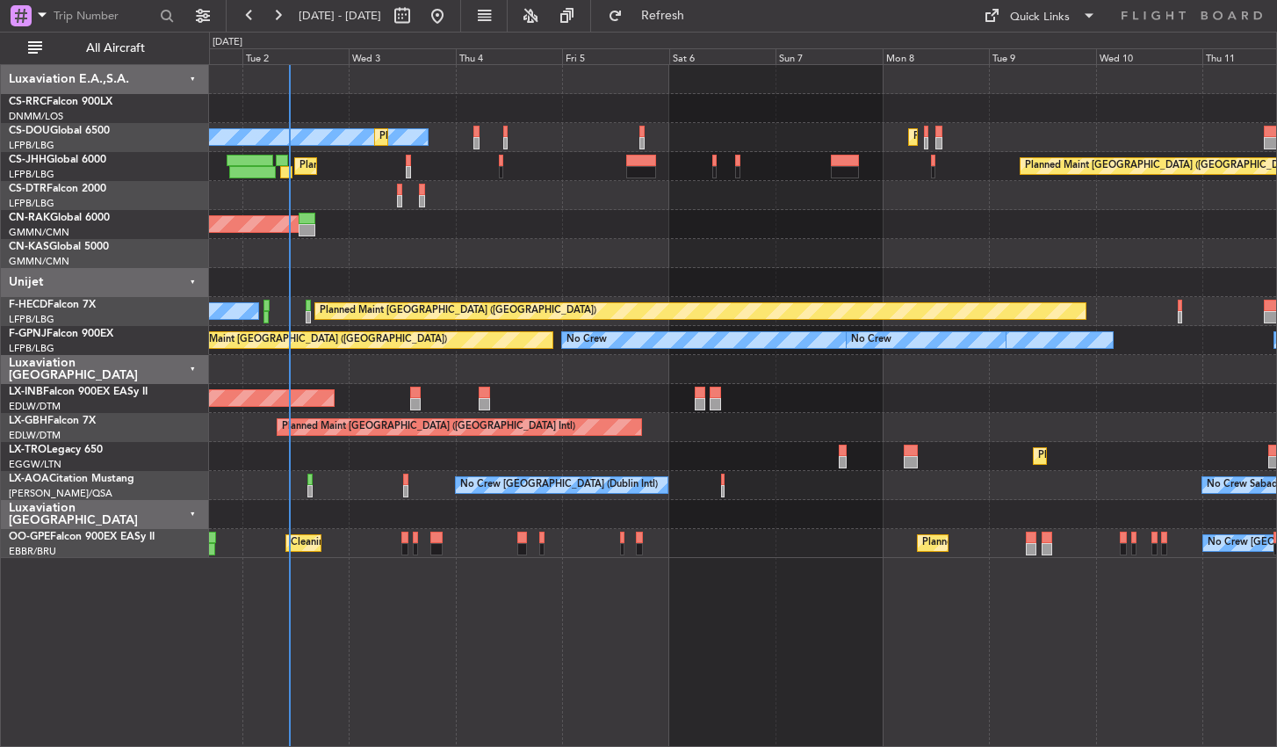
click at [360, 588] on div "No Crew Planned Maint [GEOGRAPHIC_DATA] ([GEOGRAPHIC_DATA]) Planned Maint [GEOG…" at bounding box center [743, 405] width 1068 height 683
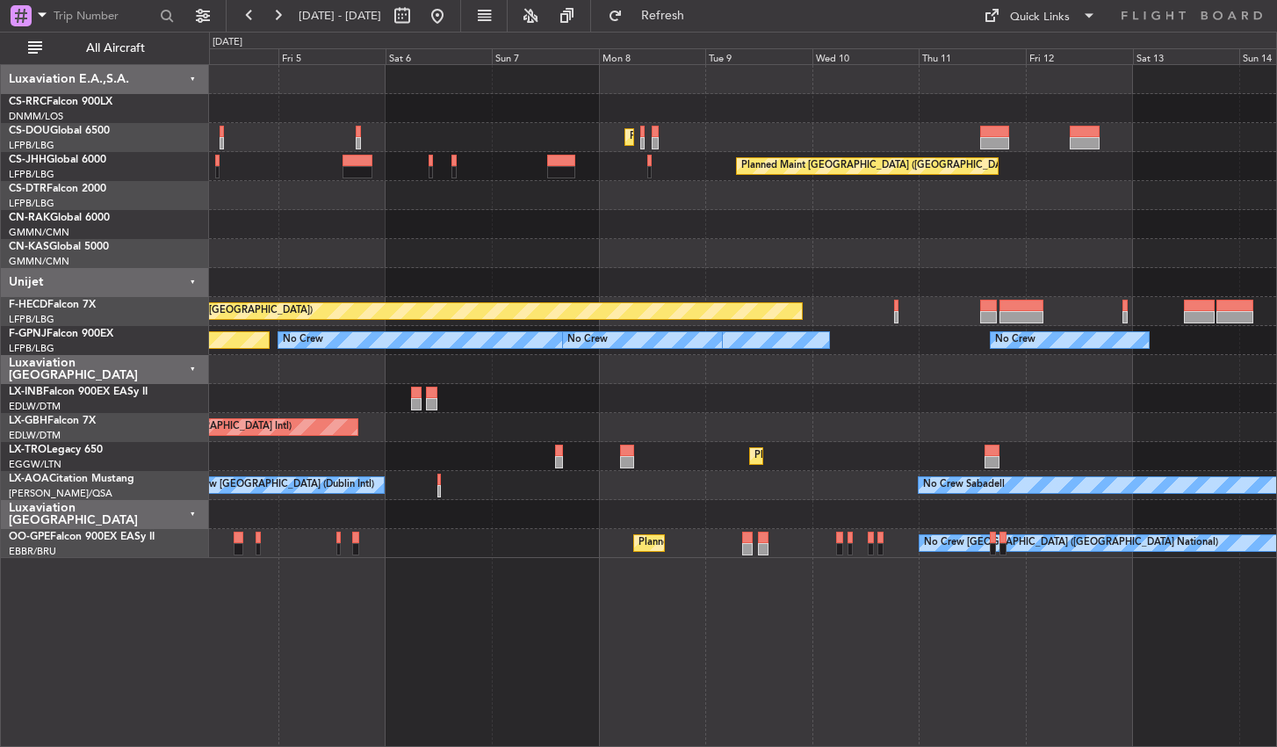
click at [704, 668] on div "Planned Maint [GEOGRAPHIC_DATA] ([GEOGRAPHIC_DATA]) Planned Maint [GEOGRAPHIC_D…" at bounding box center [743, 405] width 1068 height 683
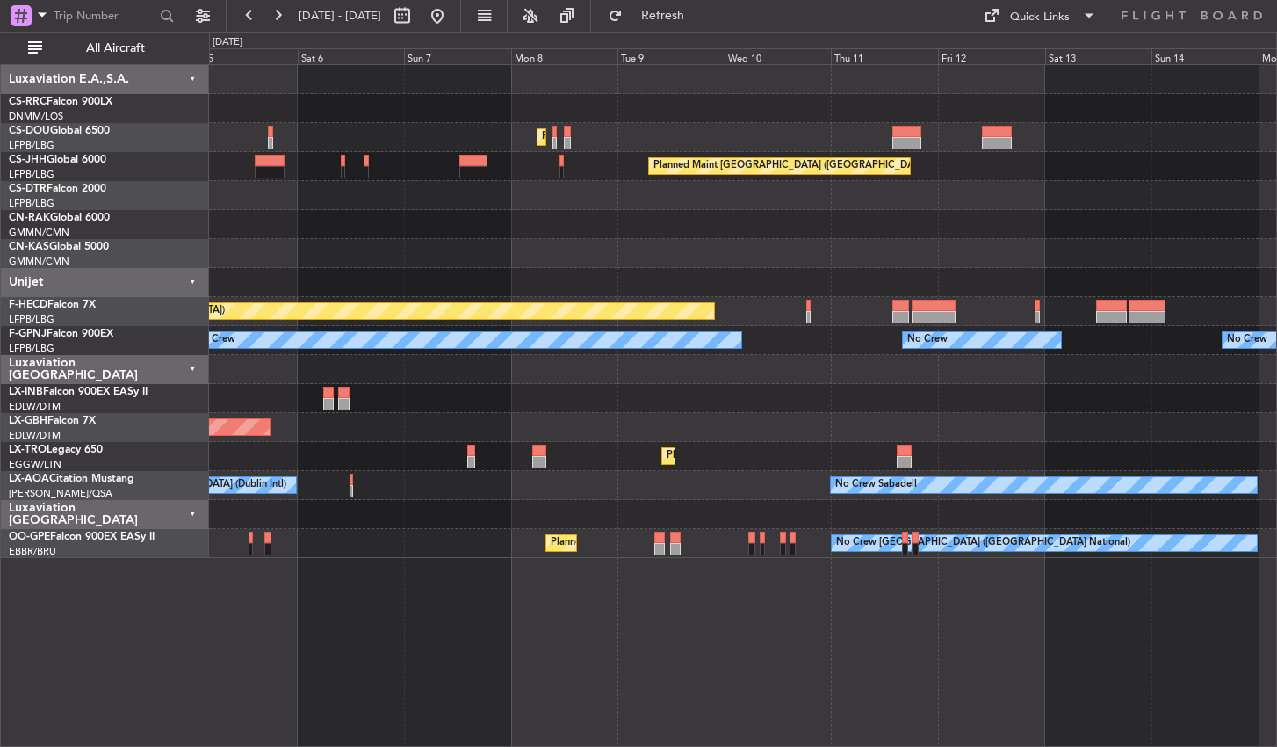
click at [363, 656] on div "Planned Maint [GEOGRAPHIC_DATA] ([GEOGRAPHIC_DATA]) Planned Maint [GEOGRAPHIC_D…" at bounding box center [743, 405] width 1068 height 683
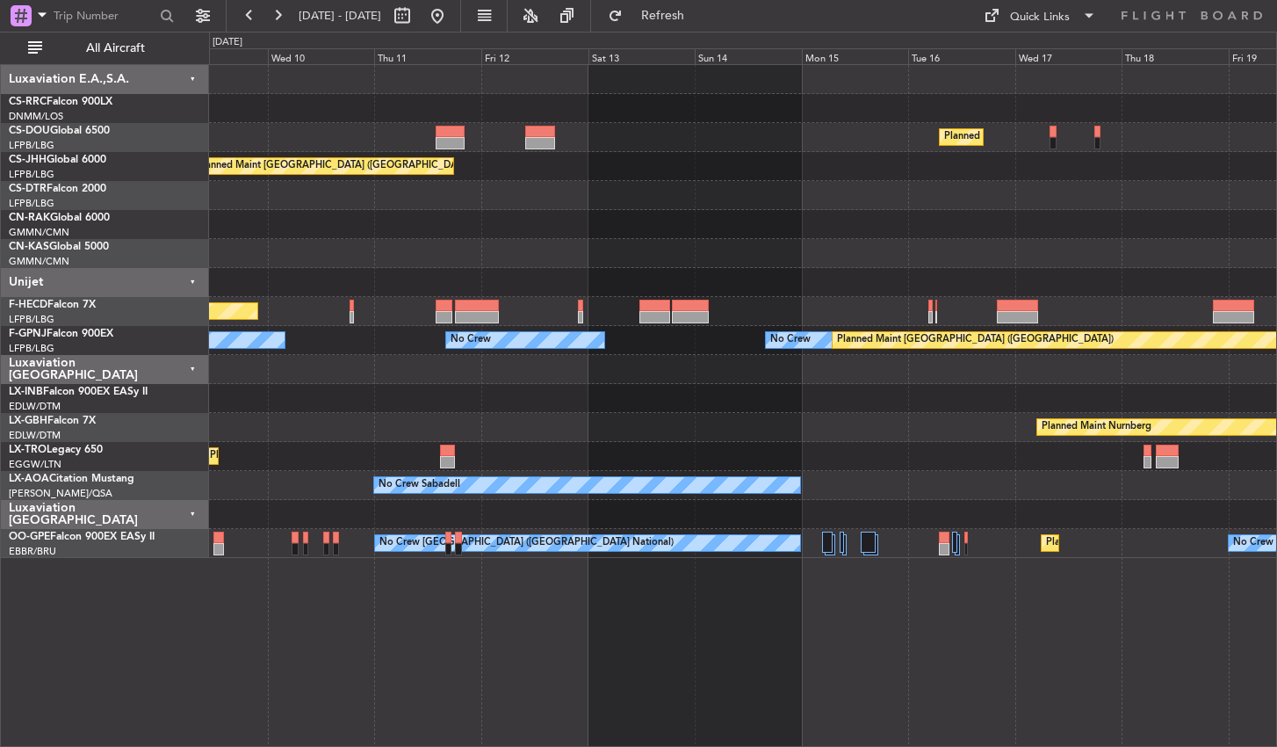
click at [861, 539] on div at bounding box center [868, 542] width 15 height 21
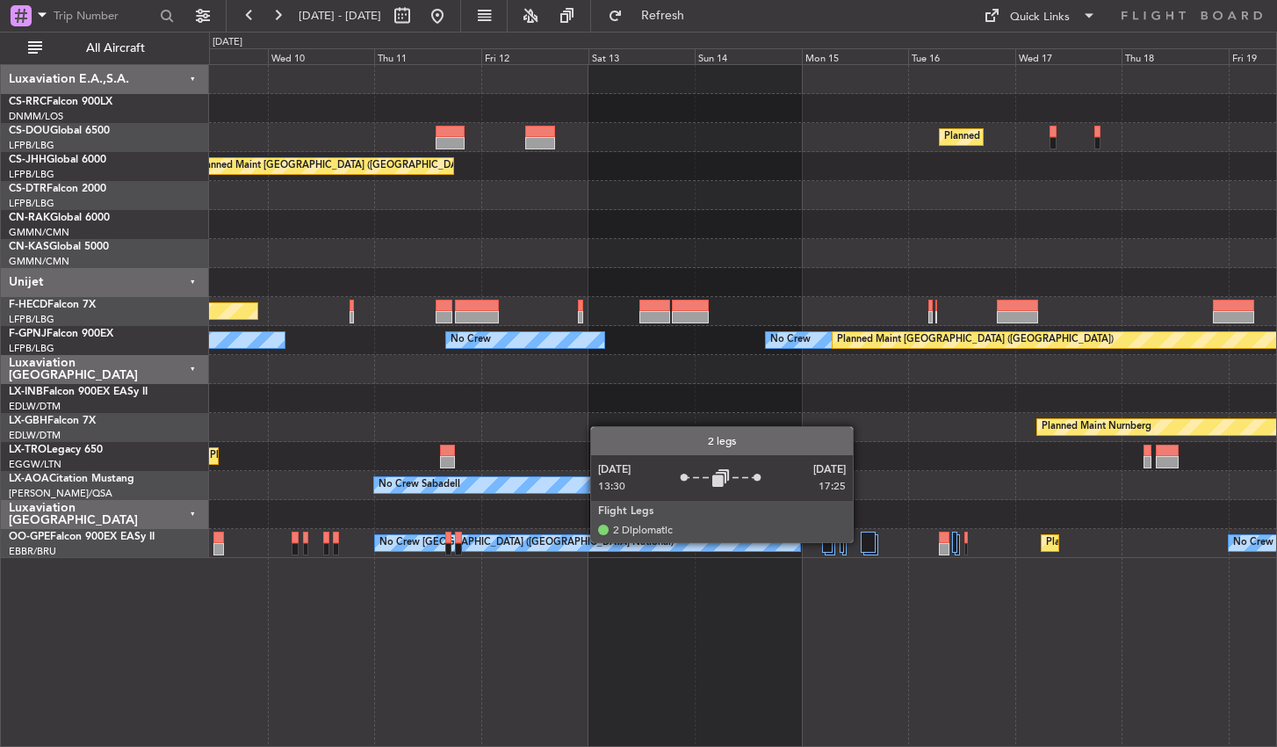
click at [861, 541] on div at bounding box center [868, 542] width 15 height 21
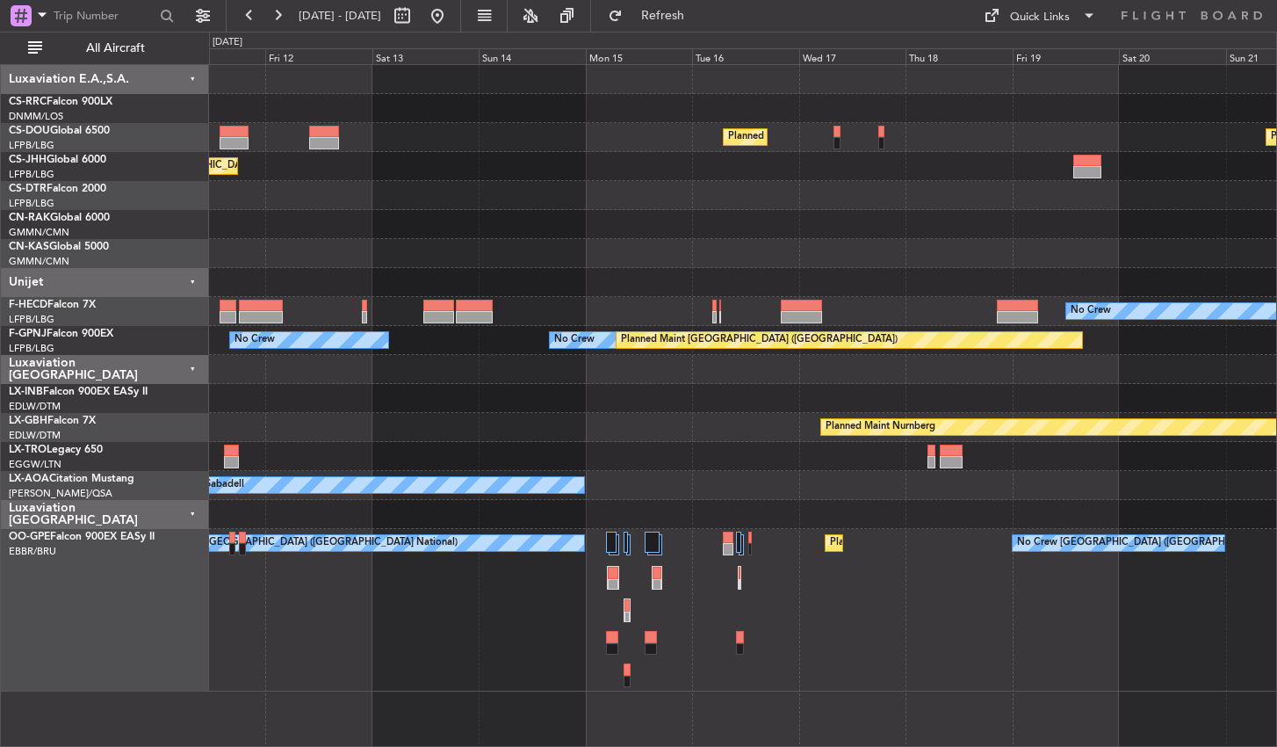
click at [463, 591] on div "No Crew [GEOGRAPHIC_DATA] ([GEOGRAPHIC_DATA] National) Planned Maint [GEOGRAPHI…" at bounding box center [742, 610] width 1067 height 163
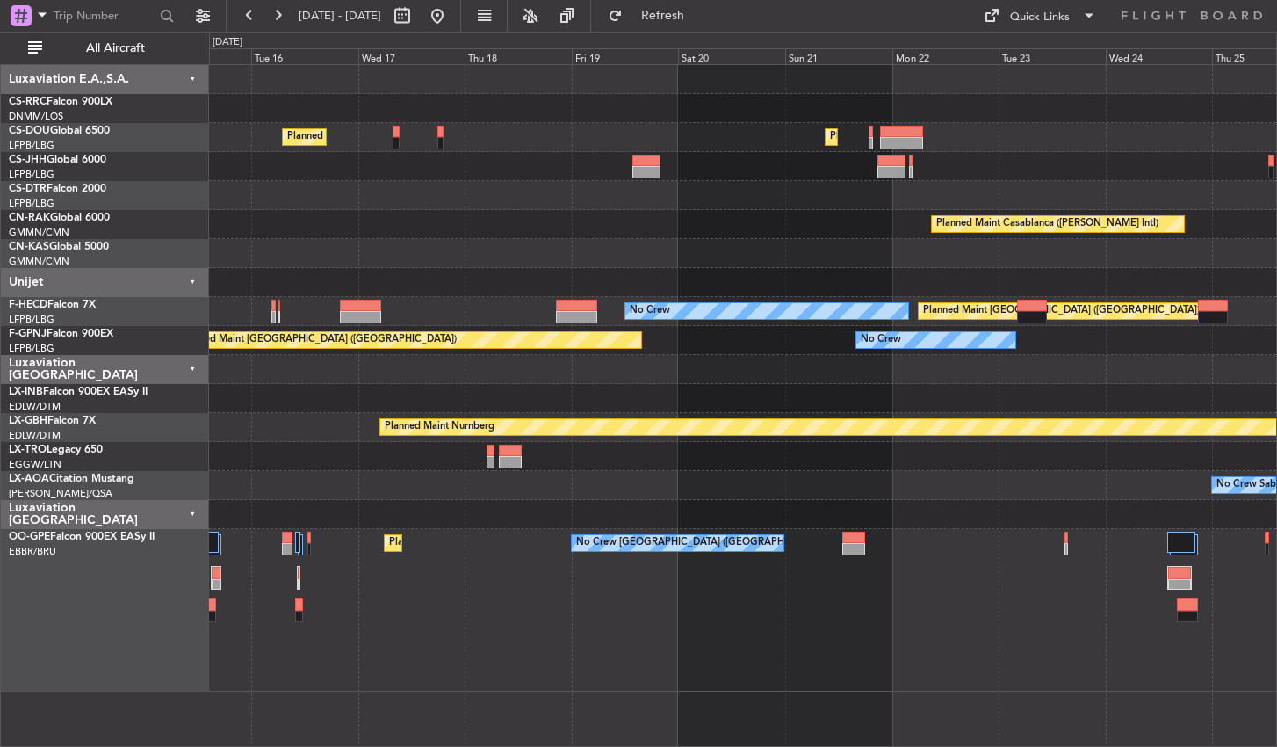
click at [552, 587] on div "Planned Maint [GEOGRAPHIC_DATA] ([GEOGRAPHIC_DATA] National) No Crew [GEOGRAPHI…" at bounding box center [742, 610] width 1067 height 163
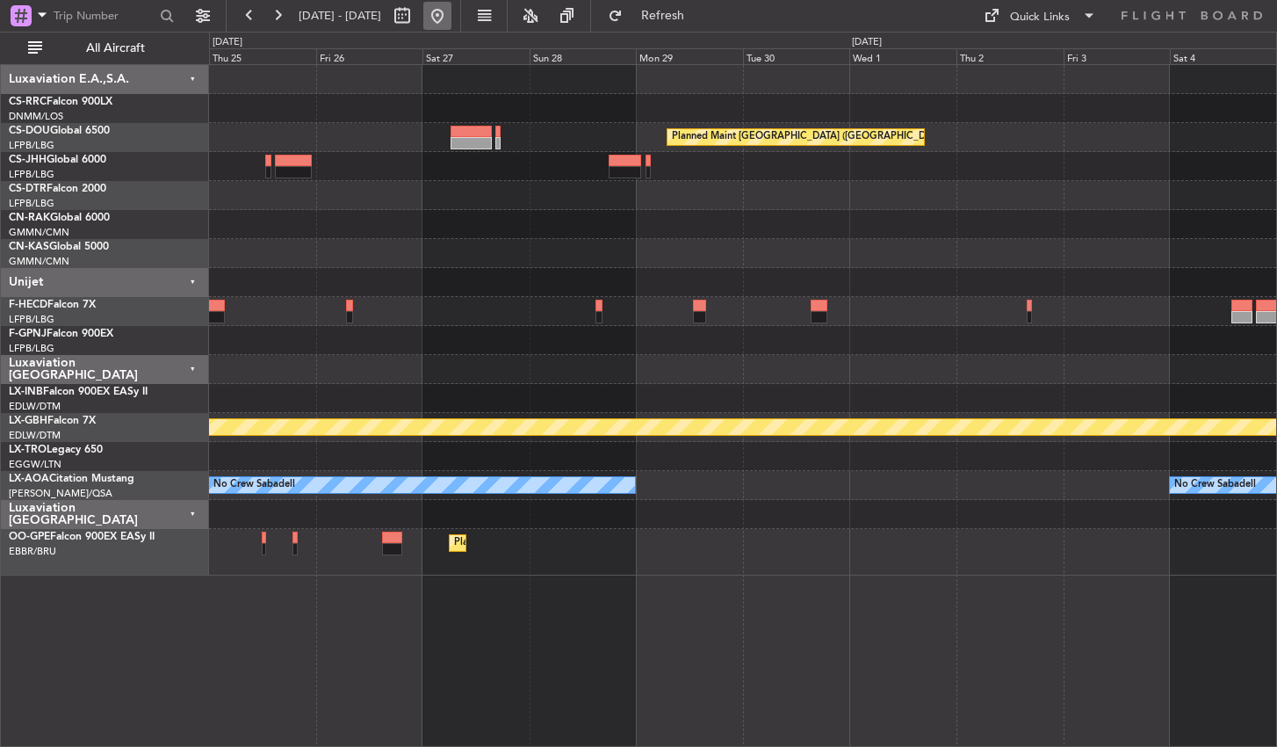
click at [452, 22] on button at bounding box center [437, 16] width 28 height 28
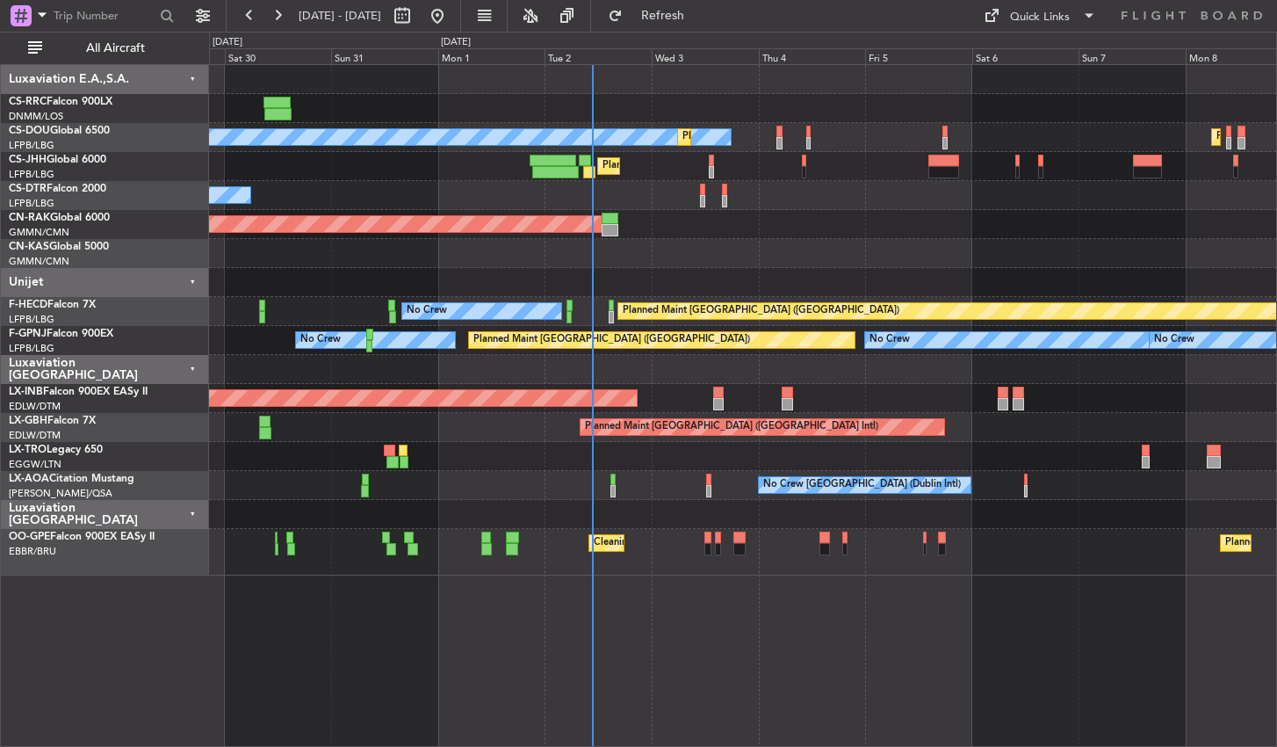
click at [595, 626] on div "Planned Maint [GEOGRAPHIC_DATA] ([GEOGRAPHIC_DATA]) No Crew Planned Maint [GEOG…" at bounding box center [743, 405] width 1068 height 683
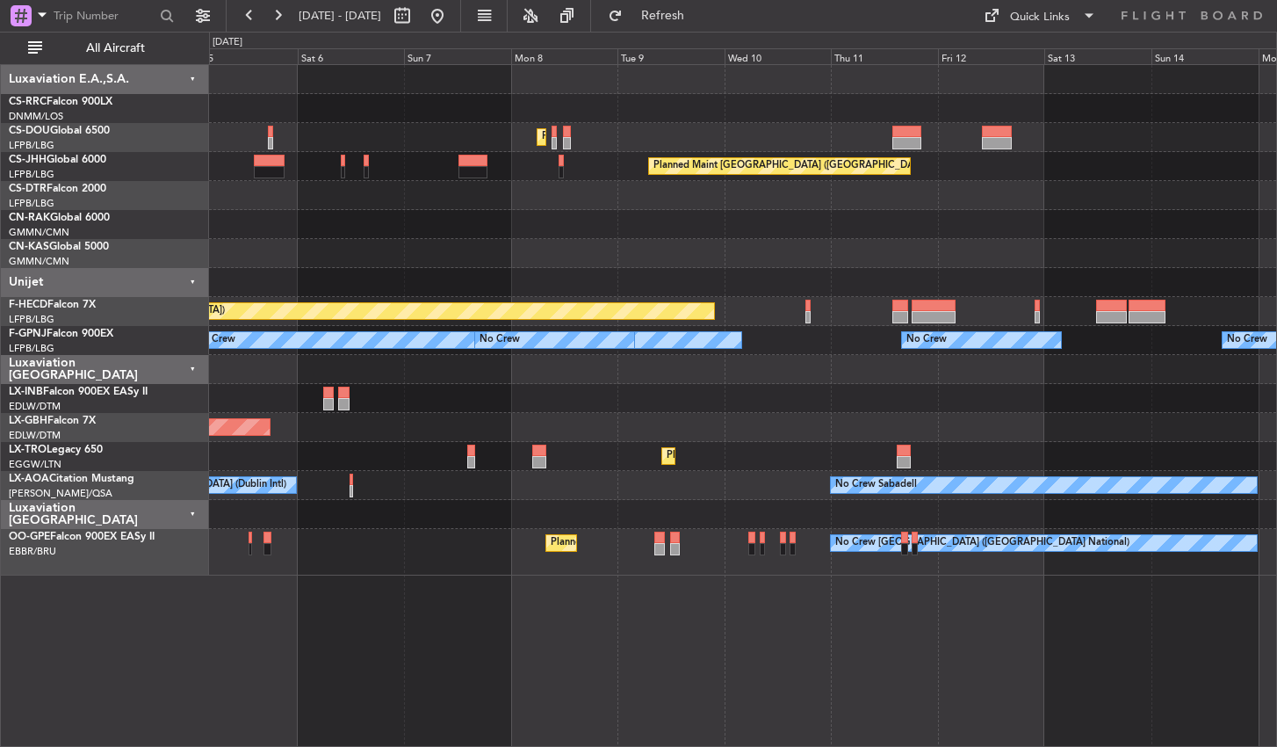
click at [503, 654] on div "Planned Maint [GEOGRAPHIC_DATA] ([GEOGRAPHIC_DATA]) Planned Maint [GEOGRAPHIC_D…" at bounding box center [743, 405] width 1068 height 683
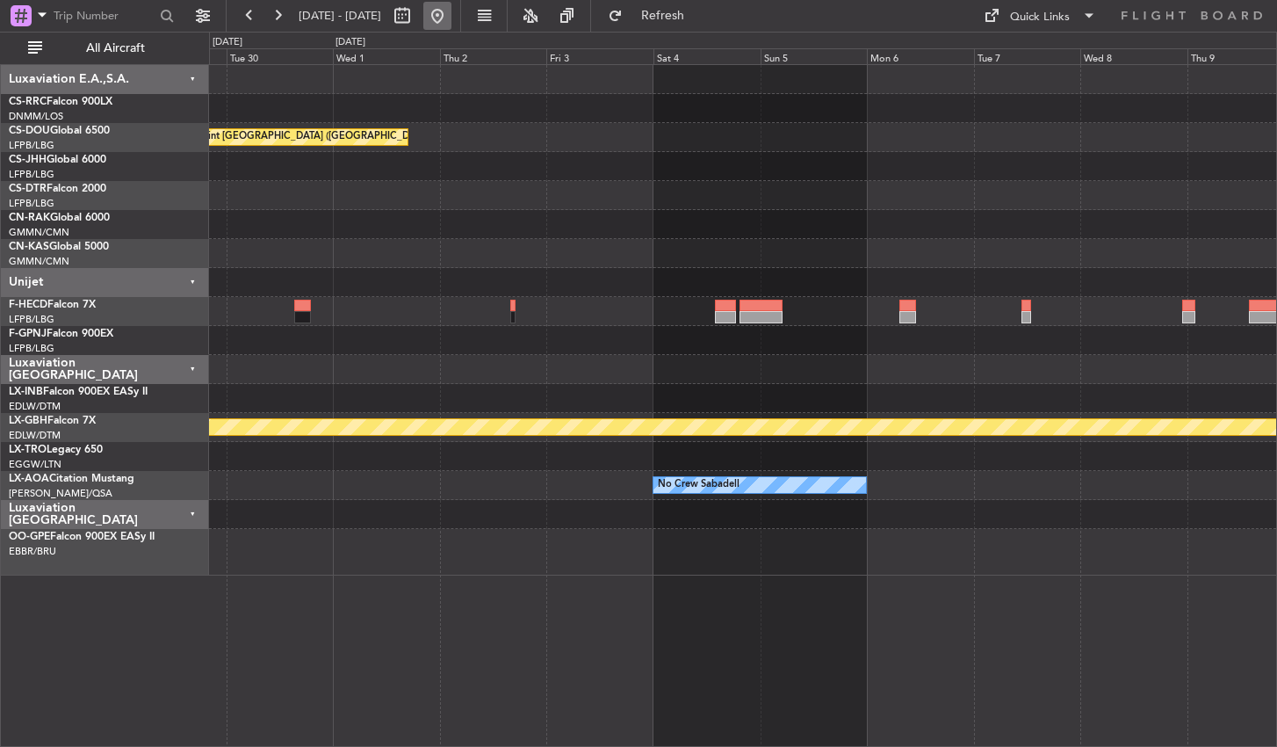
click at [452, 11] on button at bounding box center [437, 16] width 28 height 28
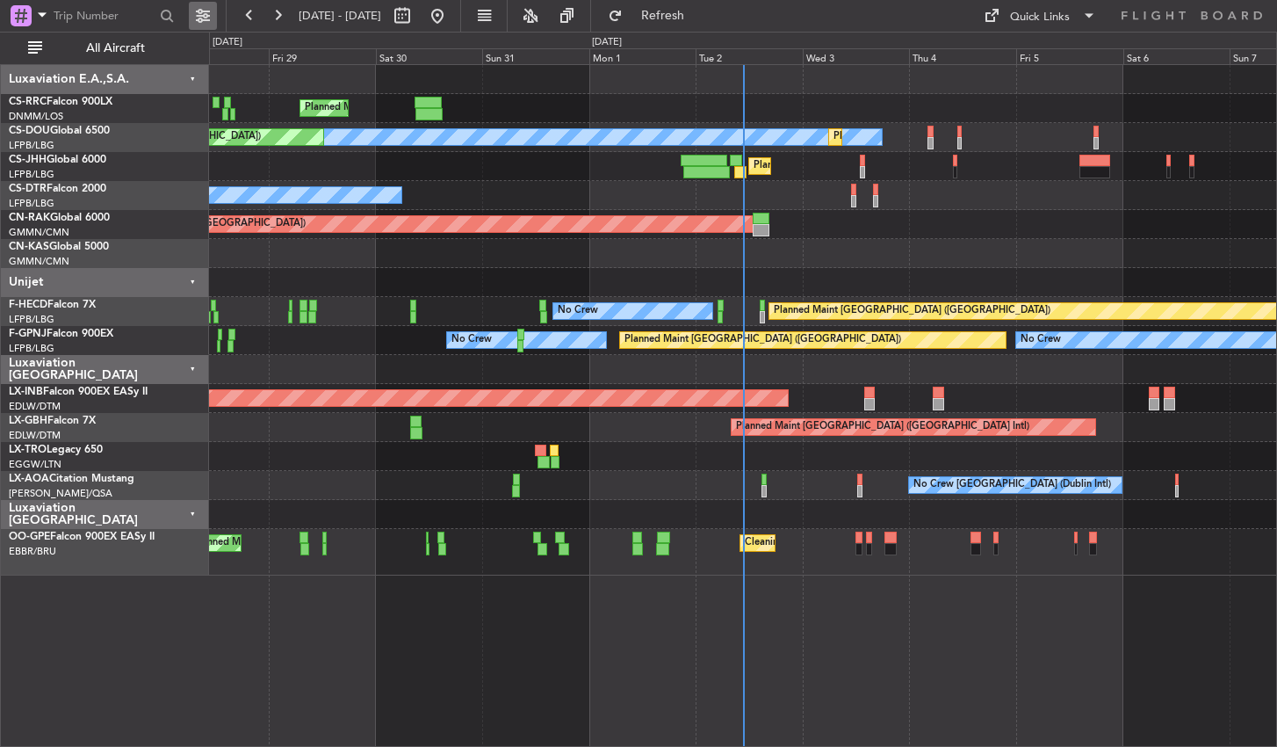
click at [195, 25] on button at bounding box center [203, 16] width 28 height 28
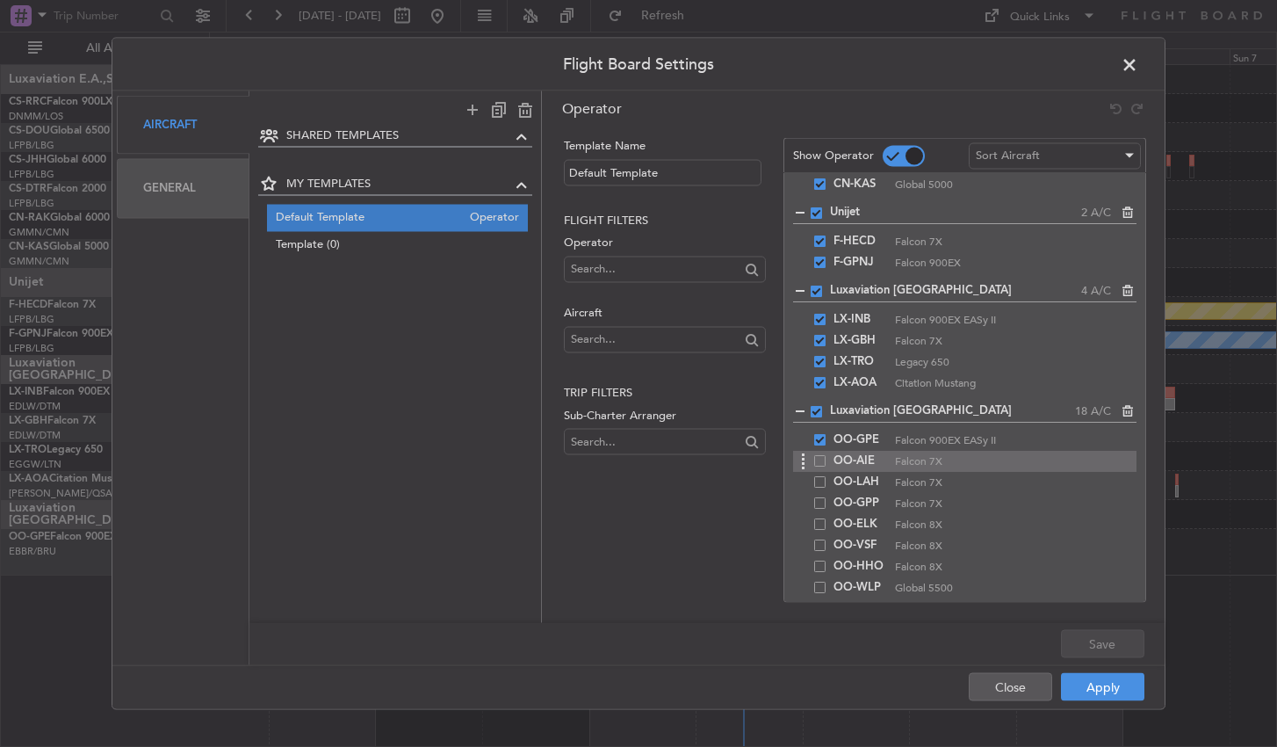
scroll to position [194, 0]
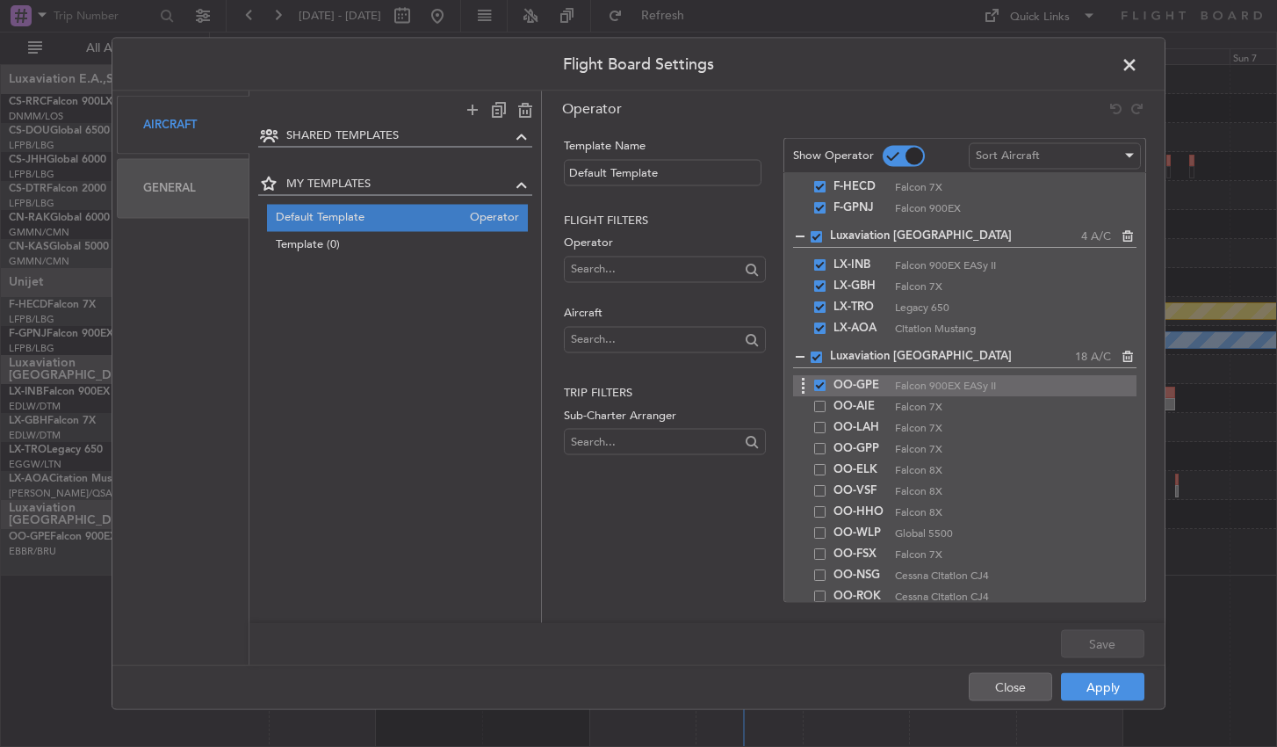
click at [821, 384] on span at bounding box center [819, 385] width 11 height 11
click at [827, 380] on input "checkbox" at bounding box center [827, 380] width 0 height 0
click at [818, 358] on span at bounding box center [816, 357] width 11 height 11
click at [823, 352] on input "checkbox" at bounding box center [823, 352] width 0 height 0
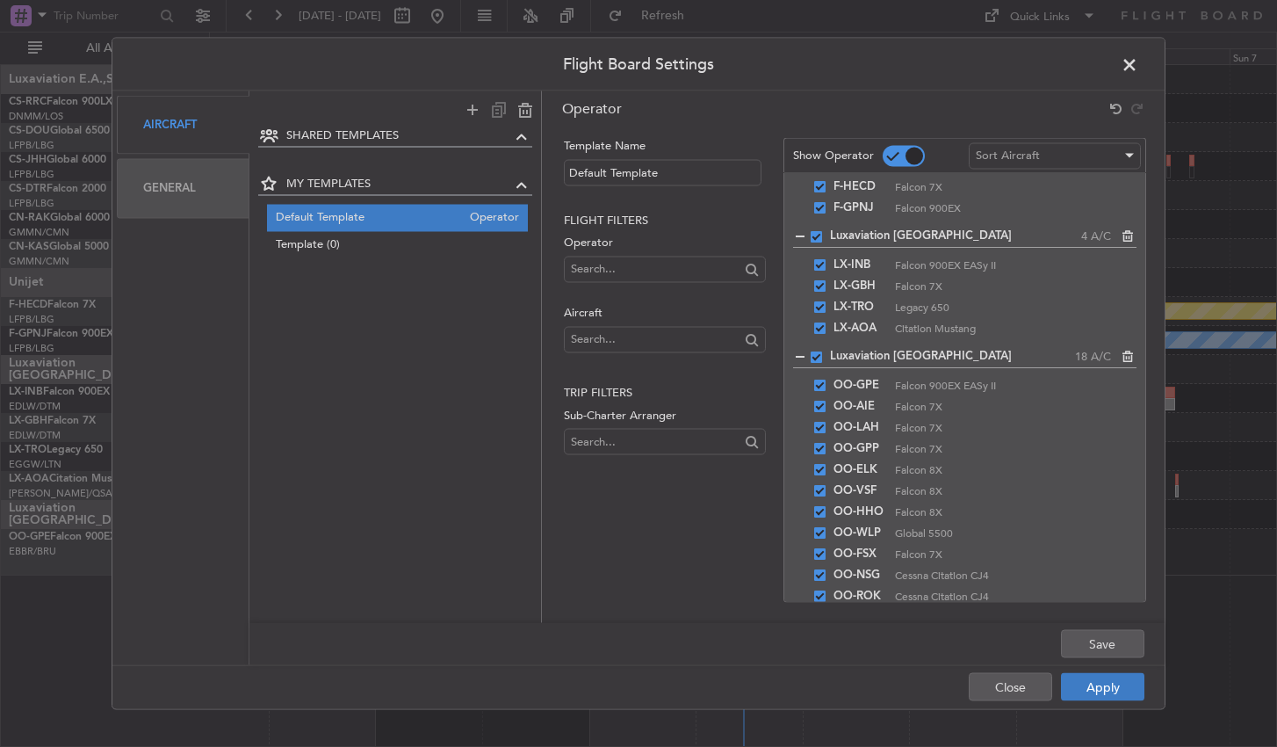
click at [1116, 685] on button "Apply" at bounding box center [1102, 687] width 83 height 28
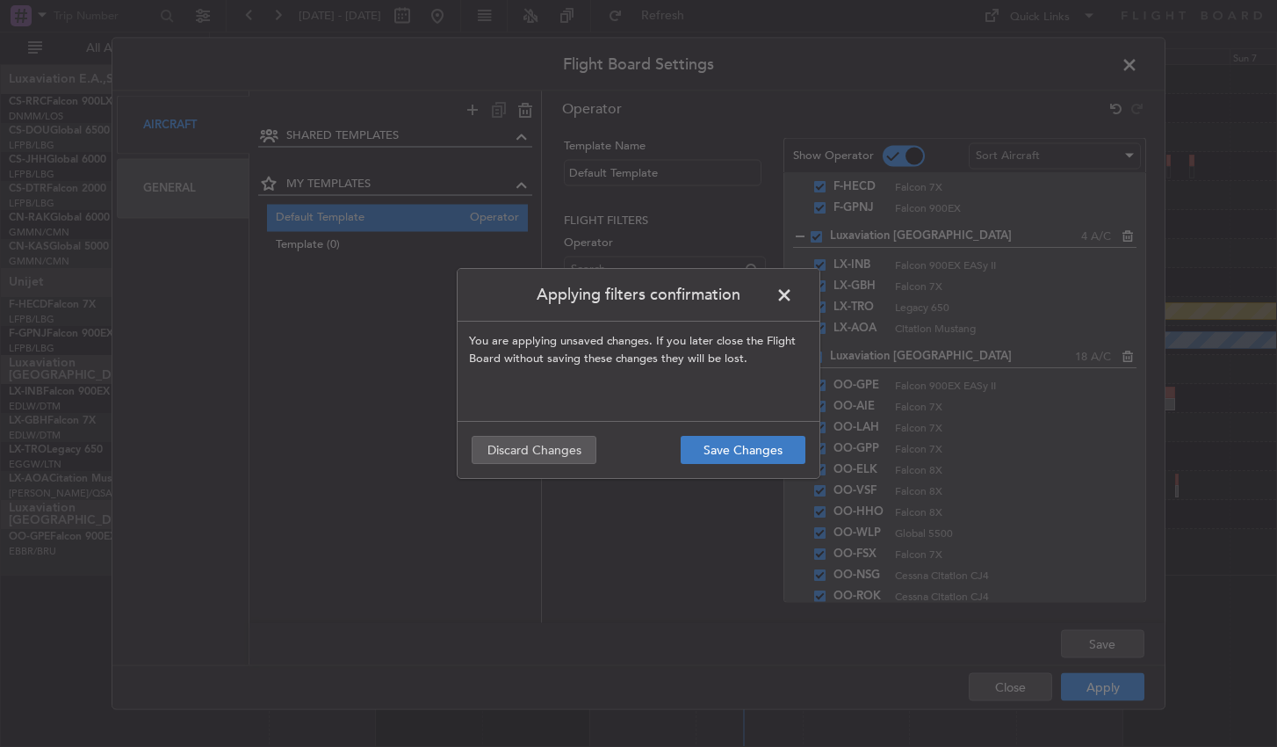
click at [723, 453] on button "Save Changes" at bounding box center [743, 450] width 125 height 28
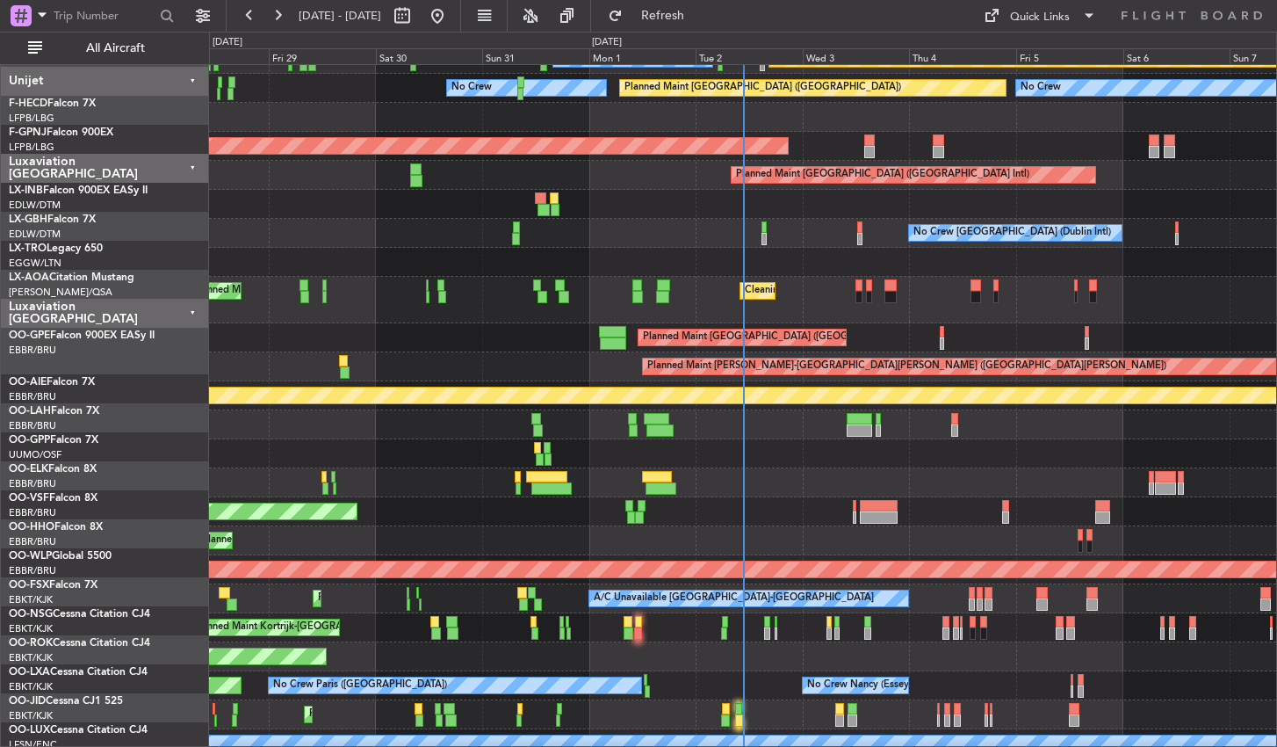
scroll to position [321, 0]
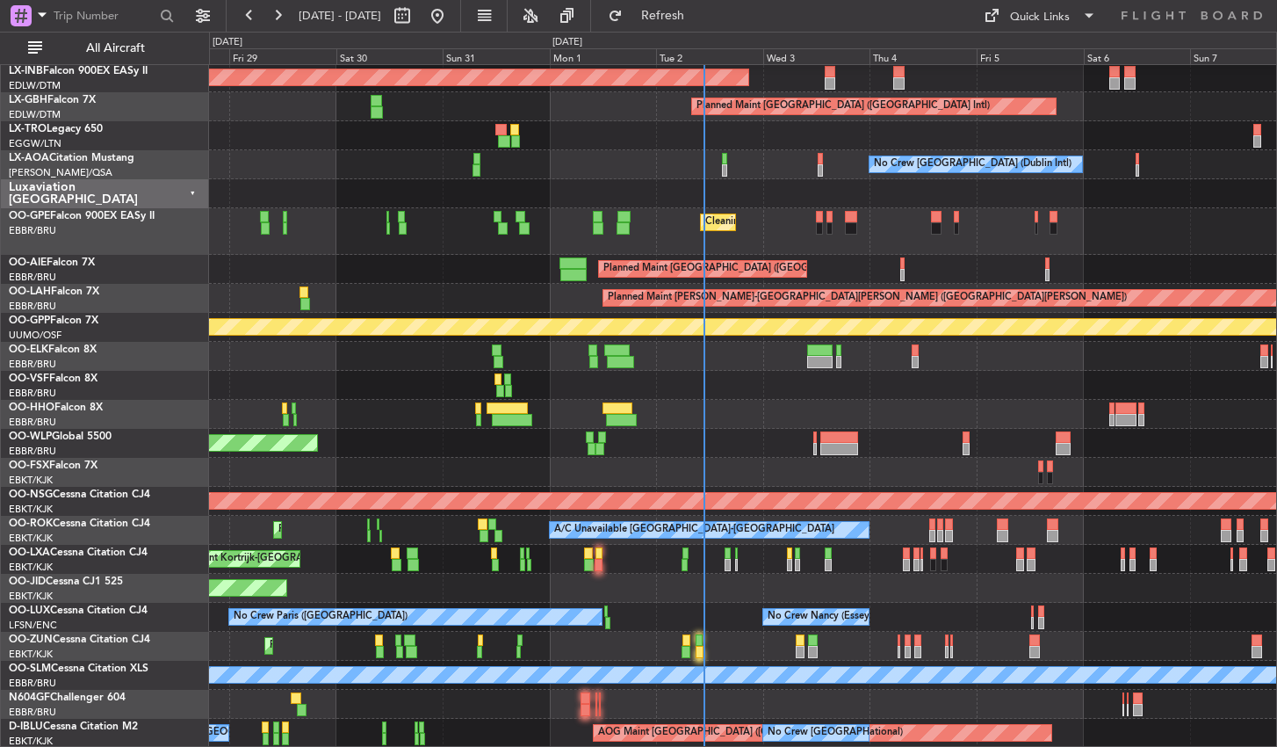
click at [751, 451] on div "Unplanned Maint [GEOGRAPHIC_DATA] (Al Maktoum Intl) Planned Maint [GEOGRAPHIC_D…" at bounding box center [742, 245] width 1067 height 1003
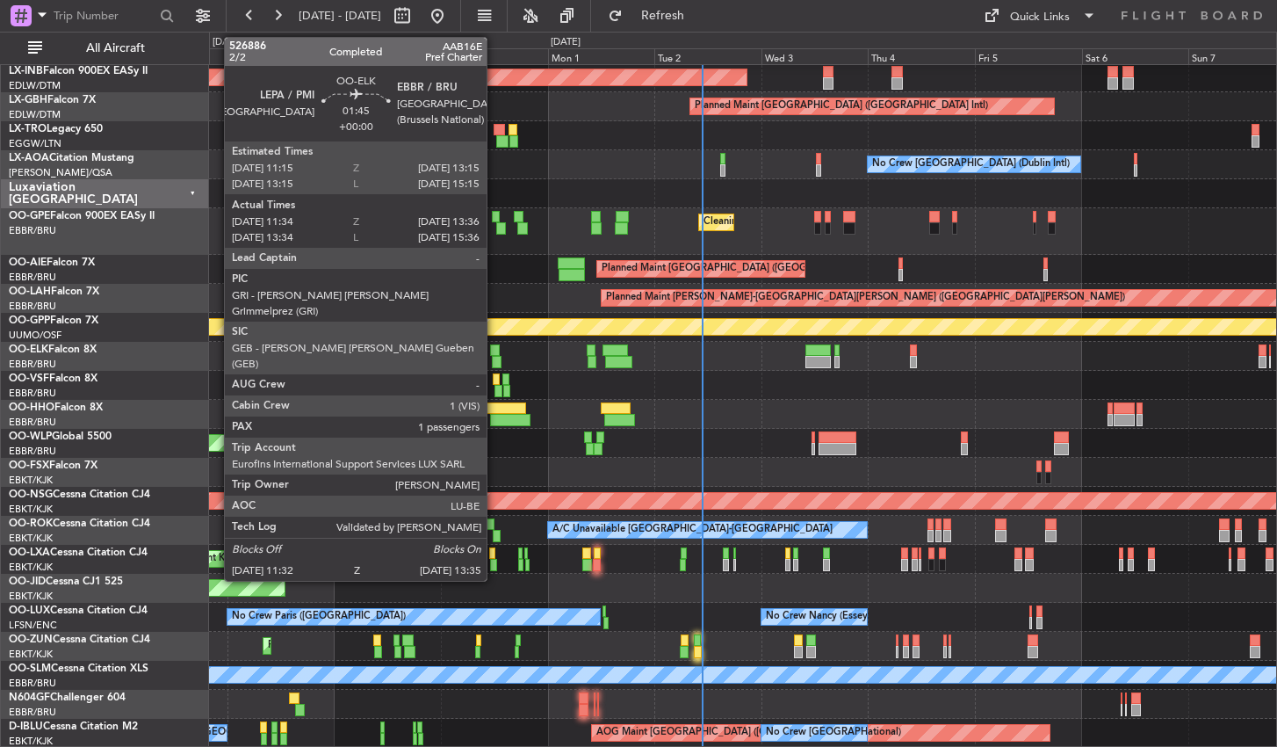
click at [495, 349] on div at bounding box center [495, 350] width 10 height 12
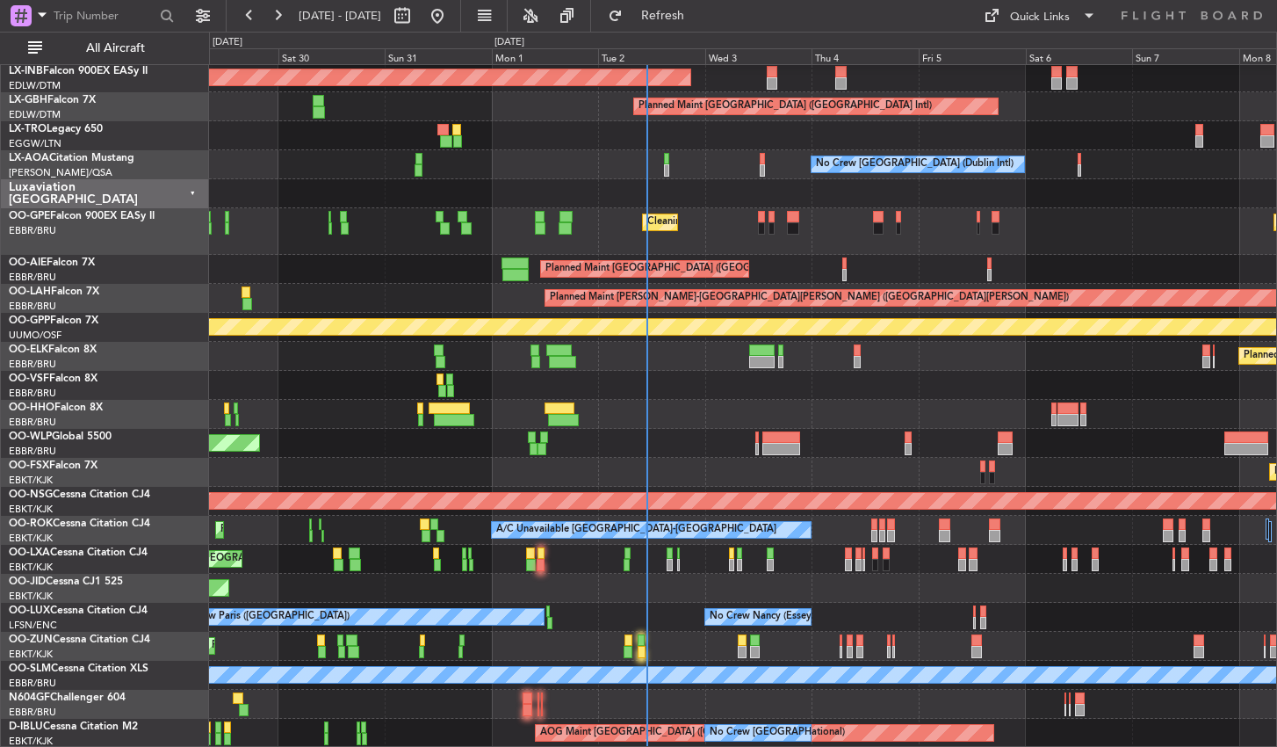
click at [660, 402] on div at bounding box center [742, 414] width 1067 height 29
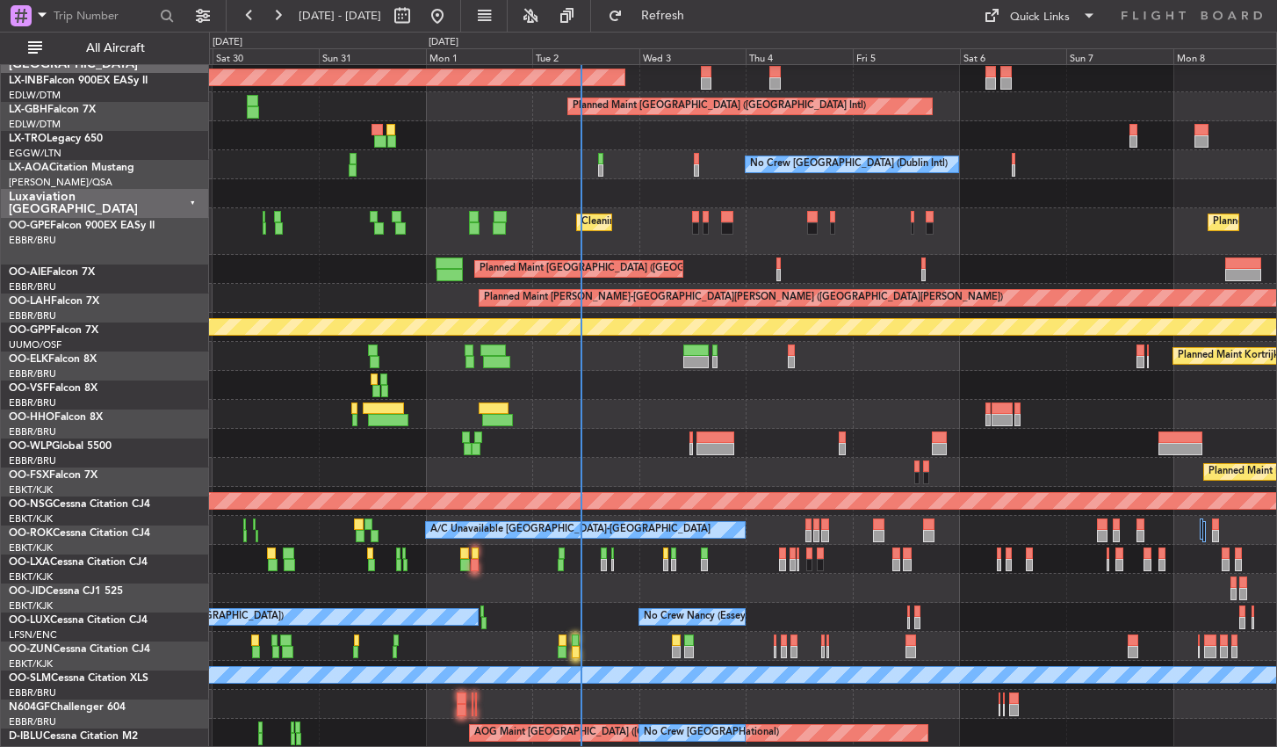
click at [698, 458] on div "Planned Maint [GEOGRAPHIC_DATA] ([GEOGRAPHIC_DATA])" at bounding box center [742, 443] width 1067 height 29
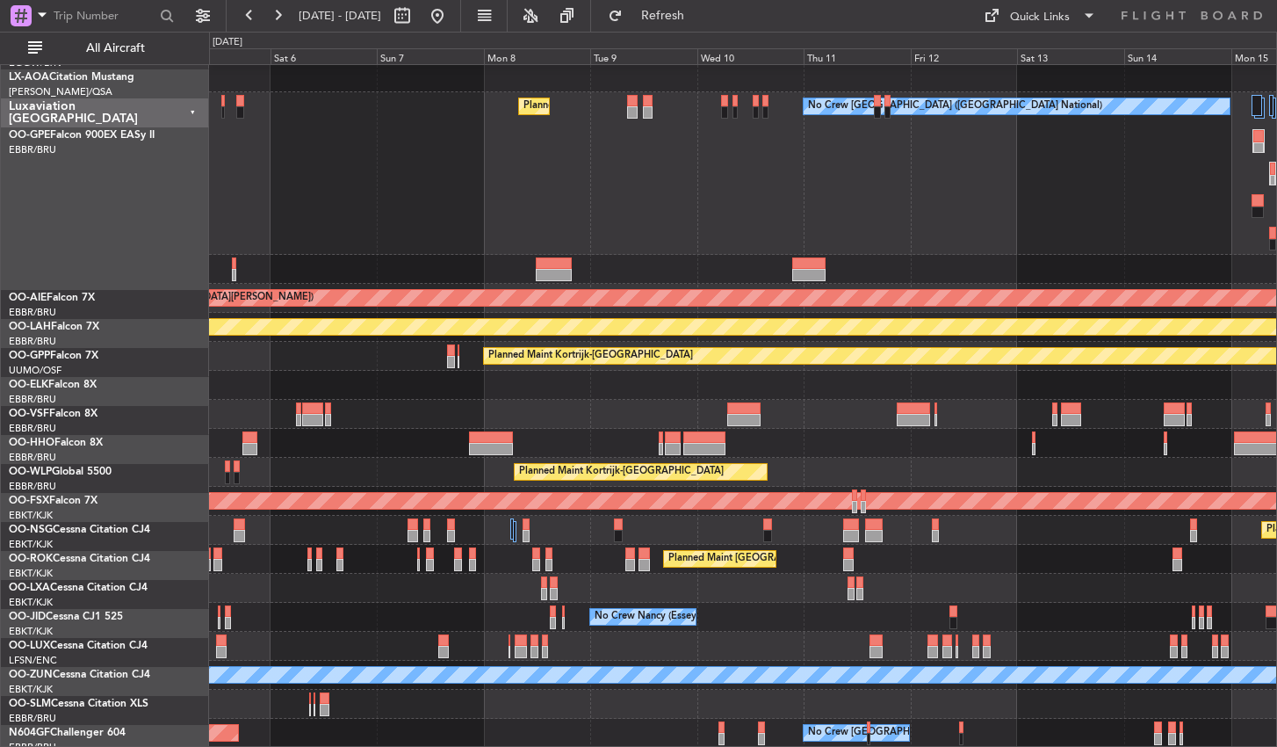
scroll to position [437, 0]
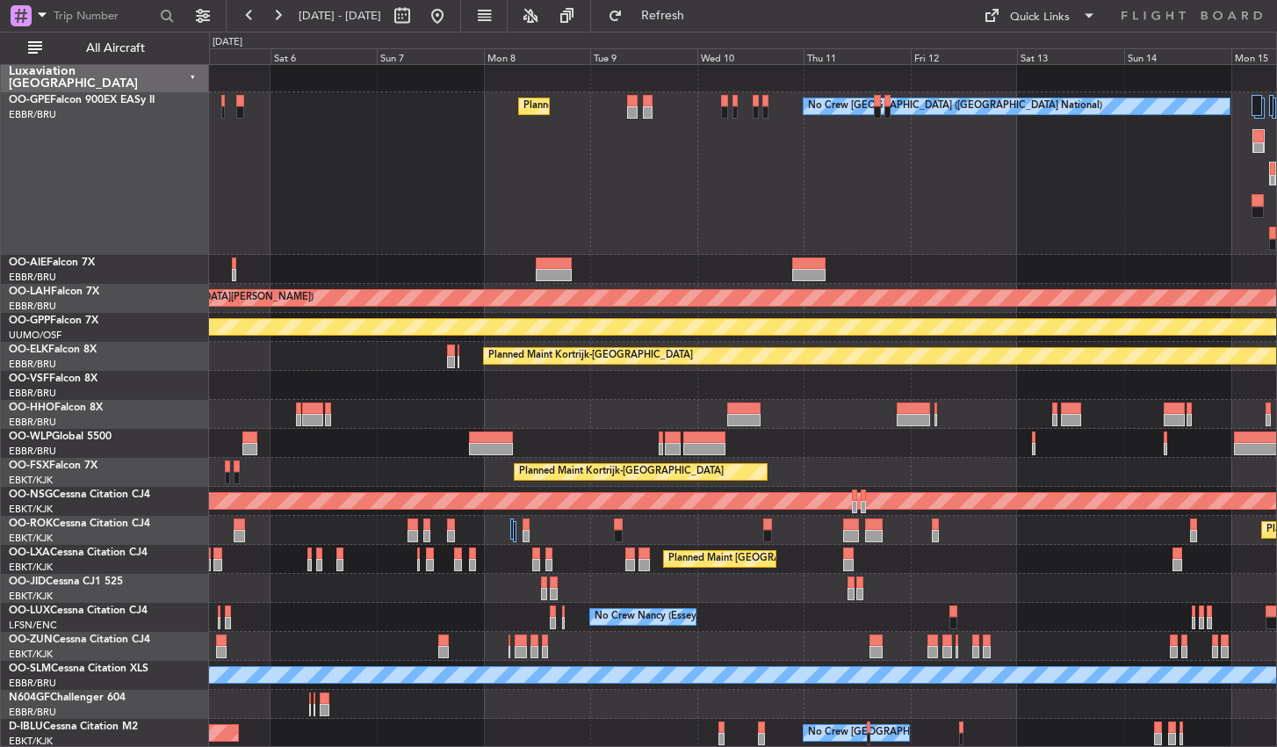
click at [961, 338] on div "No Crew Sabadell No Crew [GEOGRAPHIC_DATA] (Dublin Intl) No Crew [GEOGRAPHIC_DA…" at bounding box center [742, 187] width 1067 height 1119
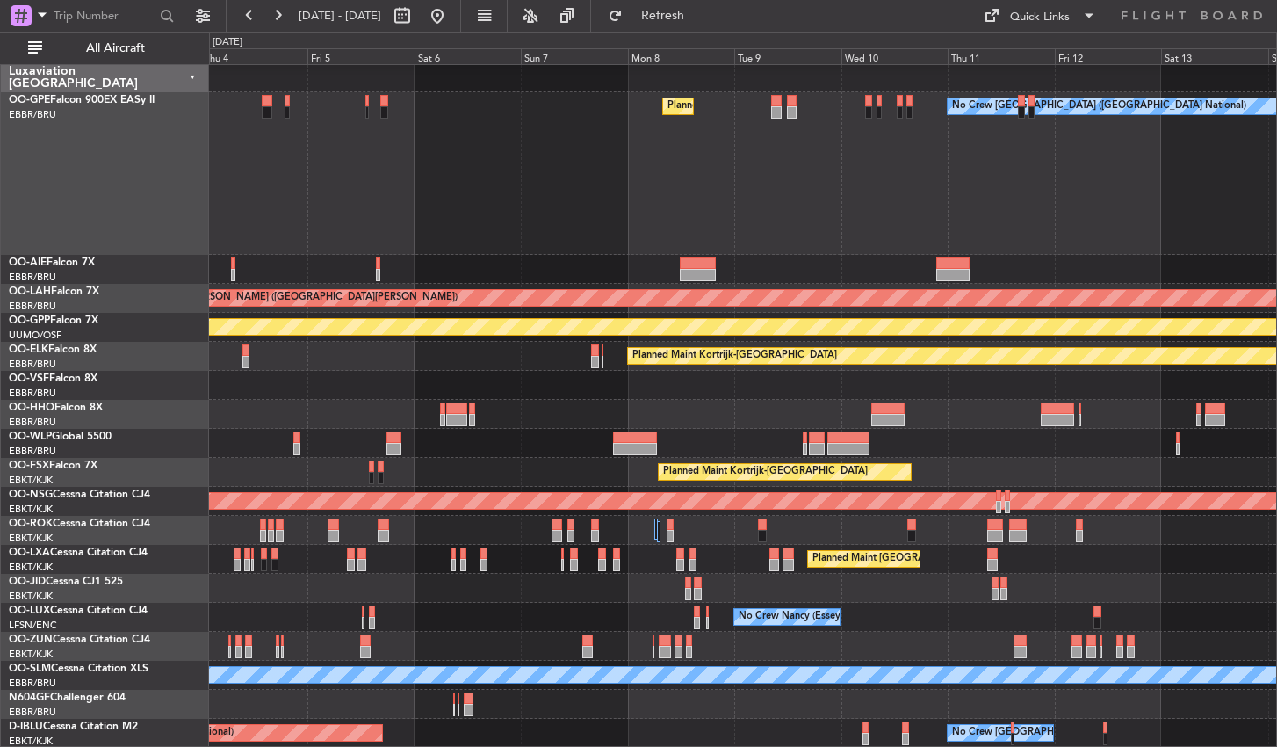
click at [527, 458] on div "Planned Maint Kortrijk-[GEOGRAPHIC_DATA]" at bounding box center [742, 472] width 1067 height 29
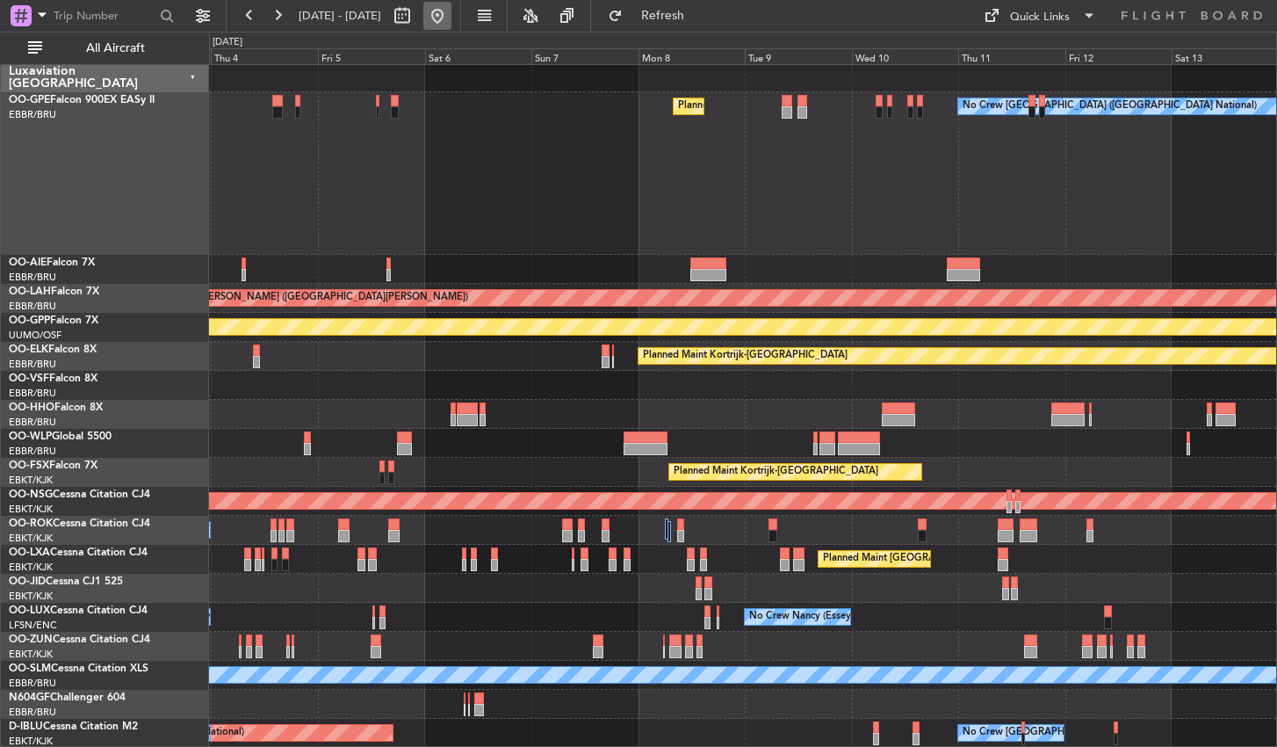
click at [452, 21] on button at bounding box center [437, 16] width 28 height 28
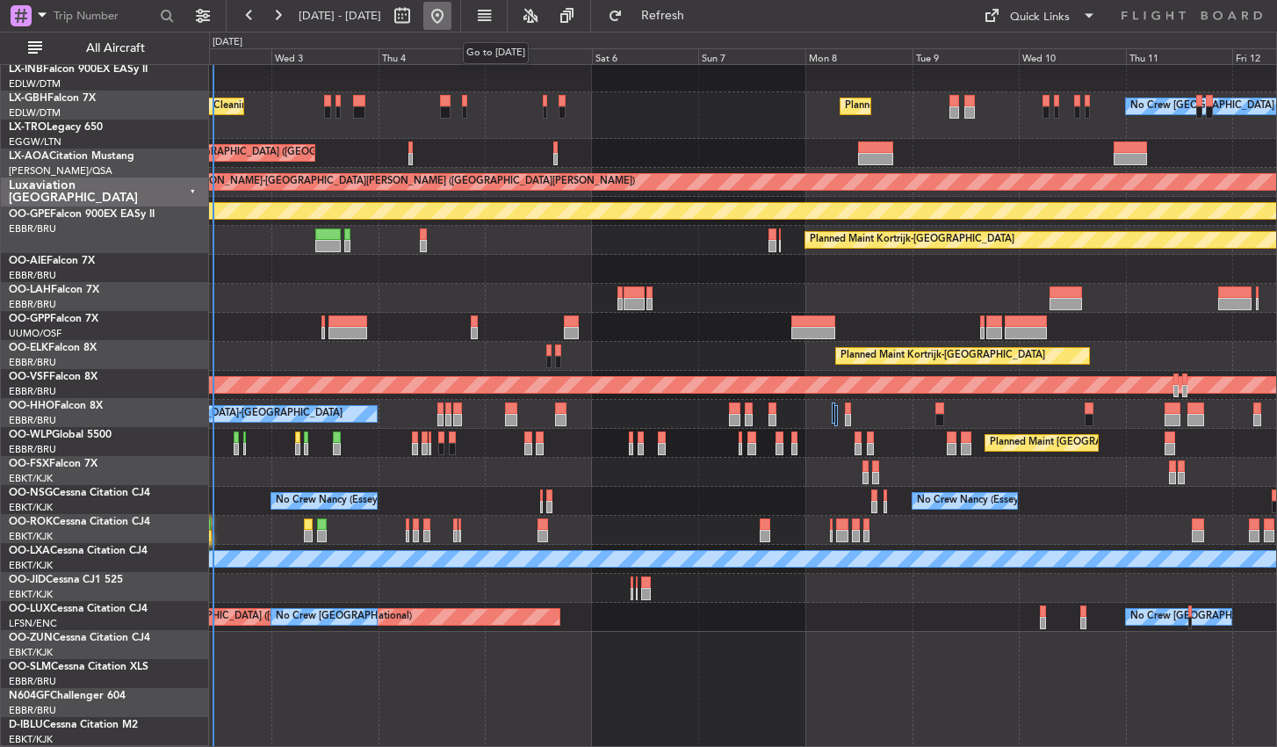
scroll to position [321, 0]
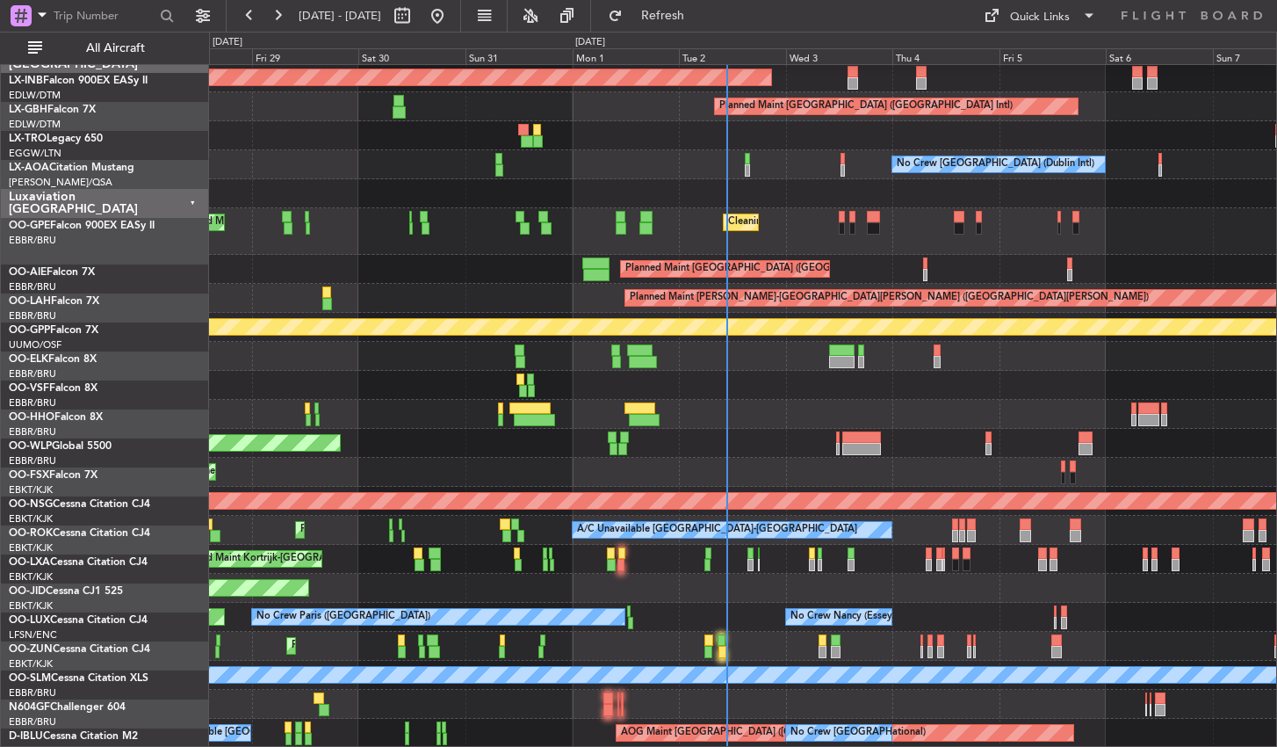
click at [814, 313] on div "Planned Maint [PERSON_NAME]-[GEOGRAPHIC_DATA][PERSON_NAME] ([GEOGRAPHIC_DATA][P…" at bounding box center [742, 298] width 1067 height 29
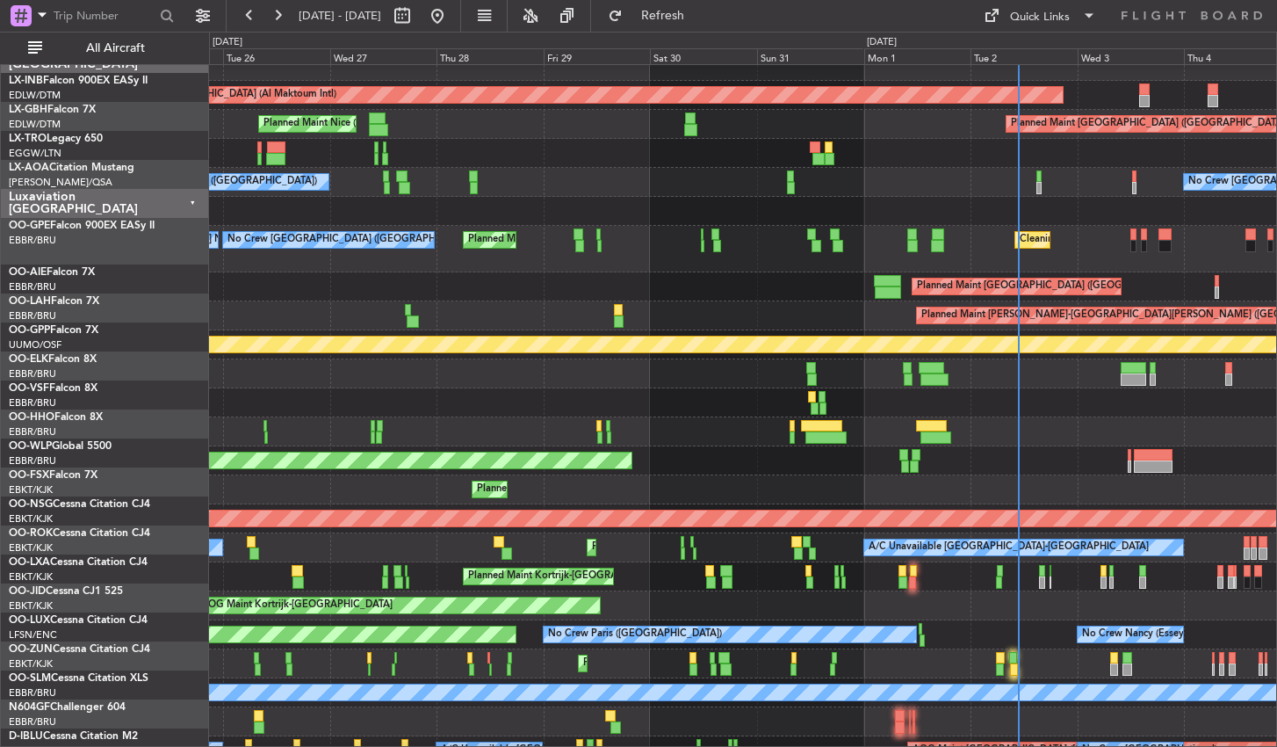
scroll to position [303, 0]
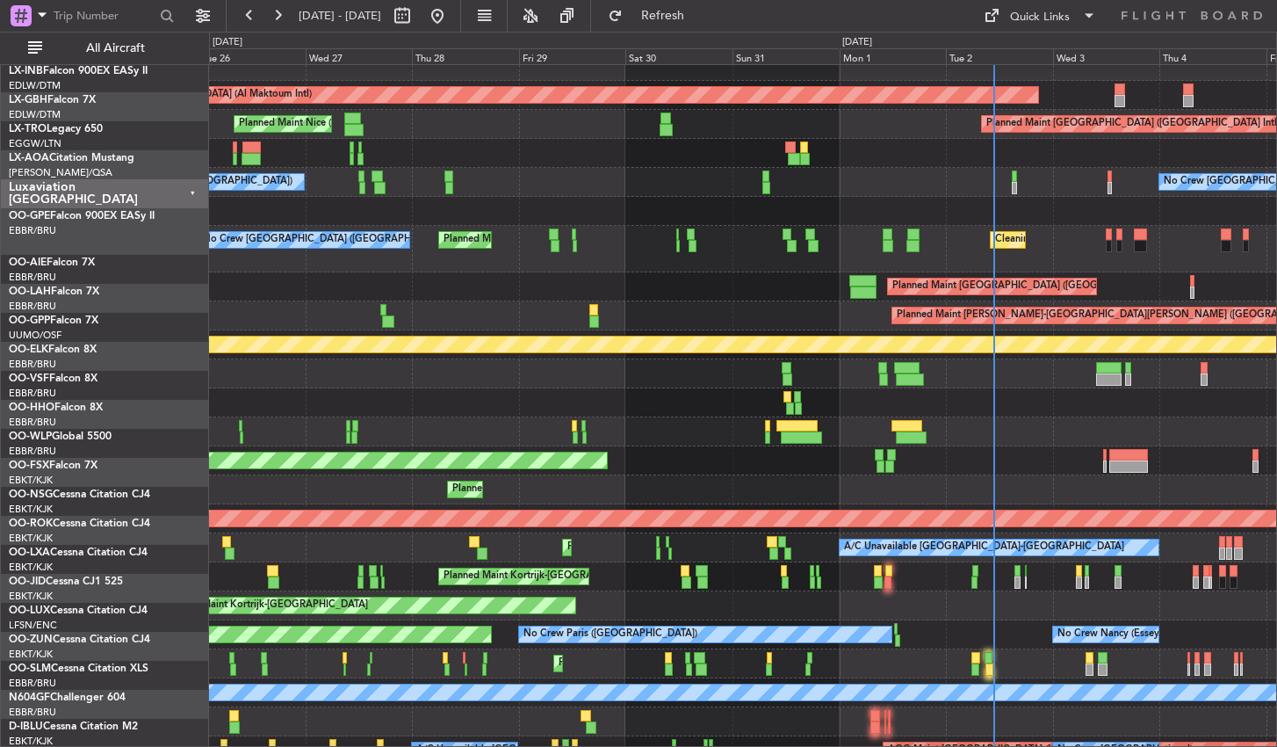
click at [306, 301] on div "Planned Maint [PERSON_NAME]-[GEOGRAPHIC_DATA][PERSON_NAME] ([GEOGRAPHIC_DATA][P…" at bounding box center [742, 315] width 1067 height 29
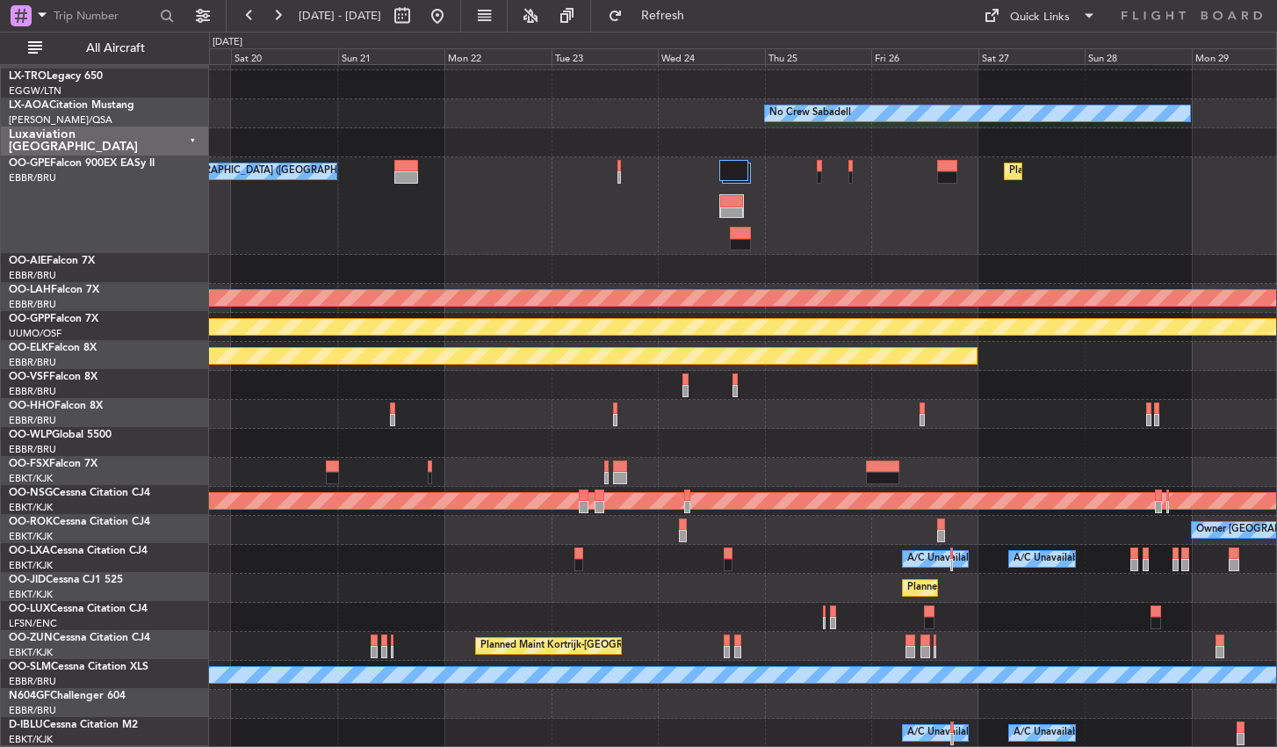
scroll to position [372, 0]
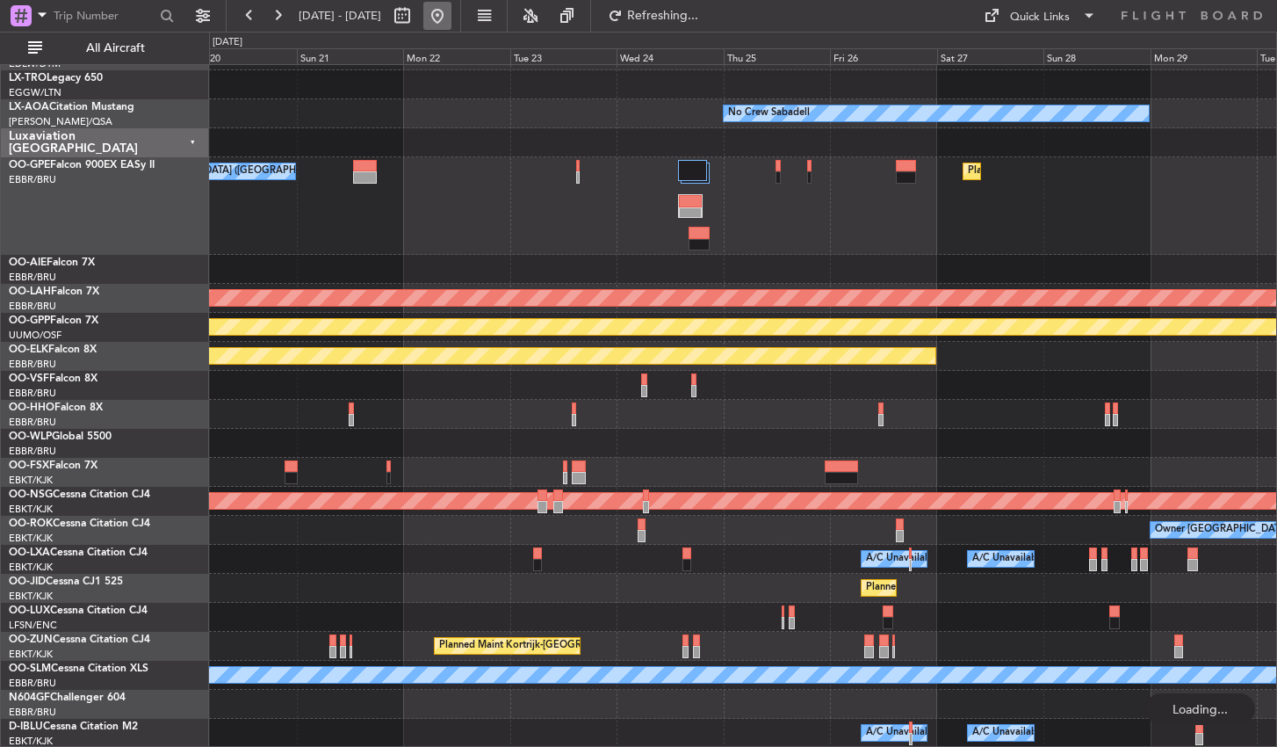
click at [452, 16] on button at bounding box center [437, 16] width 28 height 28
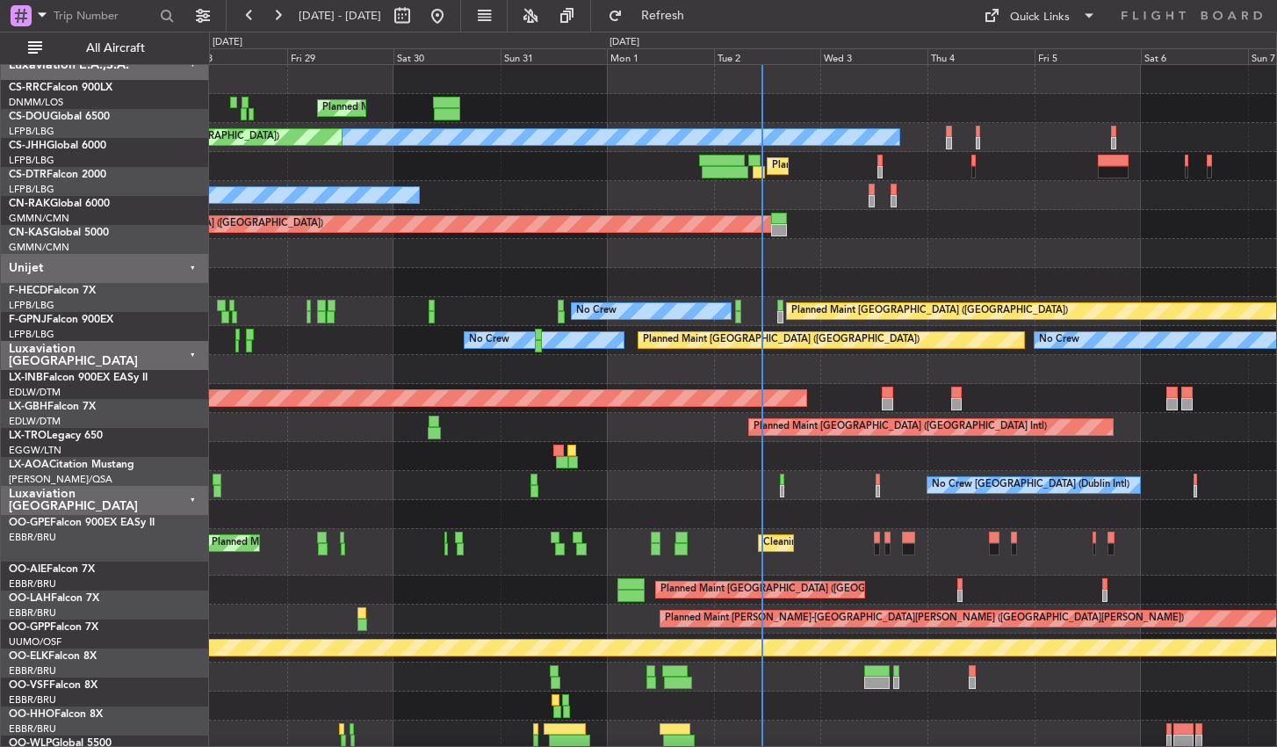
scroll to position [0, 0]
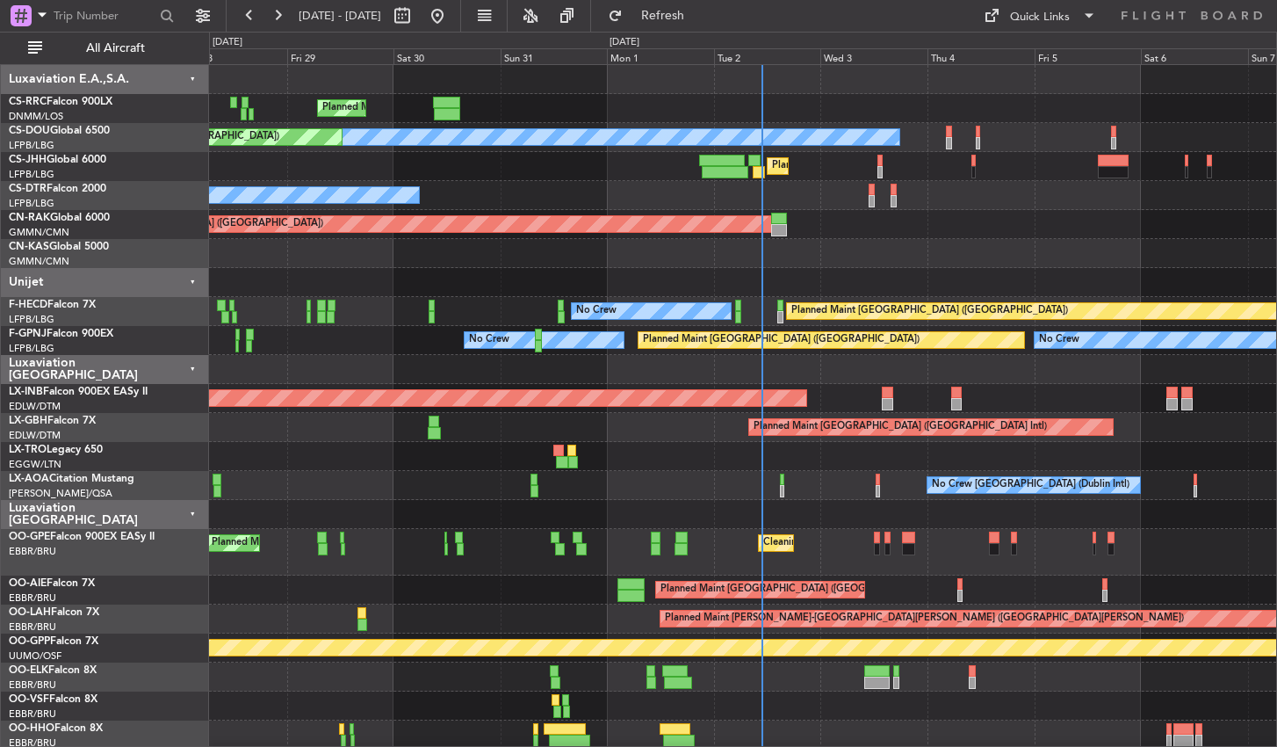
click at [832, 605] on div "Planned Maint [GEOGRAPHIC_DATA] ([GEOGRAPHIC_DATA]) Planned Maint [GEOGRAPHIC_D…" at bounding box center [742, 566] width 1067 height 1003
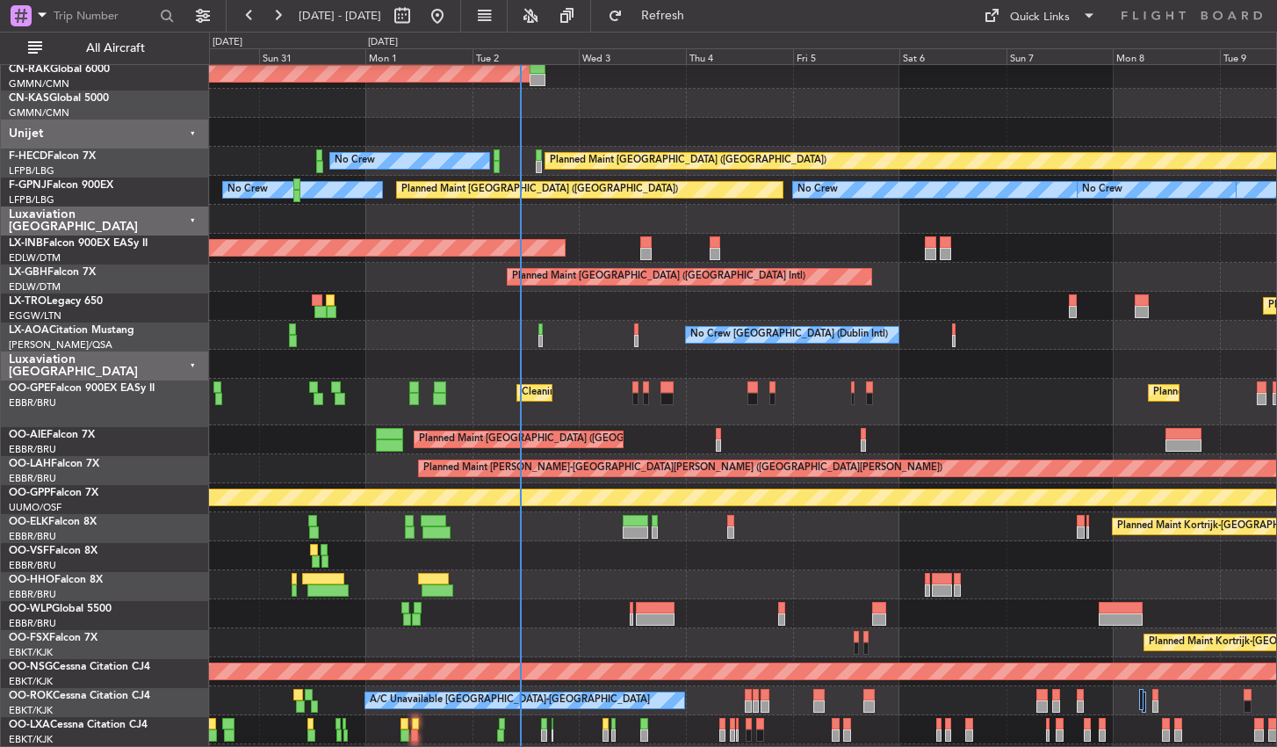
scroll to position [150, 0]
click at [590, 0] on html "[DATE] - [DATE] Refresh Quick Links All Aircraft No Crew Planned Maint [GEOGRAP…" at bounding box center [638, 373] width 1277 height 747
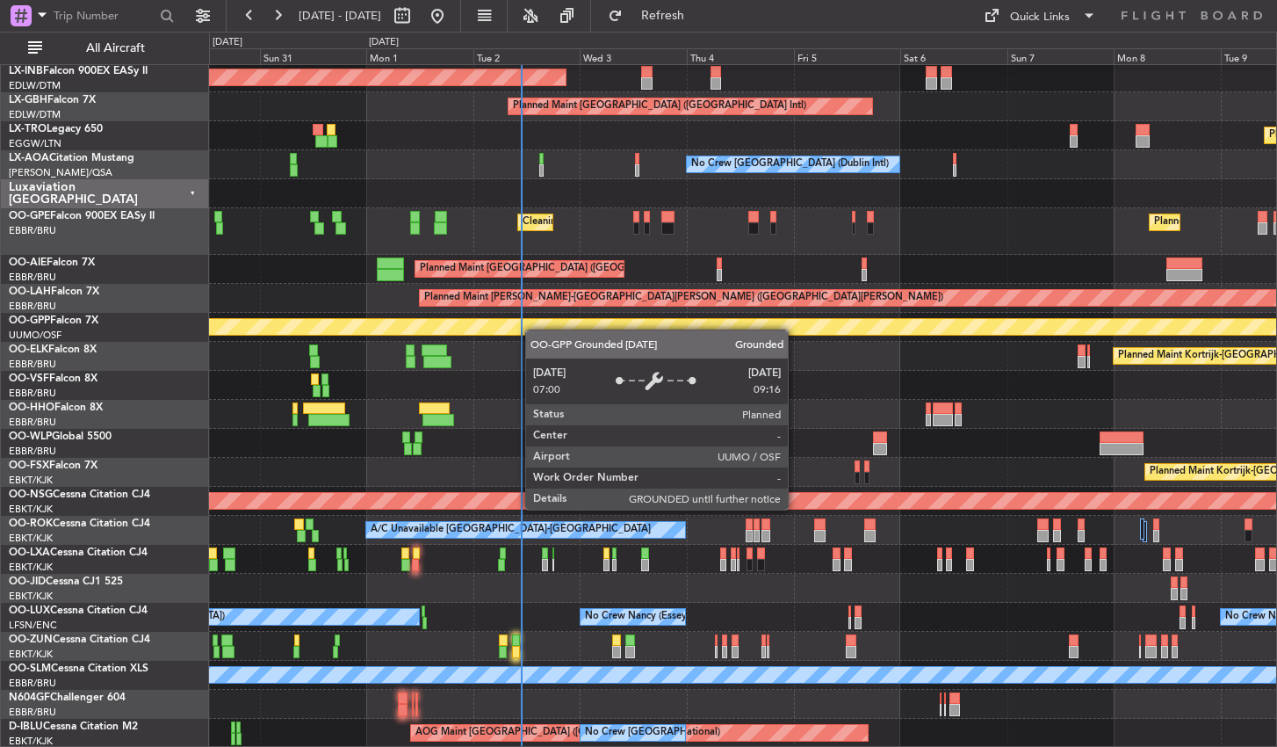
click at [532, 294] on div "Unplanned Maint [GEOGRAPHIC_DATA] (Al Maktoum Intl) Planned Maint [GEOGRAPHIC_D…" at bounding box center [742, 245] width 1067 height 1003
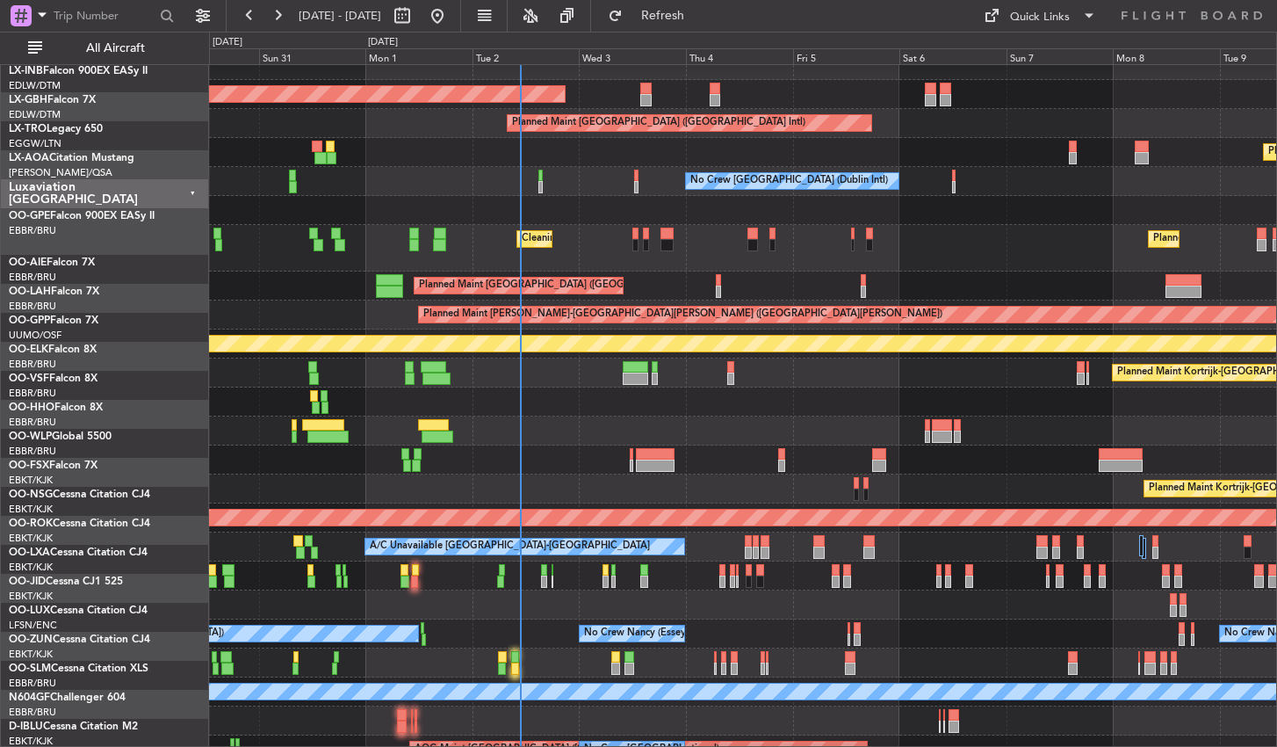
scroll to position [262, 0]
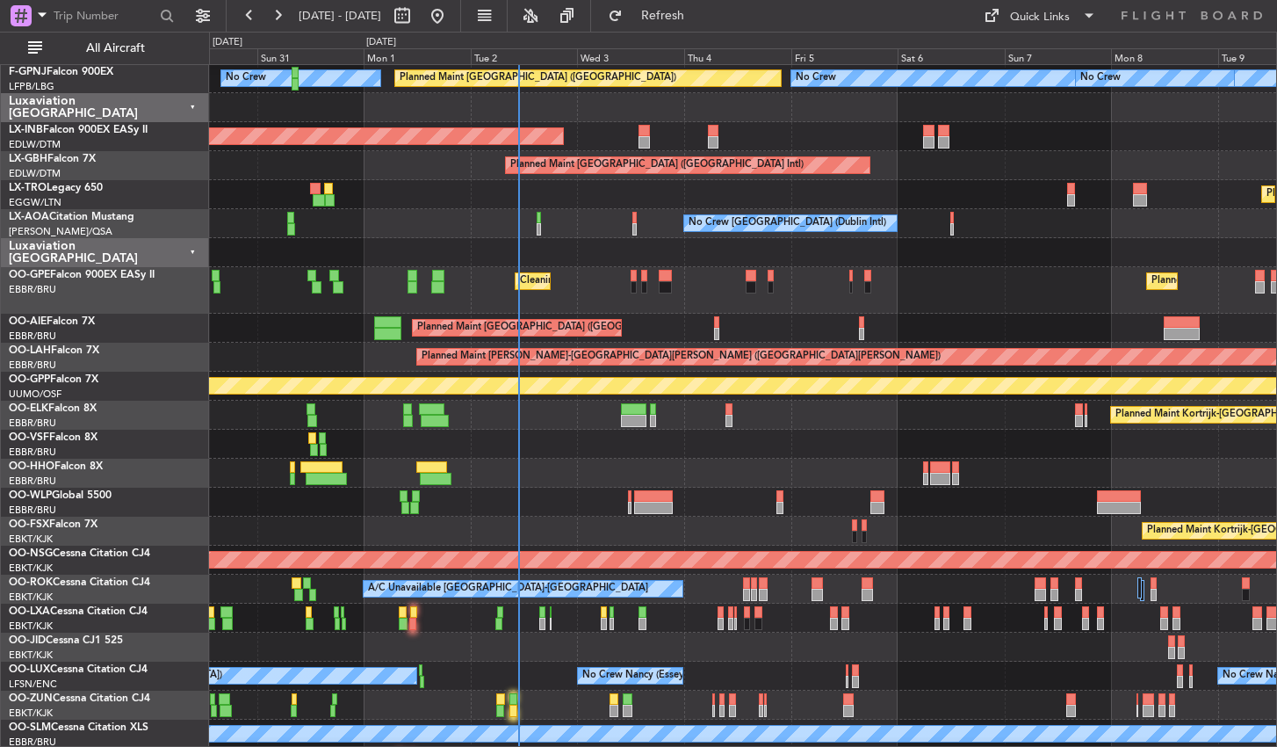
click at [575, 474] on div at bounding box center [742, 473] width 1067 height 29
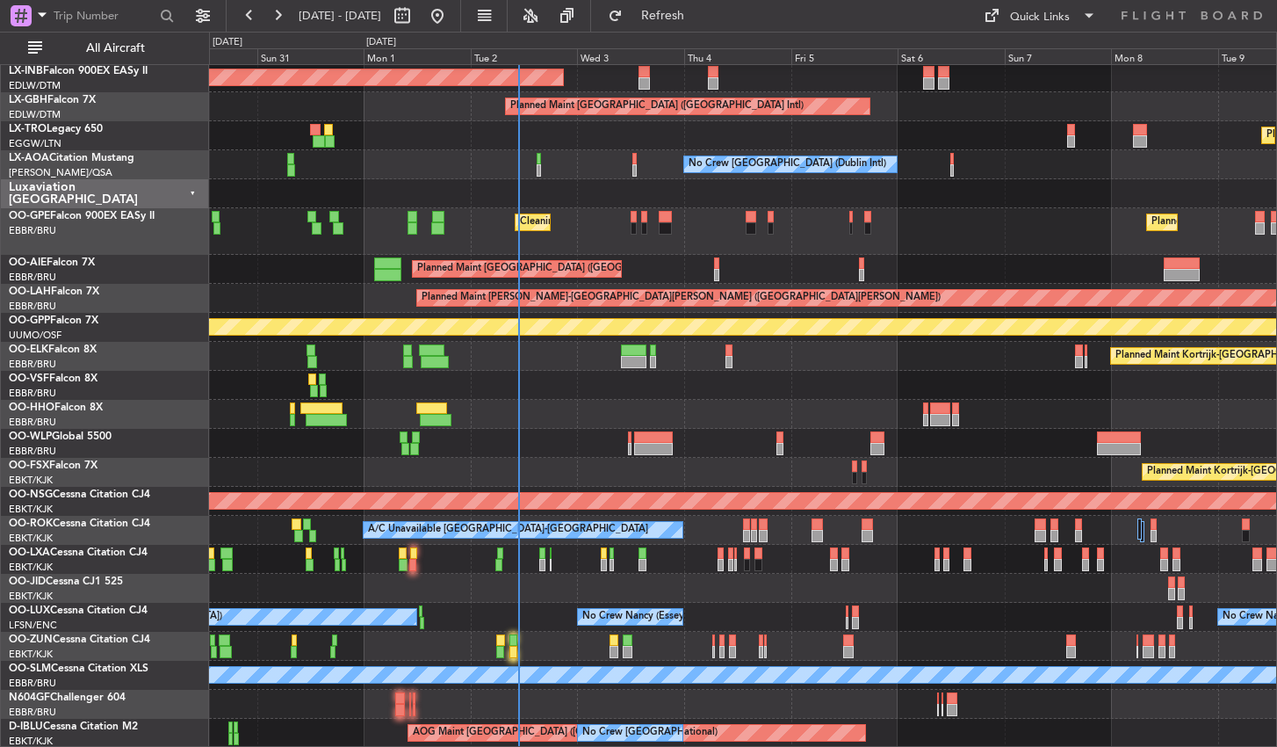
click at [563, 599] on div "Unplanned Maint [GEOGRAPHIC_DATA] (Al Maktoum Intl) Planned Maint [GEOGRAPHIC_D…" at bounding box center [742, 245] width 1067 height 1003
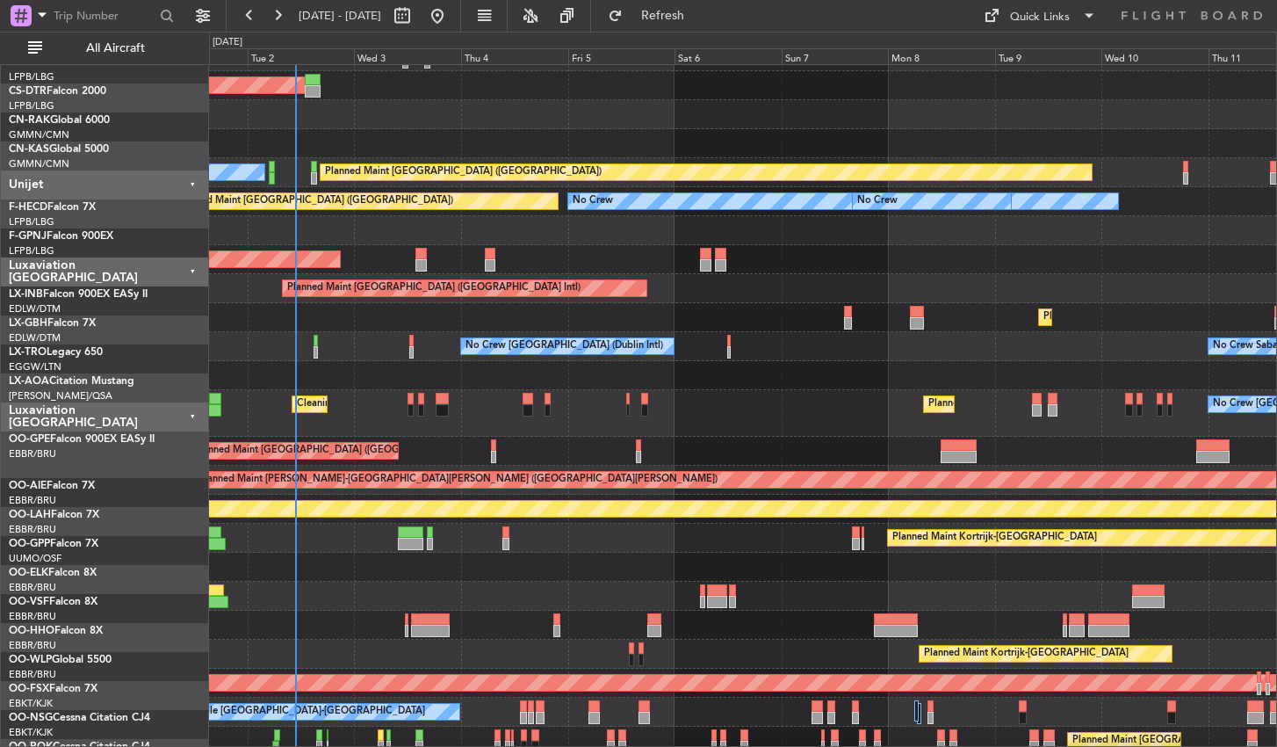
click at [662, 437] on div "Cleaning [GEOGRAPHIC_DATA] ([GEOGRAPHIC_DATA] National) Planned Maint [GEOGRAPH…" at bounding box center [742, 413] width 1067 height 47
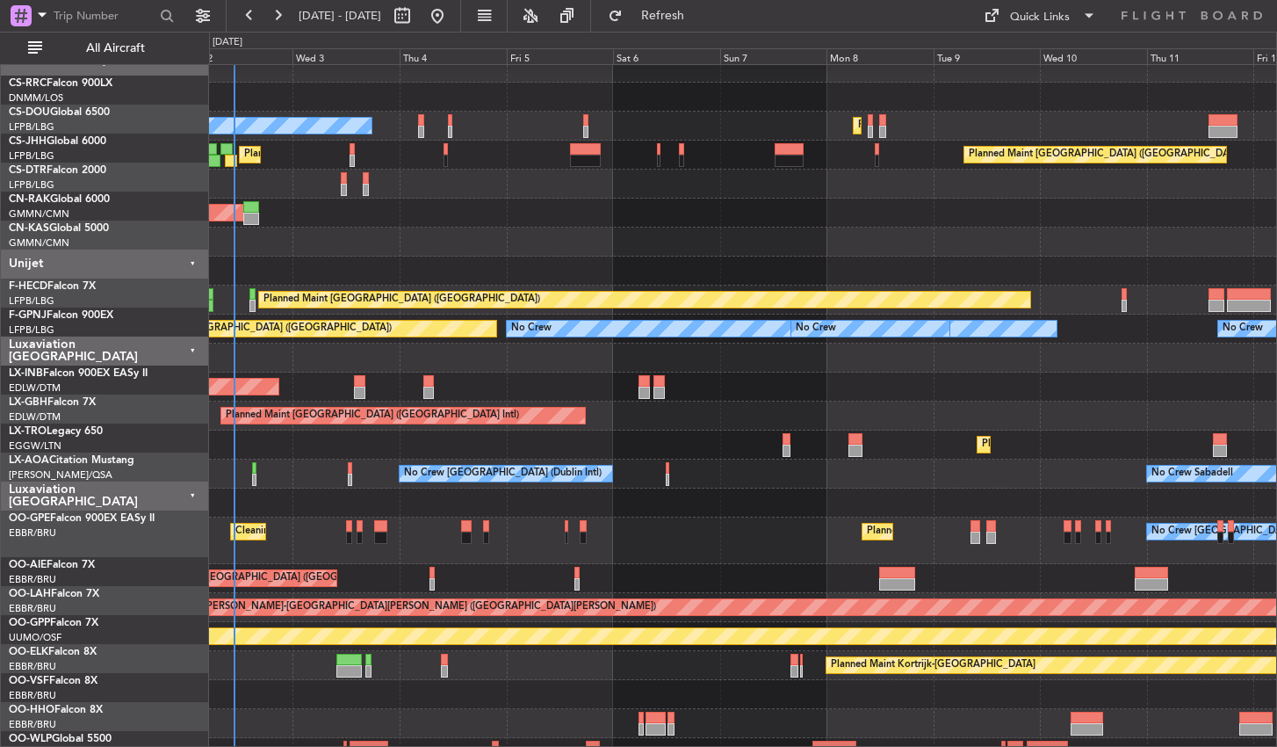
scroll to position [0, 0]
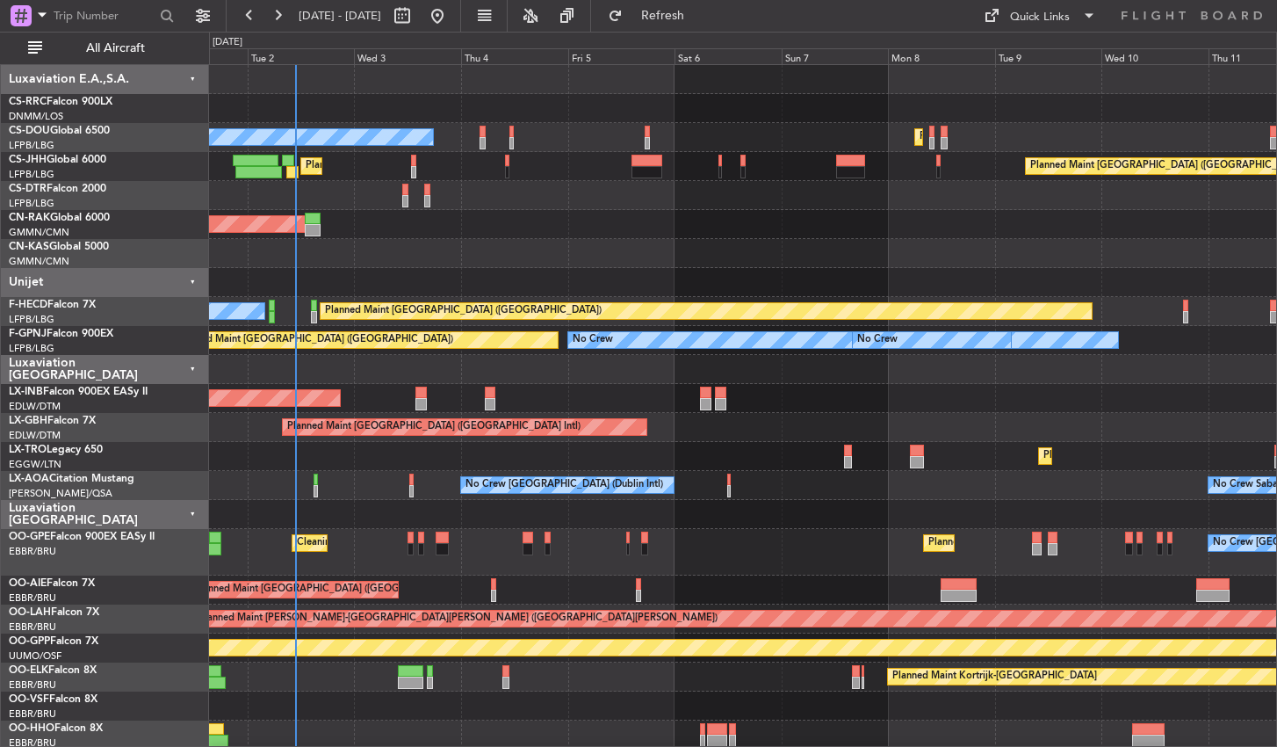
click at [657, 419] on div "Planned Maint [GEOGRAPHIC_DATA] ([GEOGRAPHIC_DATA]) No Crew Planned Maint [GEOG…" at bounding box center [742, 566] width 1067 height 1003
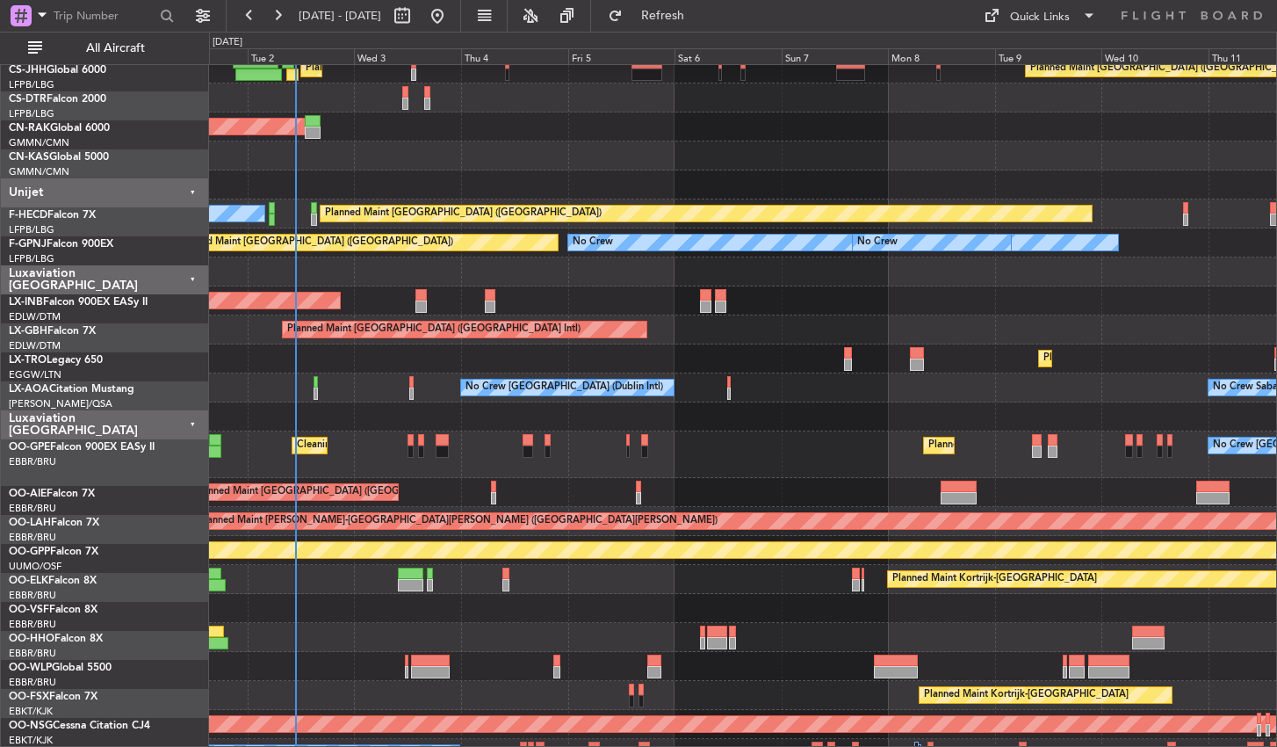
scroll to position [98, 0]
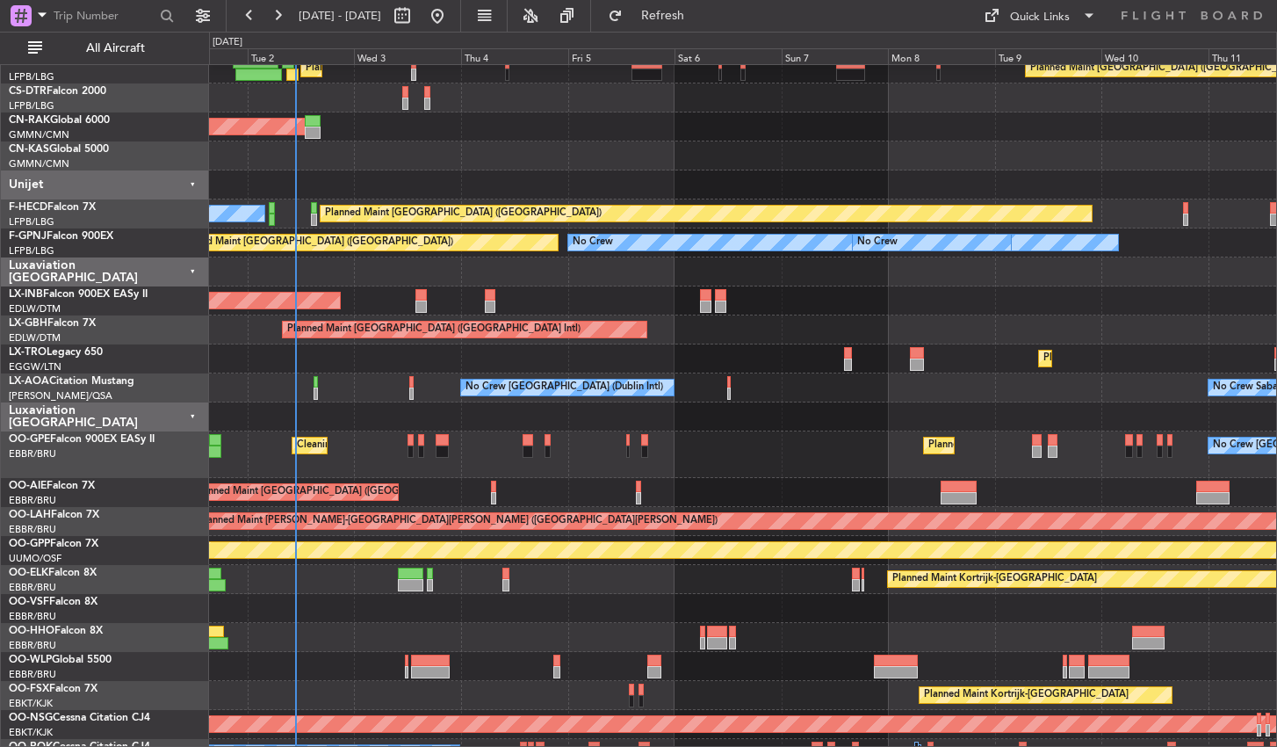
click at [685, 446] on div "Cleaning [GEOGRAPHIC_DATA] ([GEOGRAPHIC_DATA] National) Planned Maint [GEOGRAPH…" at bounding box center [742, 454] width 1067 height 47
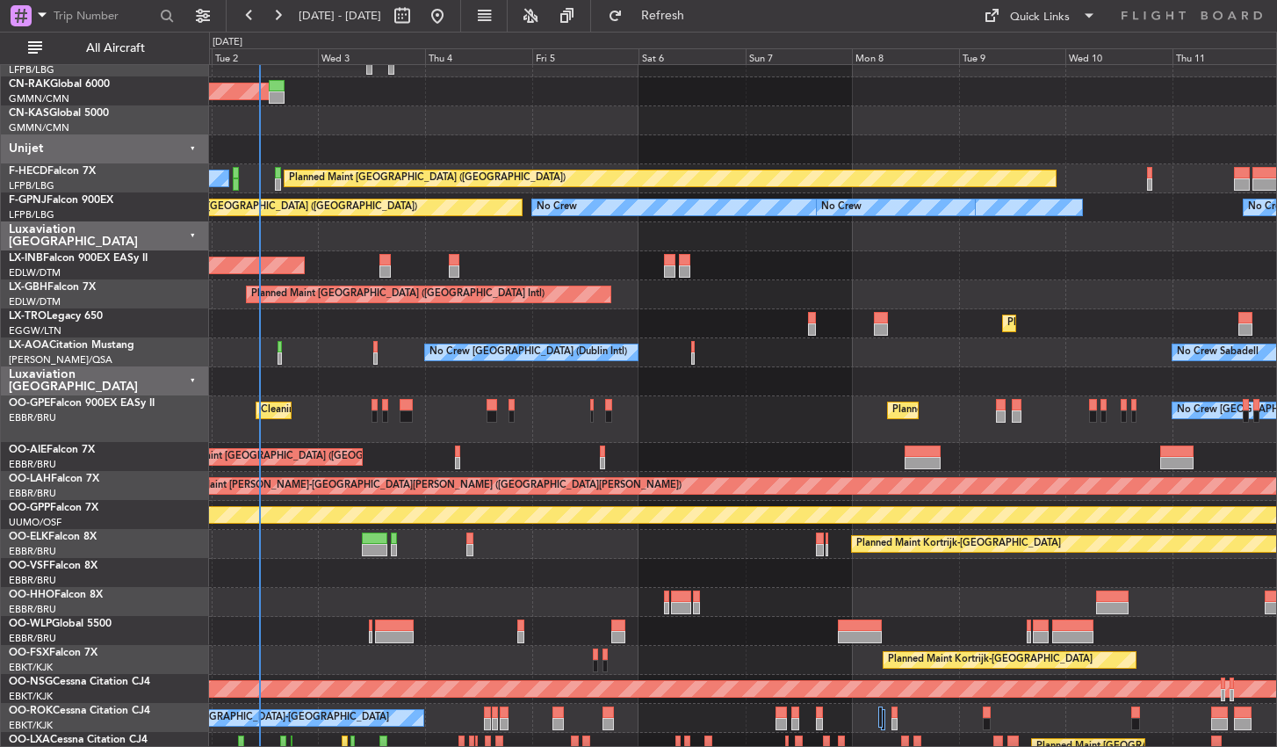
scroll to position [130, 0]
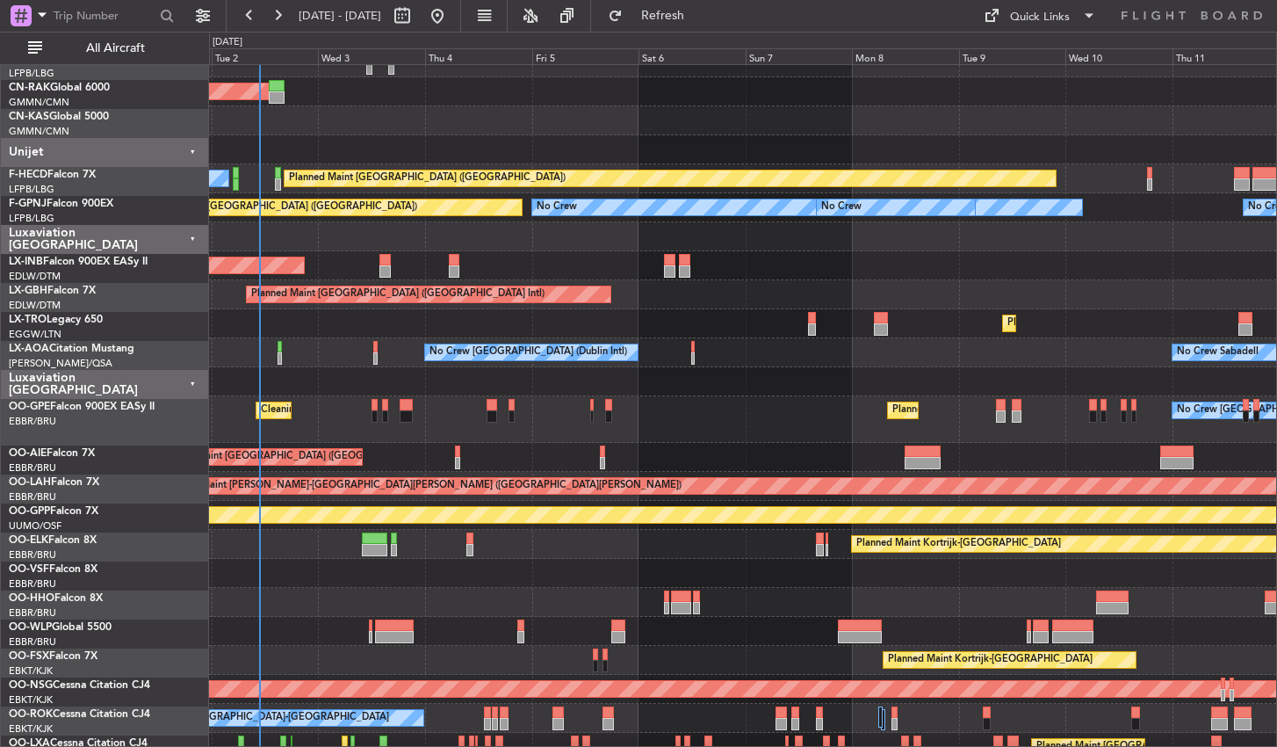
click at [558, 574] on div at bounding box center [742, 573] width 1067 height 29
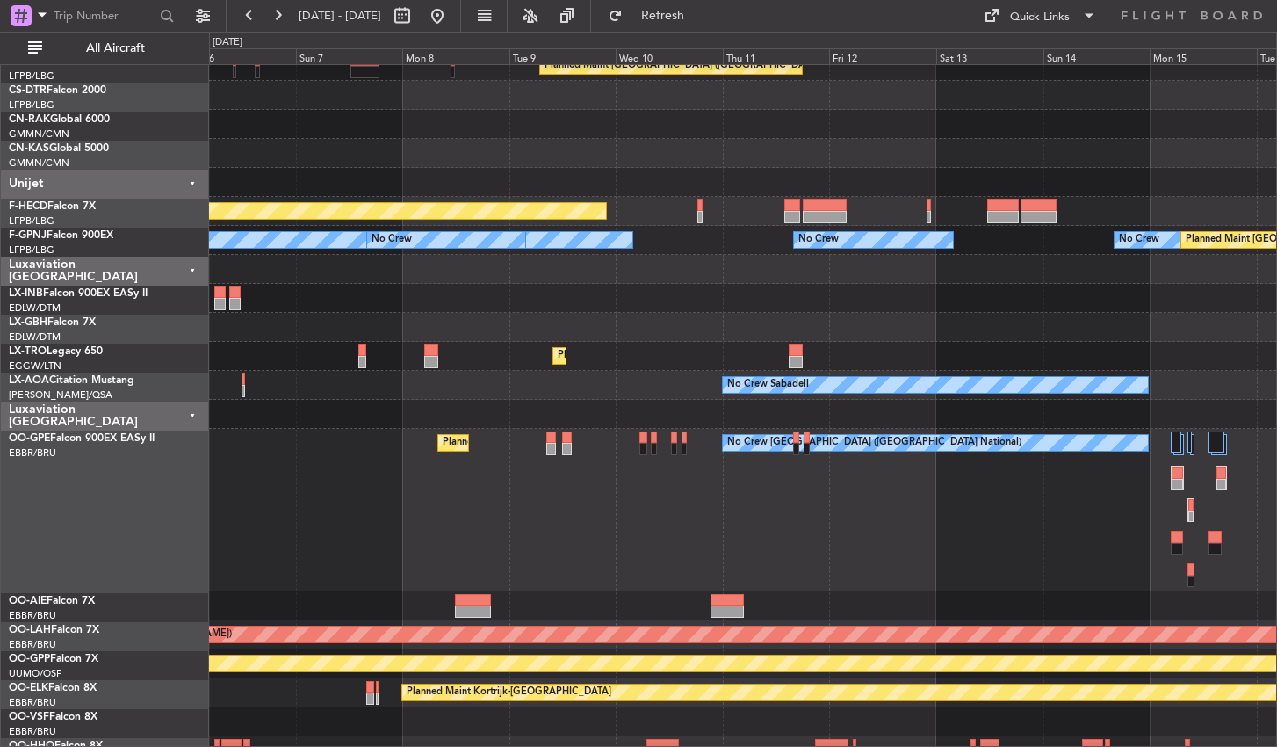
scroll to position [112, 0]
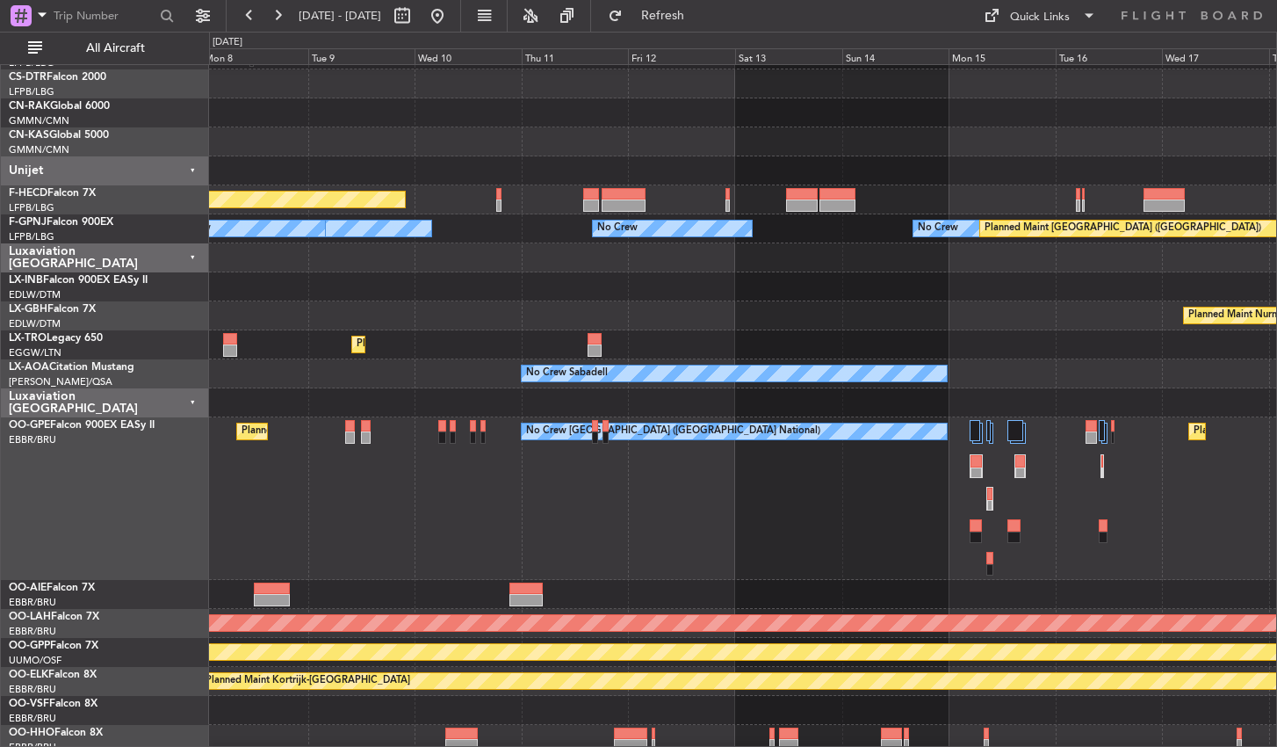
click at [468, 486] on div "Planned Maint [GEOGRAPHIC_DATA] ([GEOGRAPHIC_DATA] National) No Crew [GEOGRAPHI…" at bounding box center [742, 498] width 1067 height 163
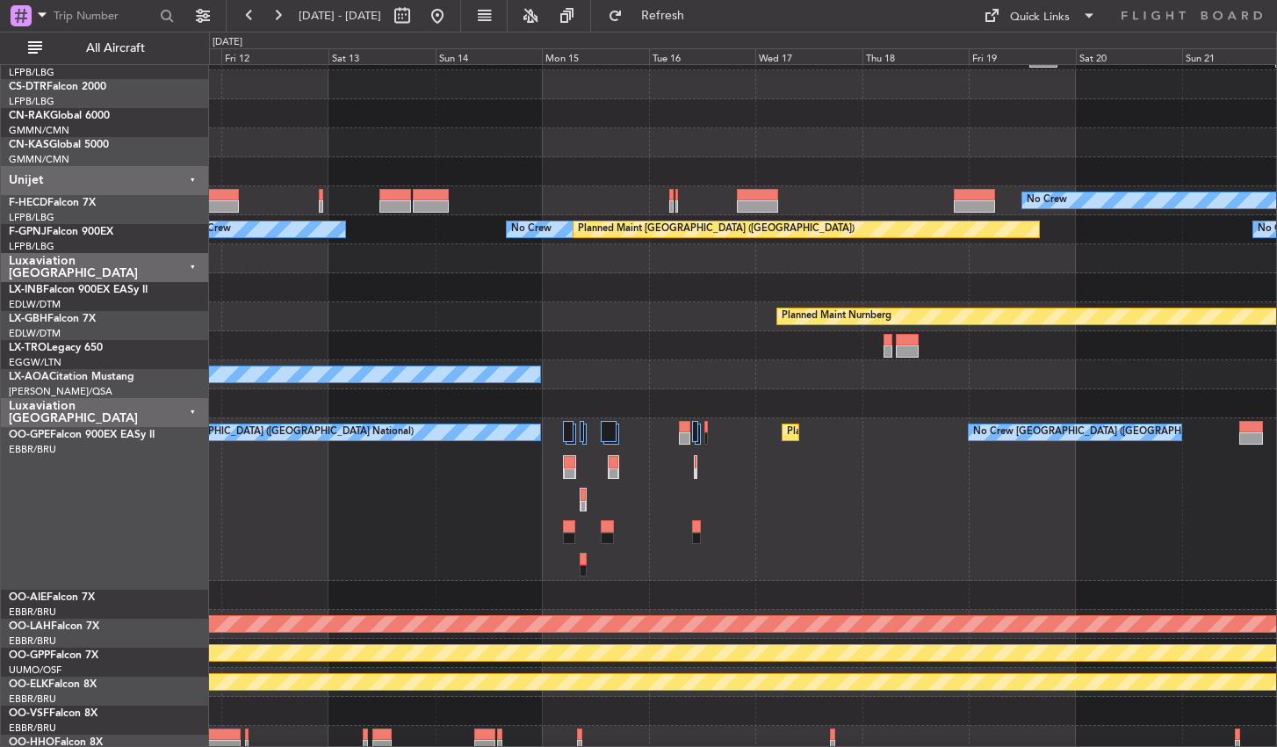
click at [712, 493] on div "No Crew [GEOGRAPHIC_DATA] ([GEOGRAPHIC_DATA] National) Planned Maint [GEOGRAPHI…" at bounding box center [742, 499] width 1067 height 163
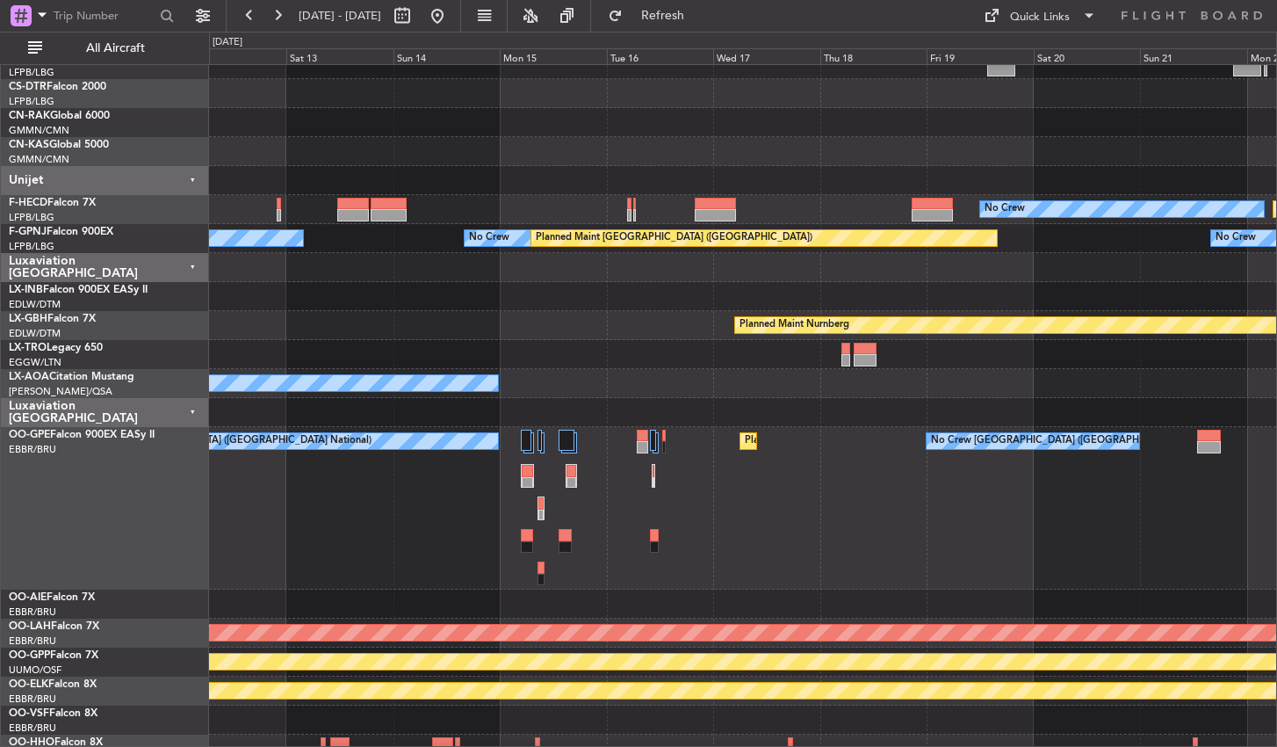
scroll to position [96, 0]
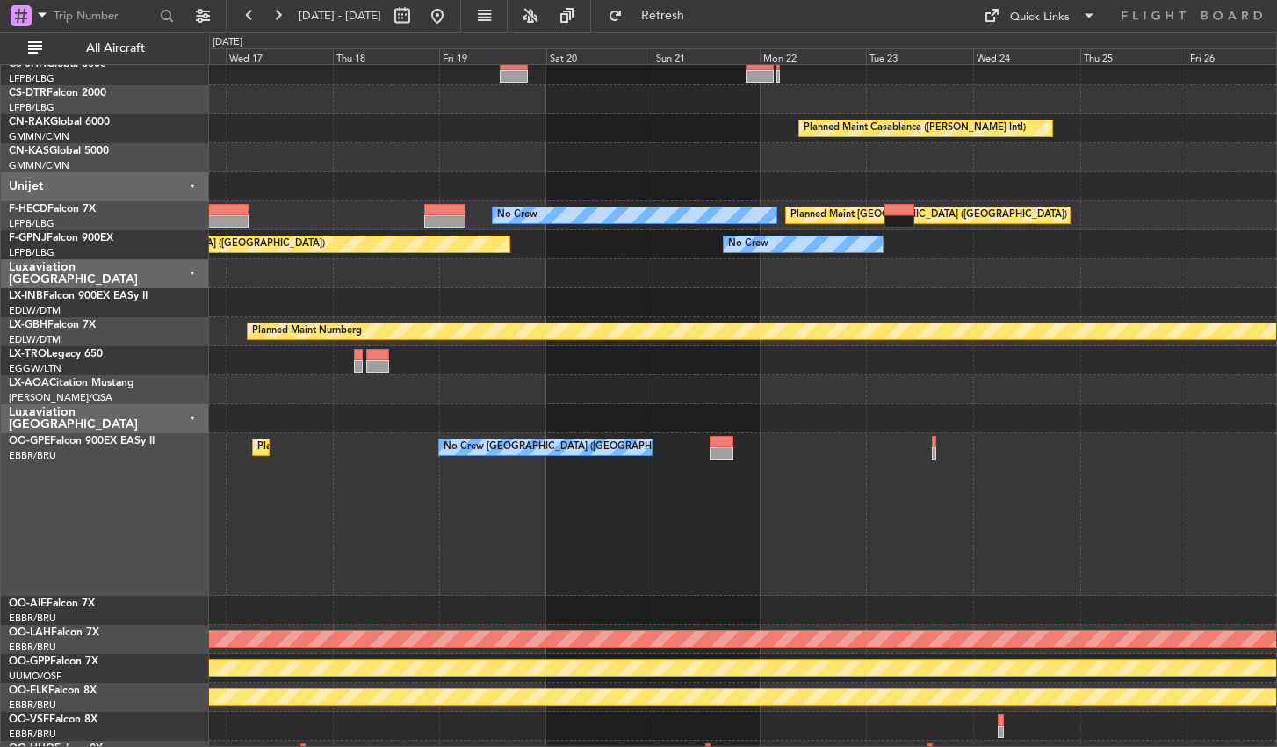
click at [597, 509] on div "Planned Maint [GEOGRAPHIC_DATA] ([GEOGRAPHIC_DATA] National) No Crew [GEOGRAPHI…" at bounding box center [742, 514] width 1067 height 163
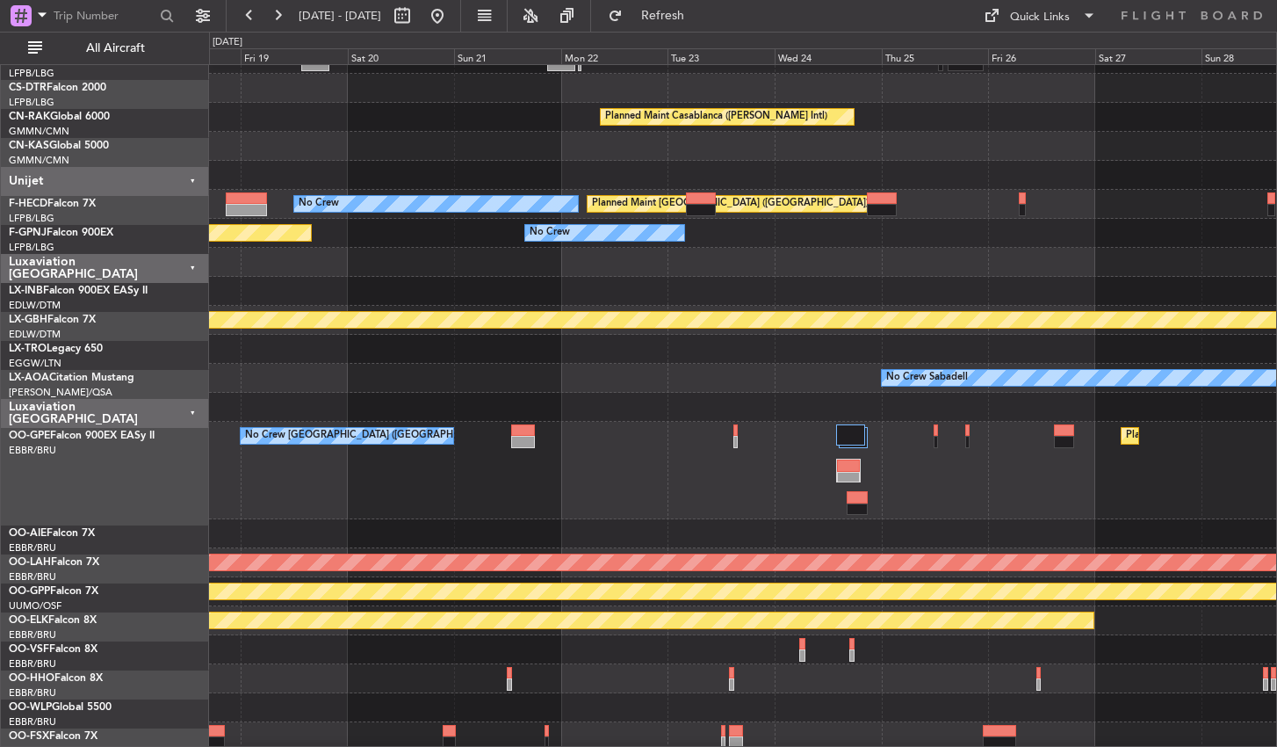
scroll to position [107, 0]
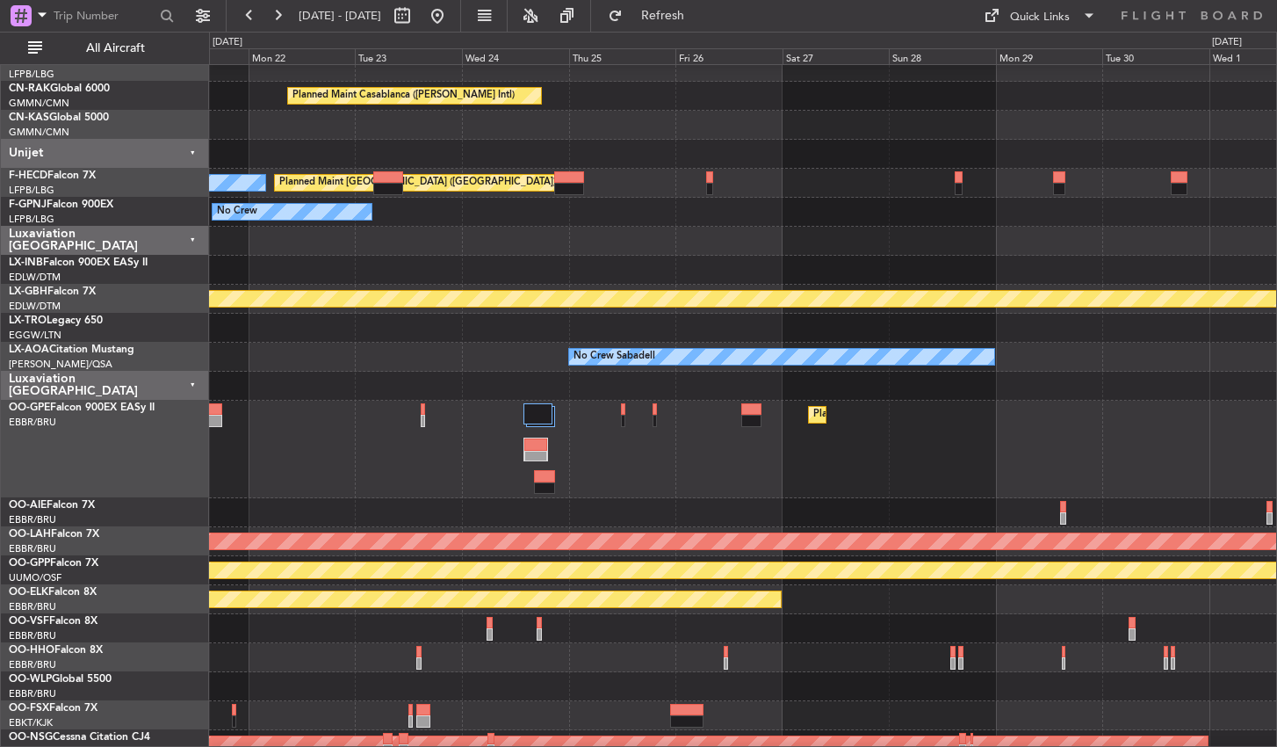
click at [649, 469] on div "Planned Maint [GEOGRAPHIC_DATA] ([GEOGRAPHIC_DATA] National) No Crew [GEOGRAPHI…" at bounding box center [742, 450] width 1067 height 98
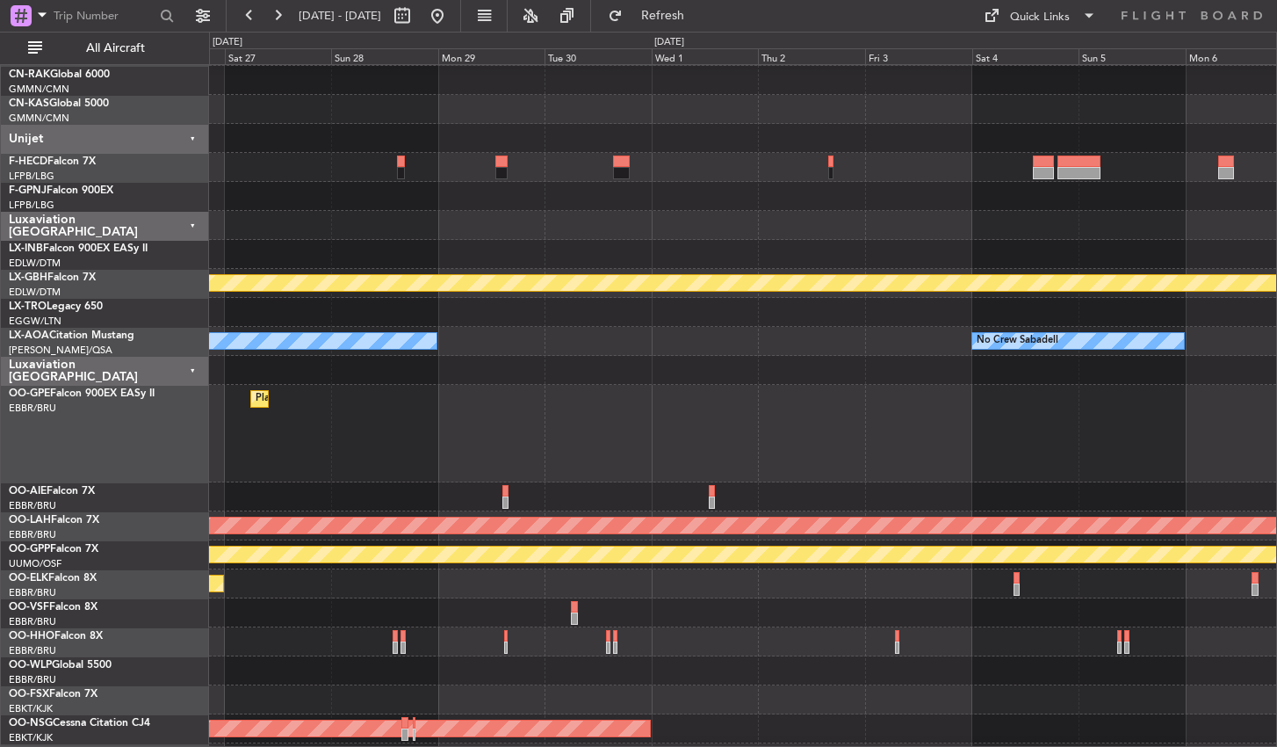
click at [332, 431] on div "Planned Maint [GEOGRAPHIC_DATA] ([GEOGRAPHIC_DATA] National)" at bounding box center [742, 434] width 1067 height 98
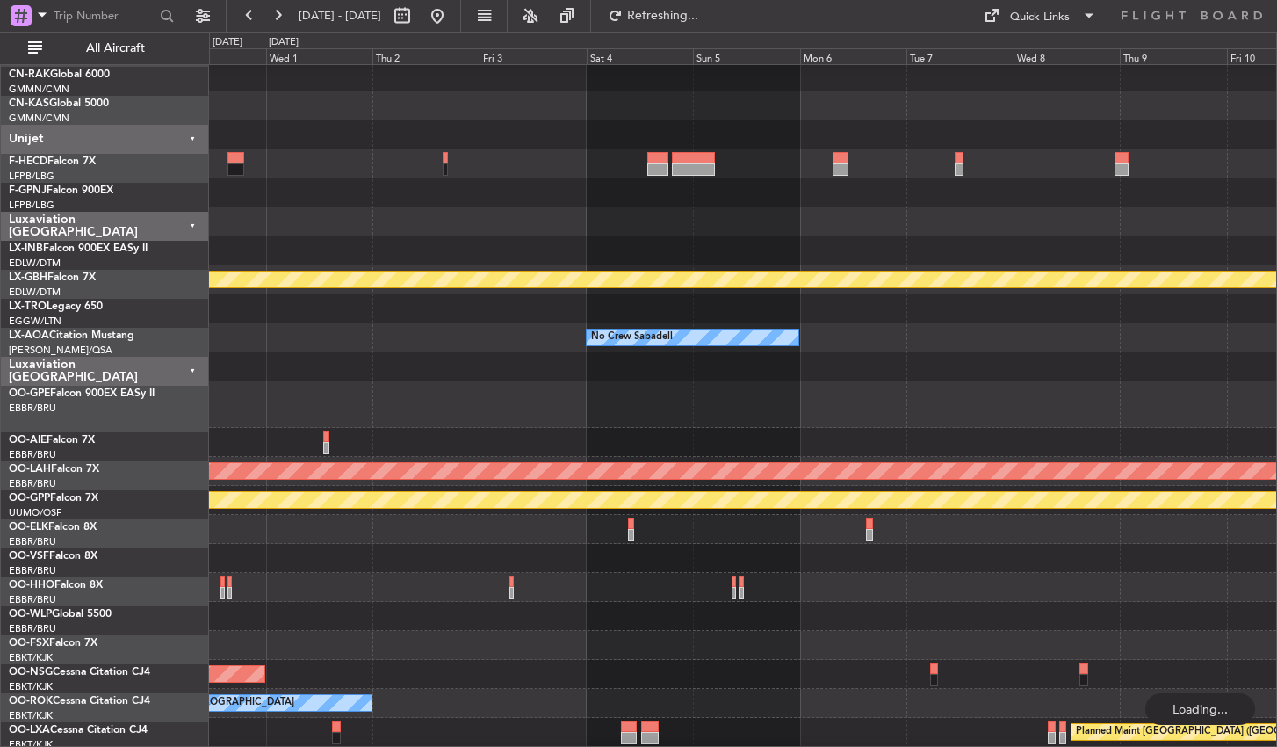
scroll to position [148, 0]
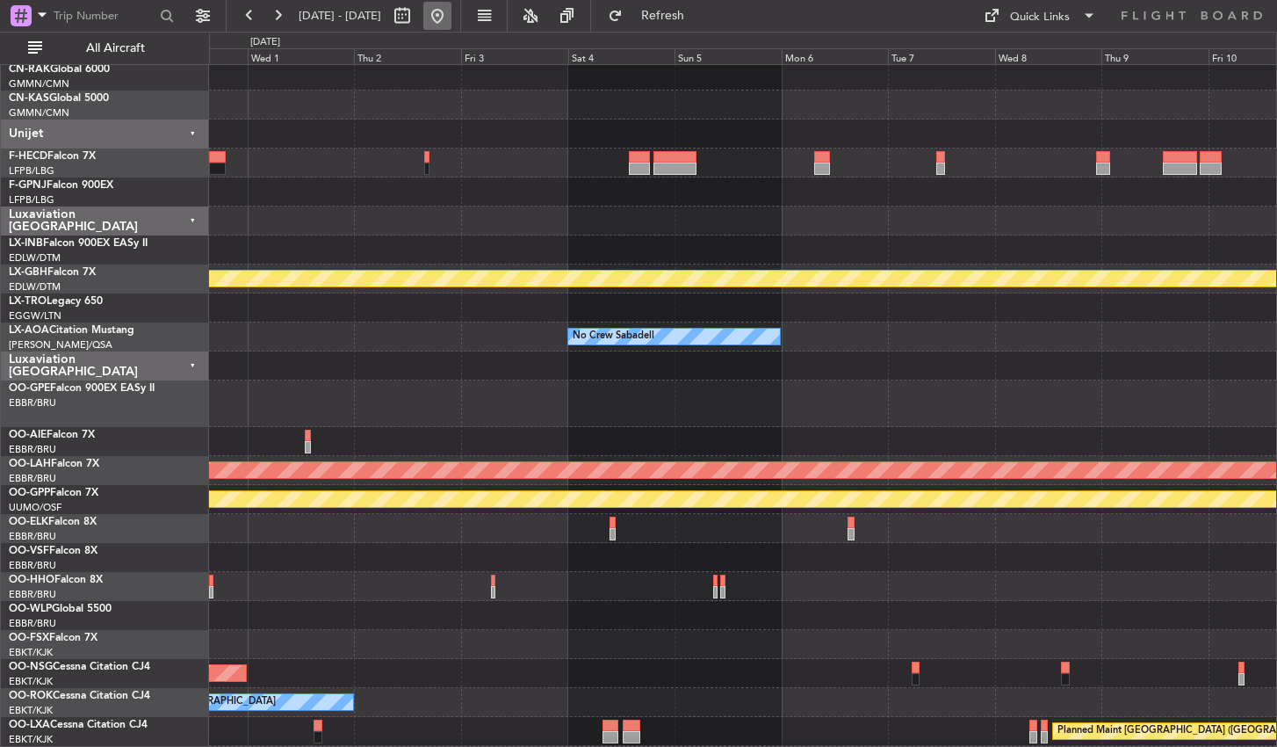
click at [452, 18] on button at bounding box center [437, 16] width 28 height 28
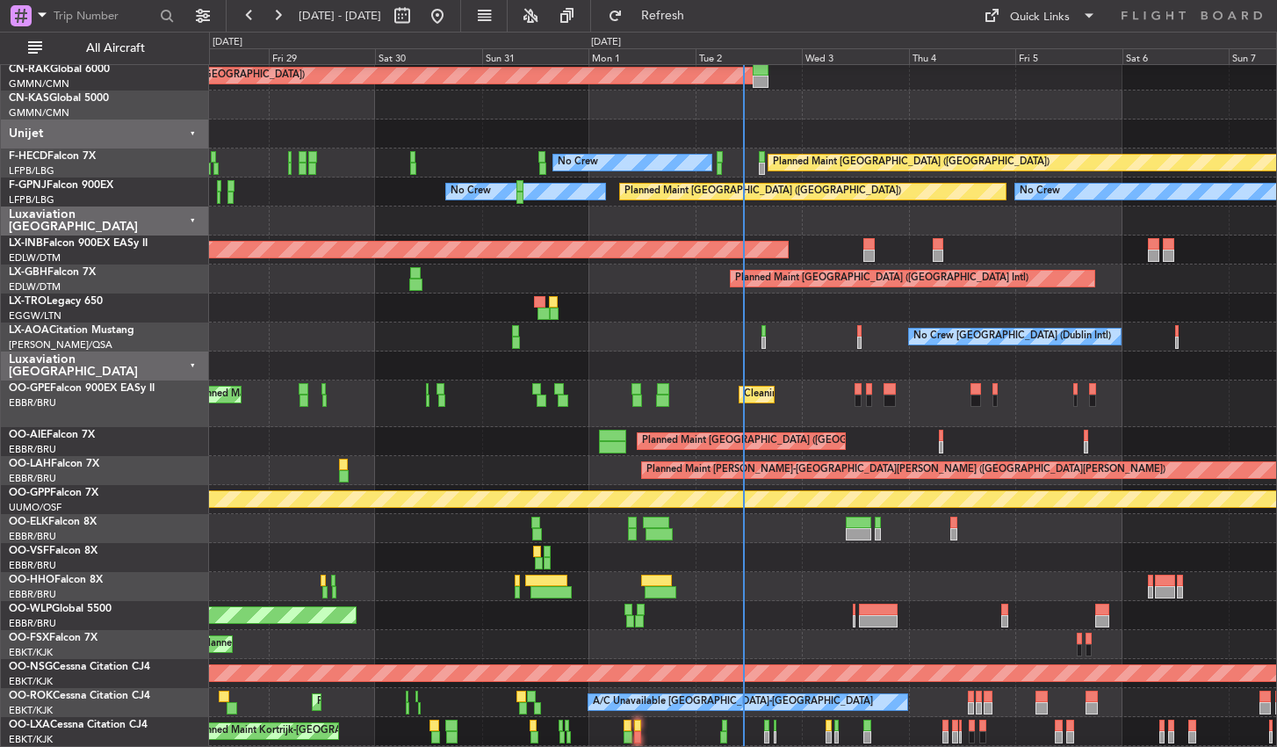
scroll to position [321, 0]
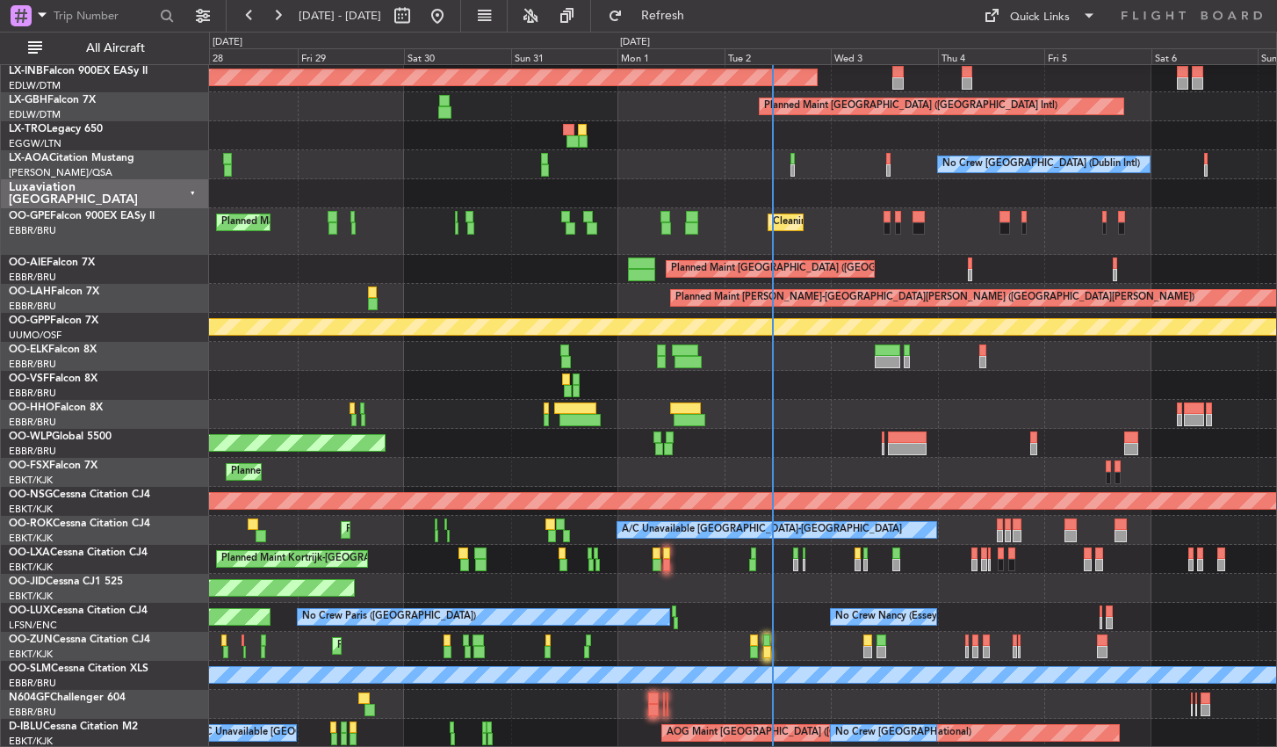
click at [744, 0] on html "[DATE] - [DATE] Refresh Quick Links All Aircraft Unplanned Maint [GEOGRAPHIC_DA…" at bounding box center [638, 373] width 1277 height 747
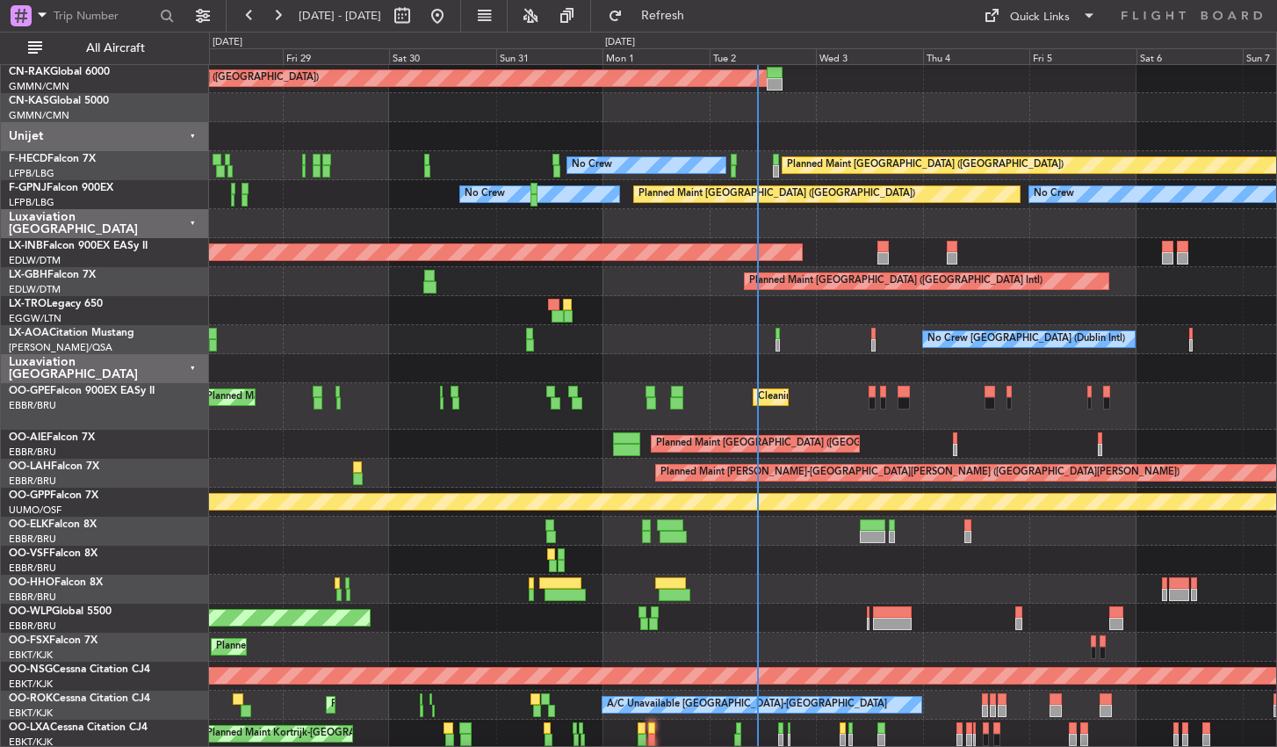
scroll to position [143, 0]
click at [753, 559] on div at bounding box center [742, 560] width 1067 height 29
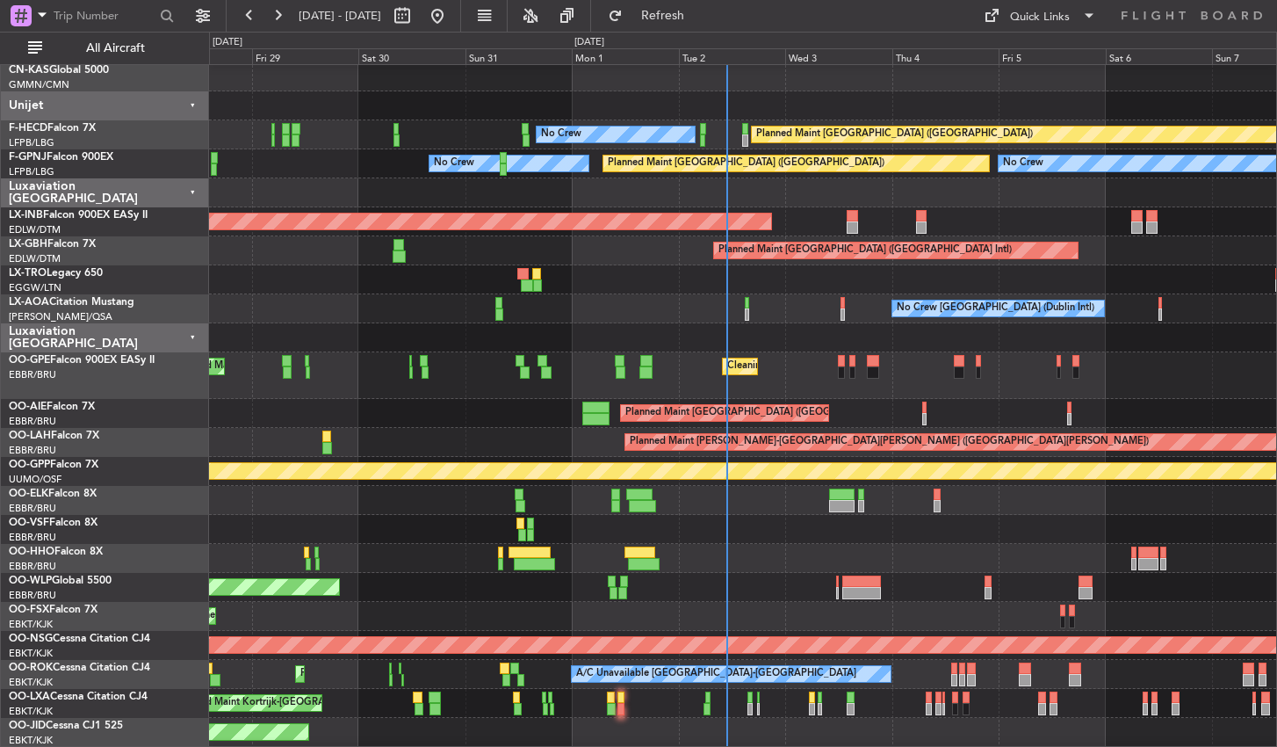
scroll to position [177, 0]
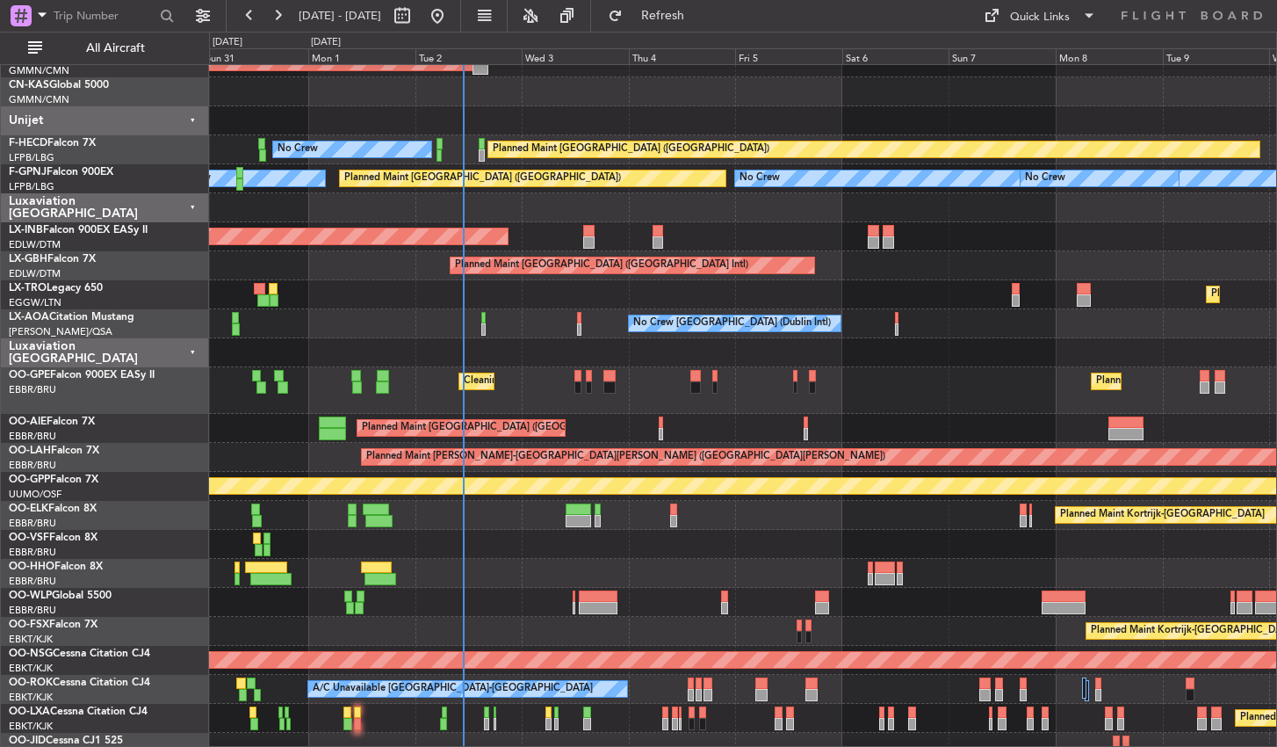
click at [587, 393] on div "Cleaning [GEOGRAPHIC_DATA] ([GEOGRAPHIC_DATA] National) Planned Maint [GEOGRAPH…" at bounding box center [742, 390] width 1067 height 47
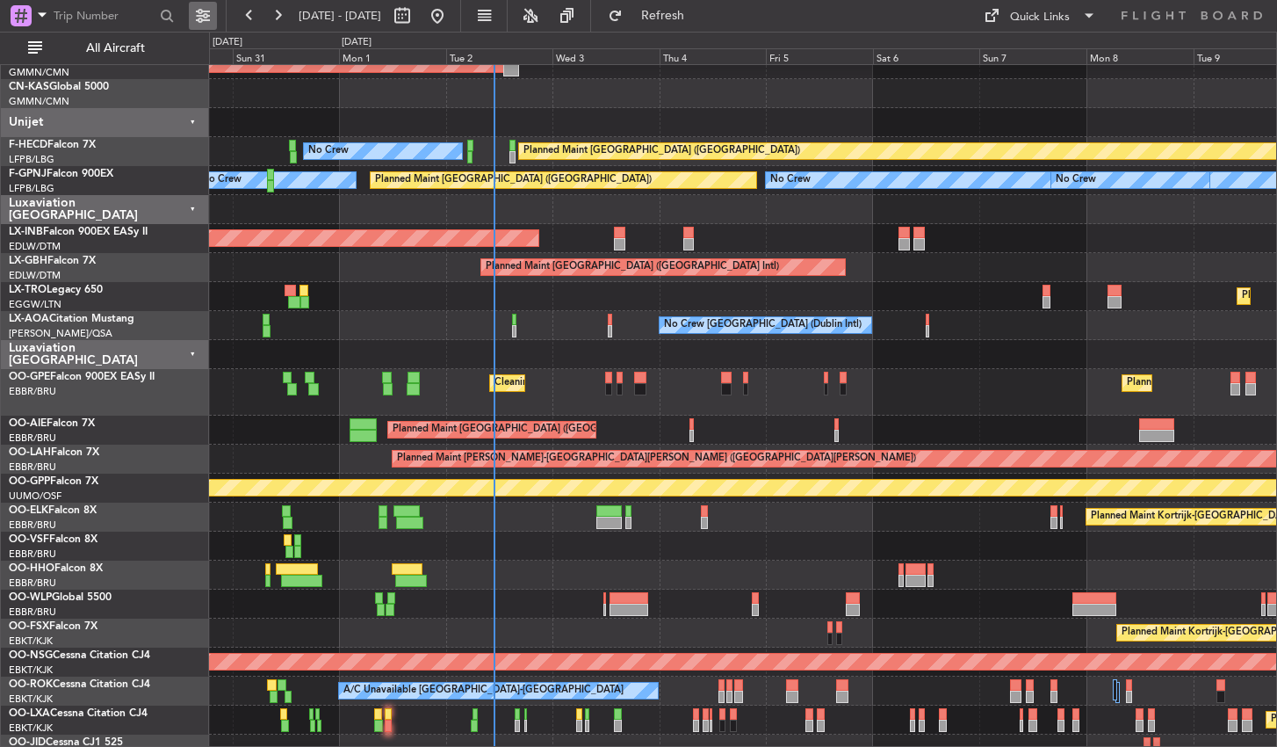
click at [207, 15] on button at bounding box center [203, 16] width 28 height 28
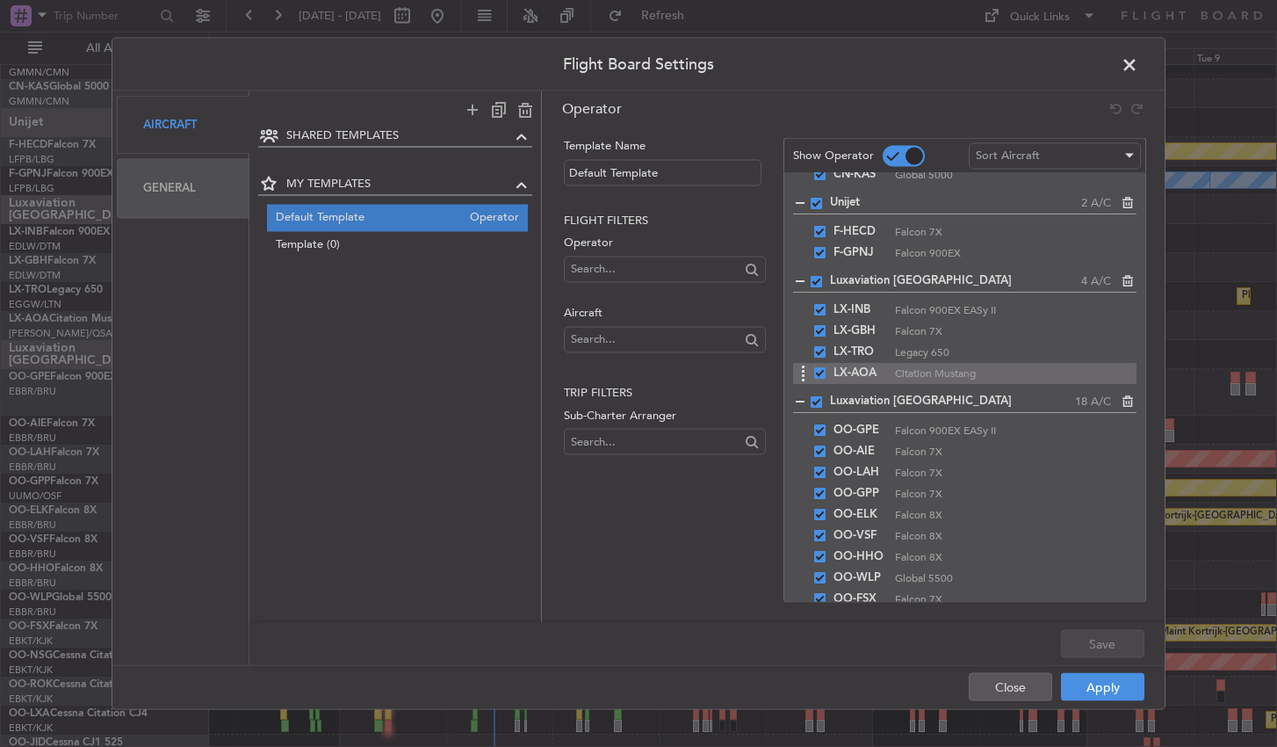
scroll to position [175, 0]
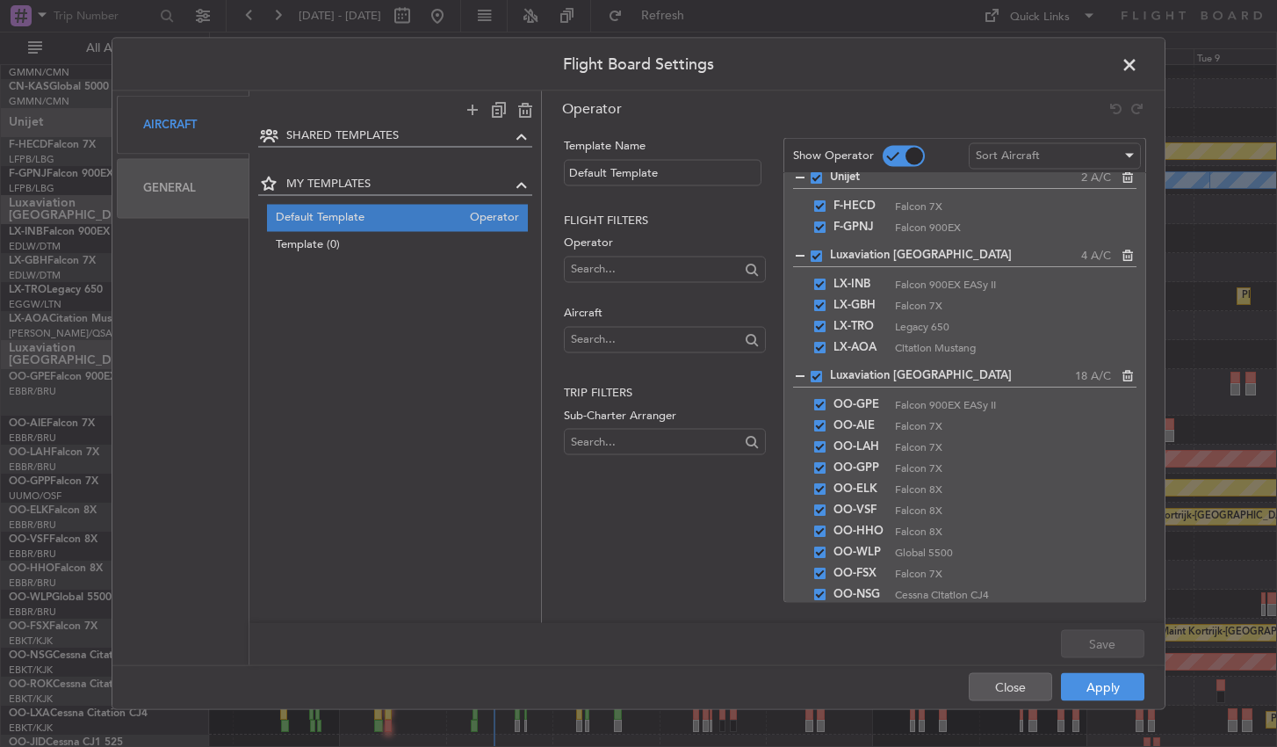
click at [813, 375] on span at bounding box center [816, 377] width 11 height 11
click at [823, 372] on input "checkbox" at bounding box center [823, 372] width 0 height 0
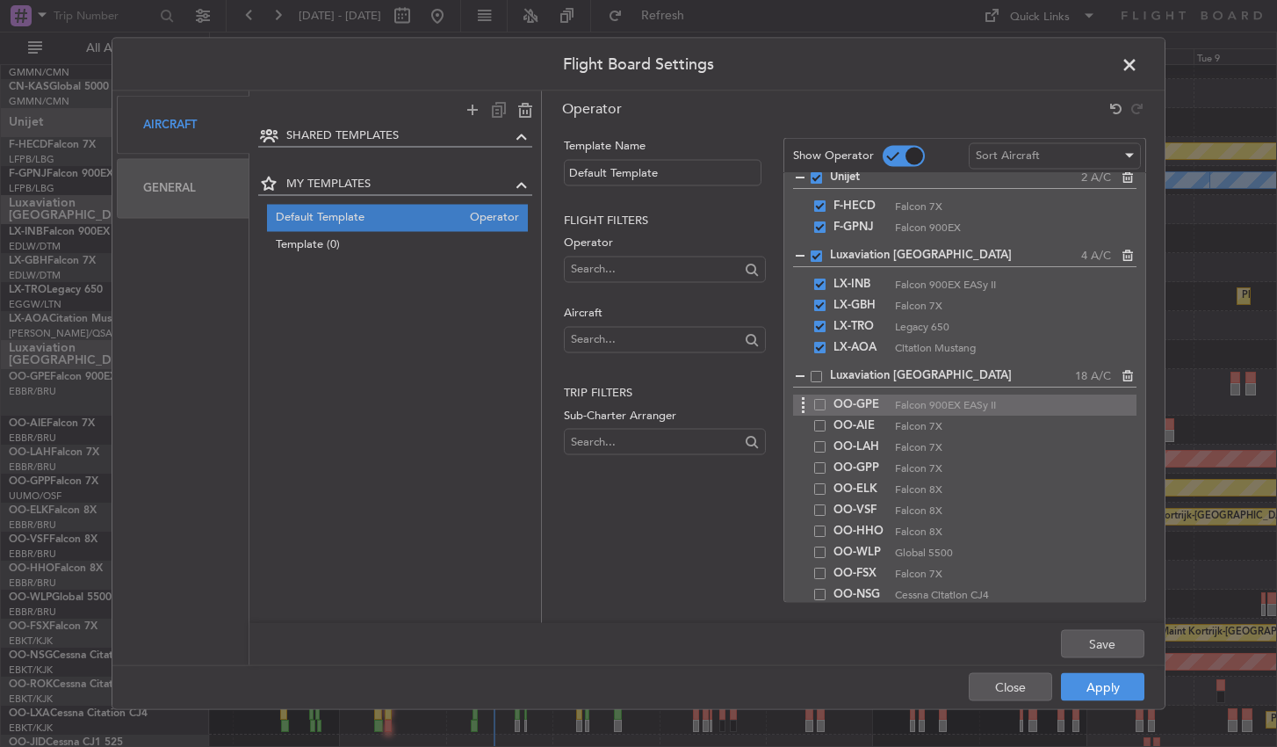
click at [820, 402] on span at bounding box center [819, 405] width 11 height 11
click at [827, 400] on input "checkbox" at bounding box center [827, 400] width 0 height 0
click at [1134, 644] on button "Save" at bounding box center [1102, 644] width 83 height 28
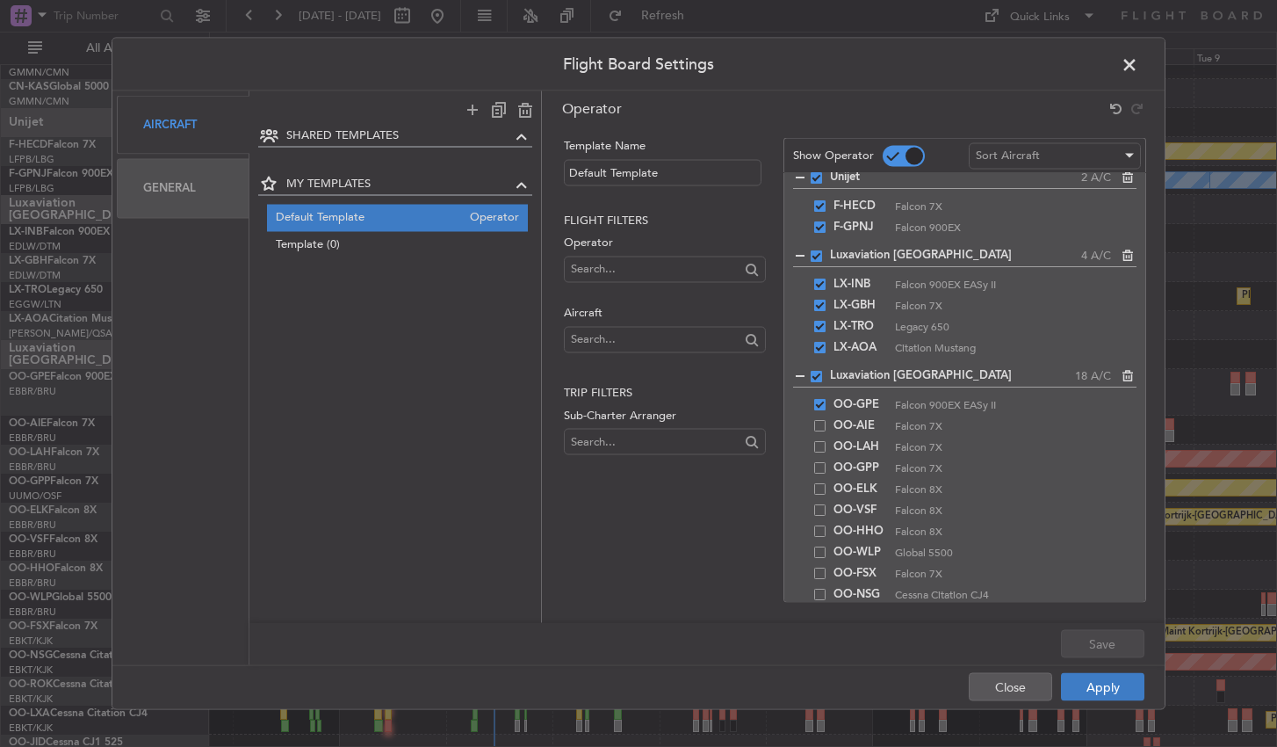
click at [1129, 691] on button "Apply" at bounding box center [1102, 687] width 83 height 28
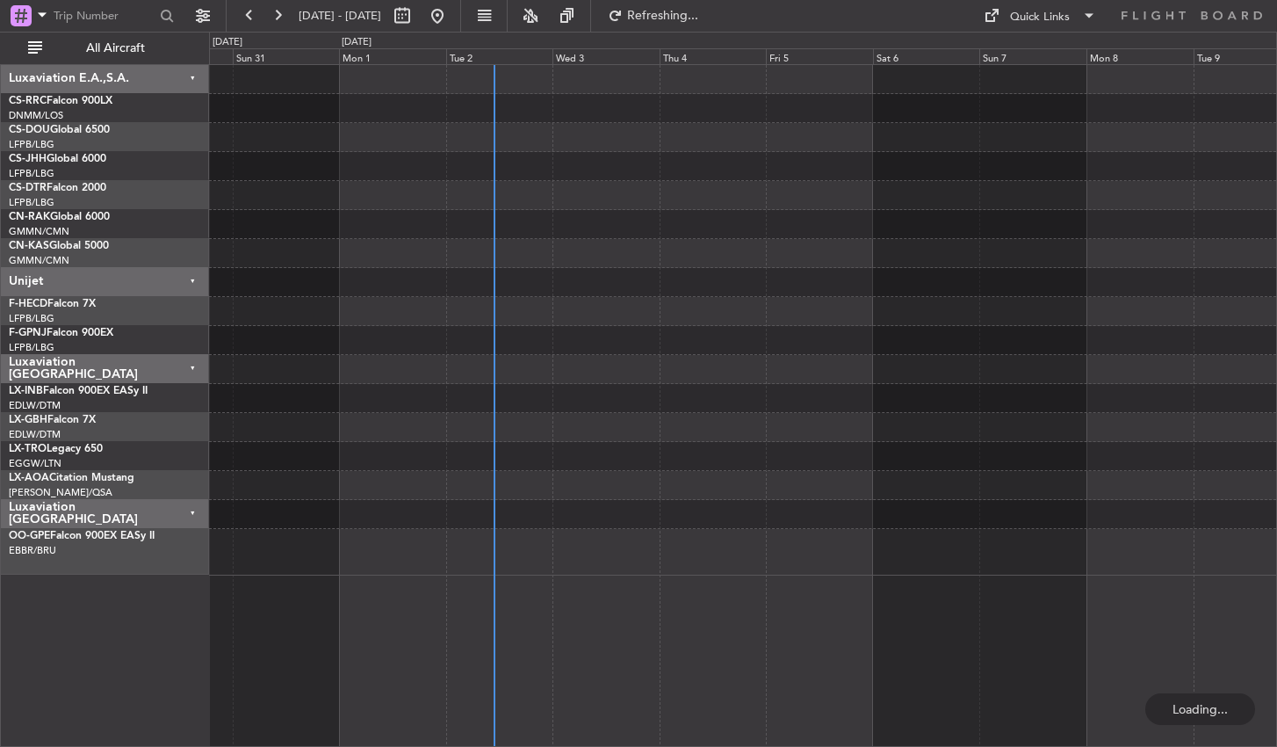
scroll to position [0, 0]
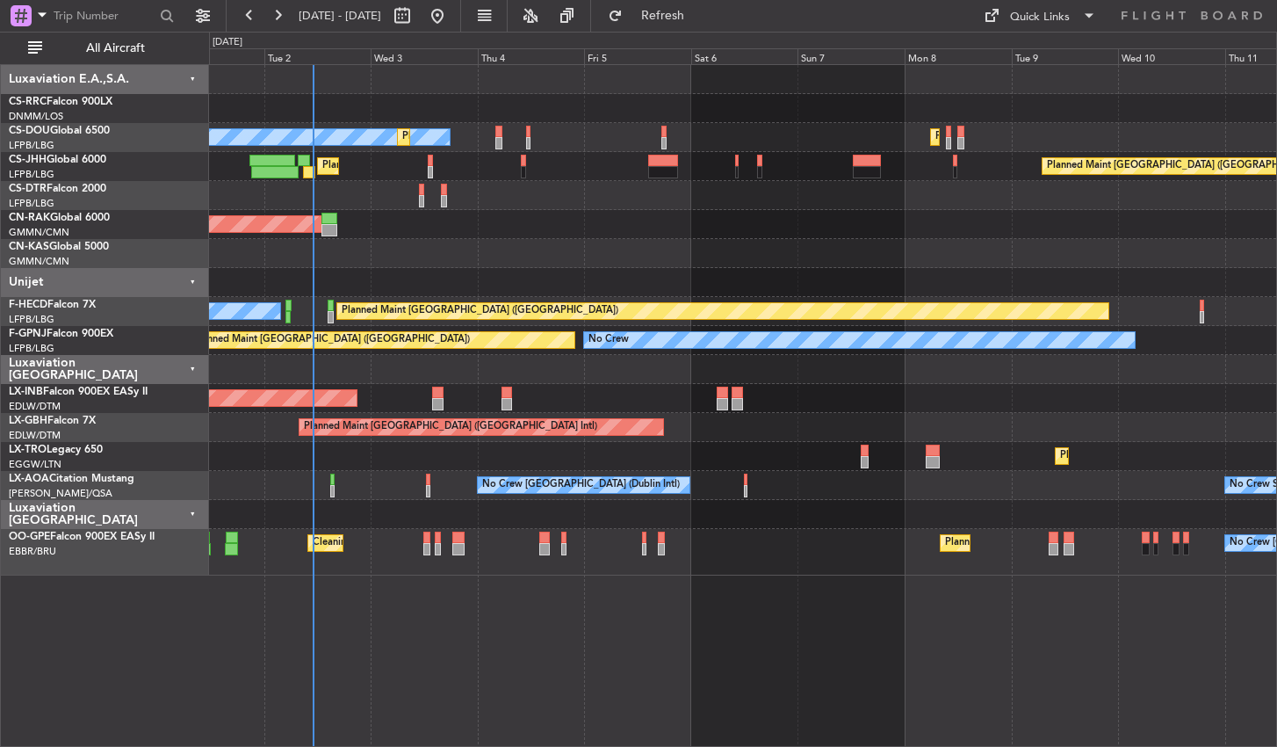
click at [599, 644] on div "Planned Maint [GEOGRAPHIC_DATA] ([GEOGRAPHIC_DATA]) No Crew Planned Maint [GEOG…" at bounding box center [743, 405] width 1068 height 683
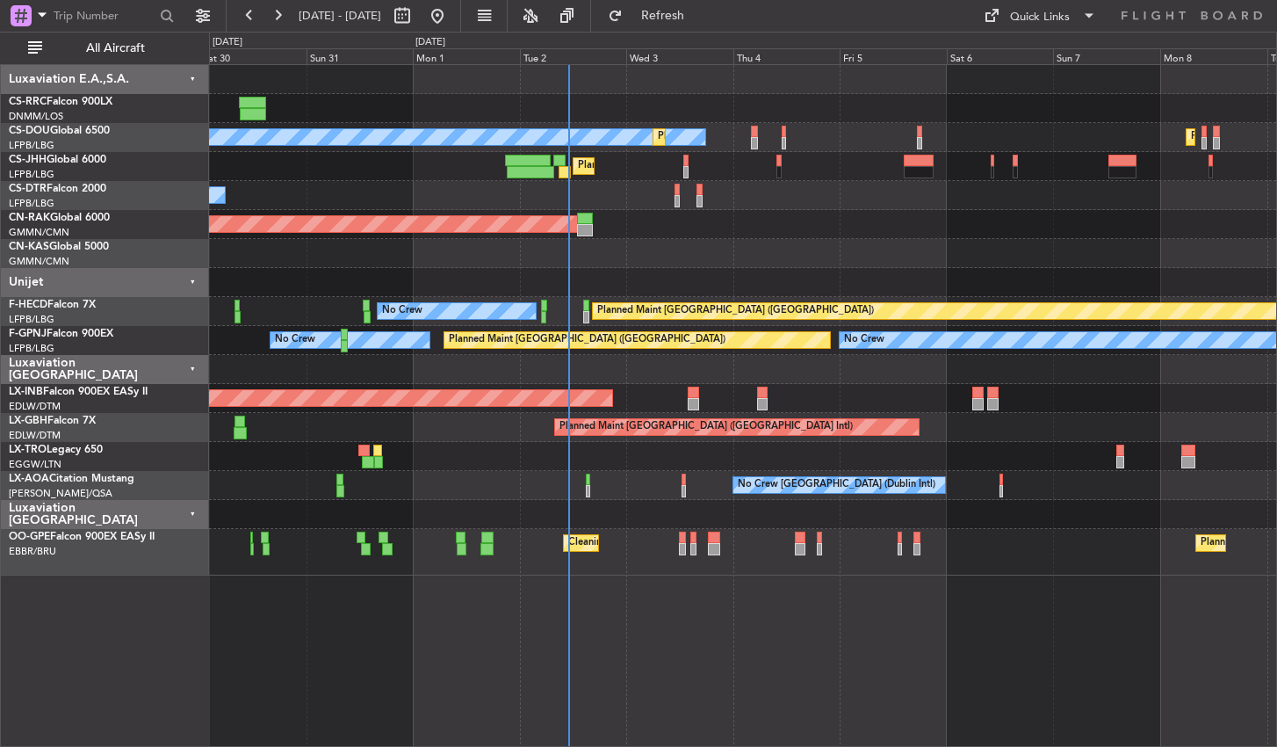
click at [877, 646] on div "Planned Maint [GEOGRAPHIC_DATA] ([GEOGRAPHIC_DATA]) Planned Maint [GEOGRAPHIC_D…" at bounding box center [743, 405] width 1068 height 683
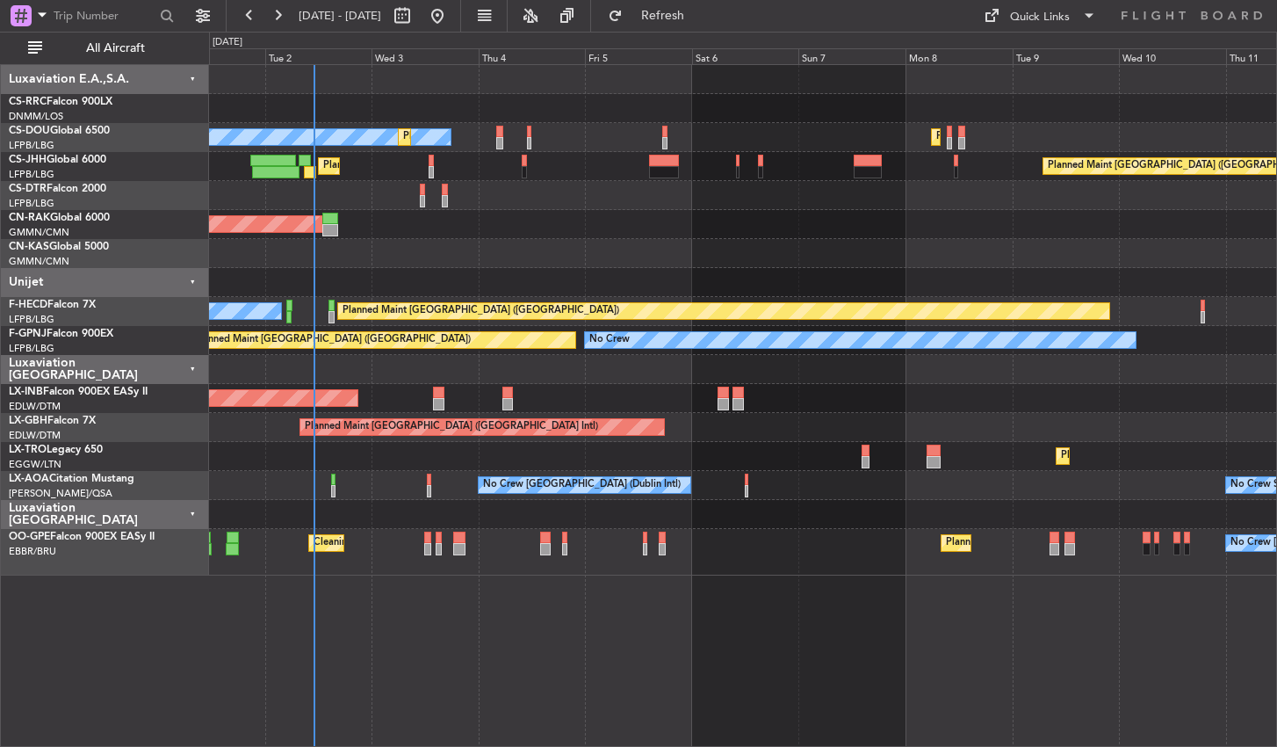
click at [638, 669] on div "No Crew Planned Maint [GEOGRAPHIC_DATA] ([GEOGRAPHIC_DATA]) Planned Maint [GEOG…" at bounding box center [743, 405] width 1068 height 683
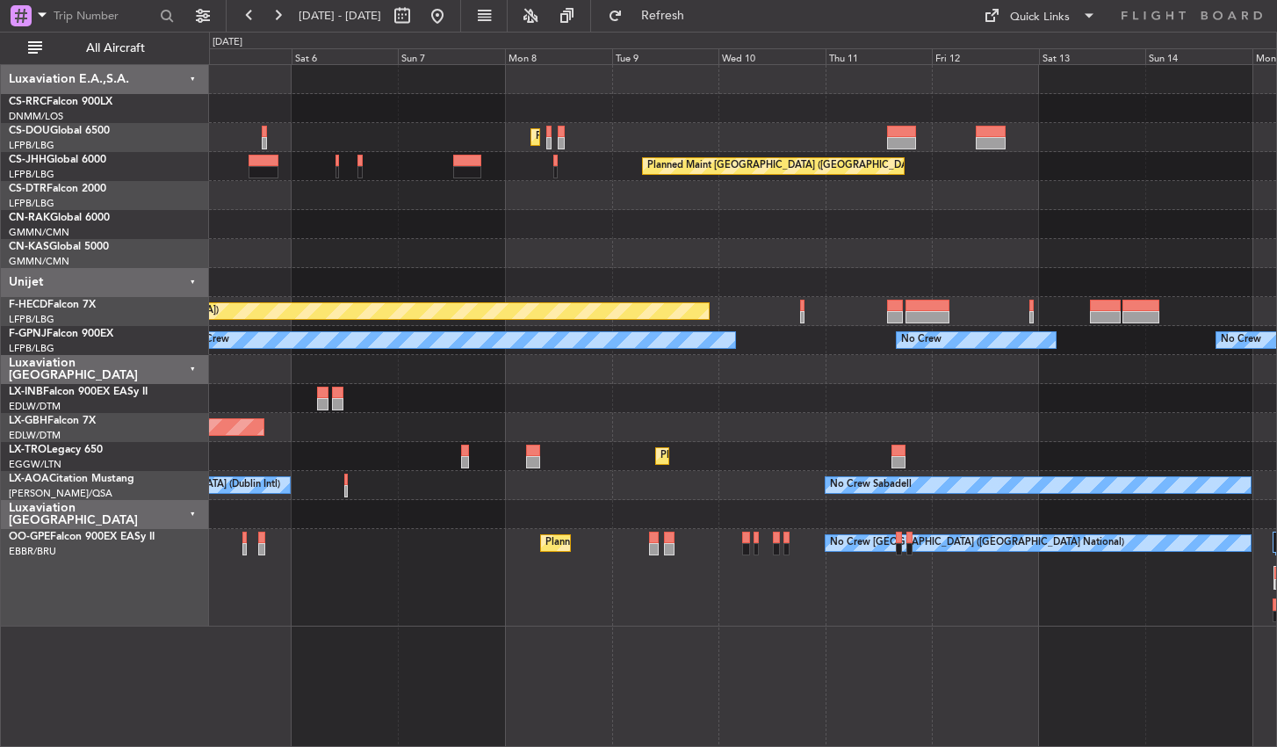
click at [500, 641] on div "Planned Maint [GEOGRAPHIC_DATA] ([GEOGRAPHIC_DATA]) Planned Maint [GEOGRAPHIC_D…" at bounding box center [743, 405] width 1068 height 683
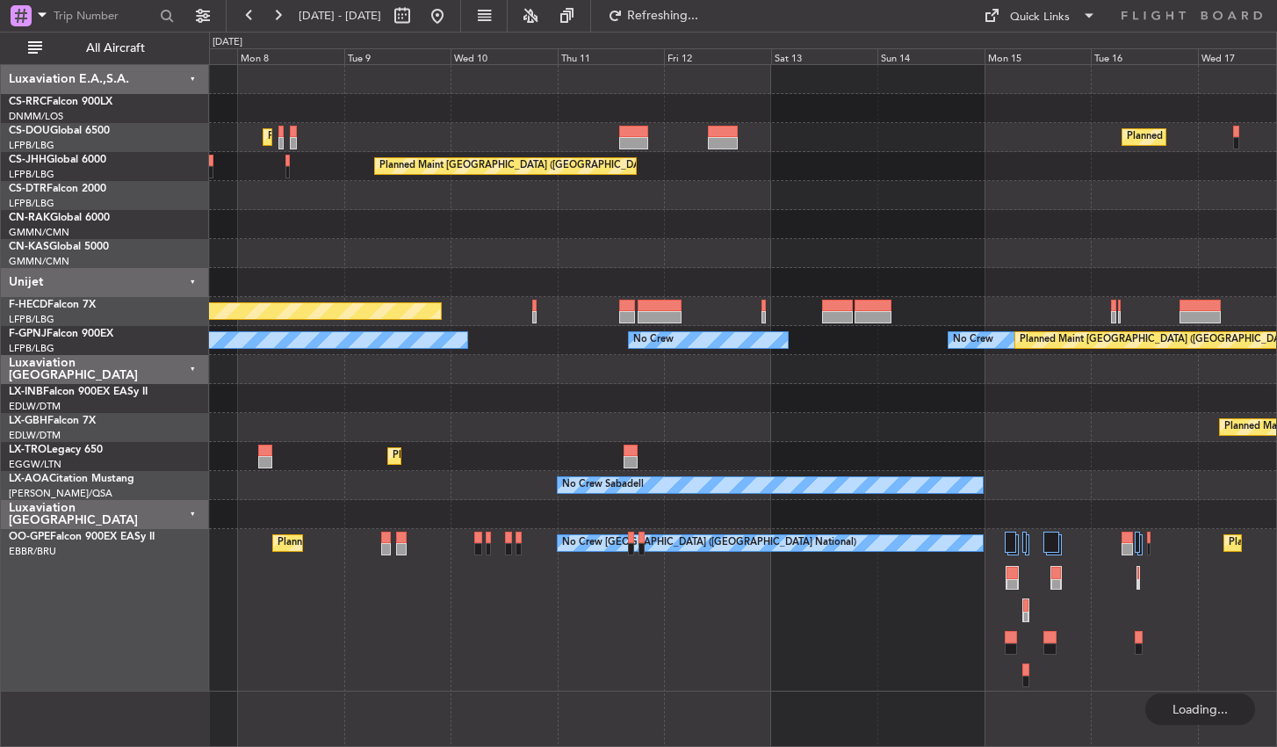
click at [413, 632] on div "Planned Maint [GEOGRAPHIC_DATA] ([GEOGRAPHIC_DATA] National) No Crew [GEOGRAPHI…" at bounding box center [742, 610] width 1067 height 163
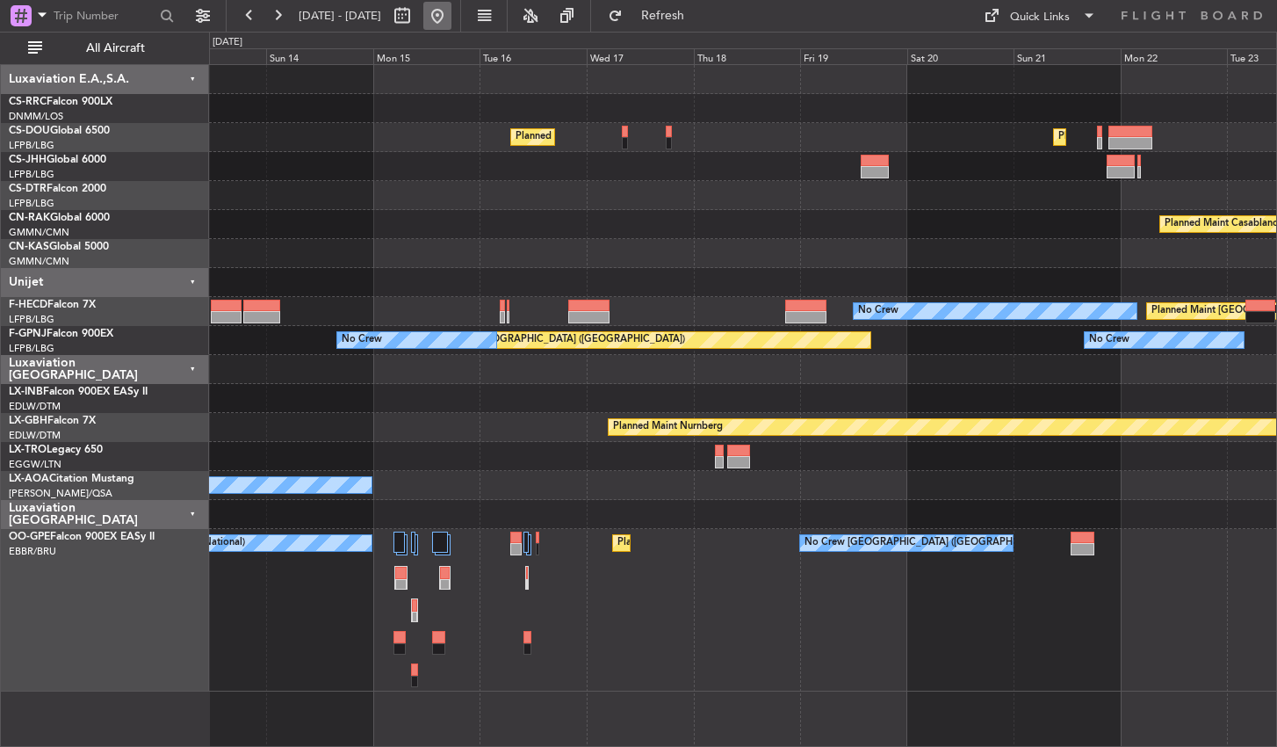
click at [452, 17] on button at bounding box center [437, 16] width 28 height 28
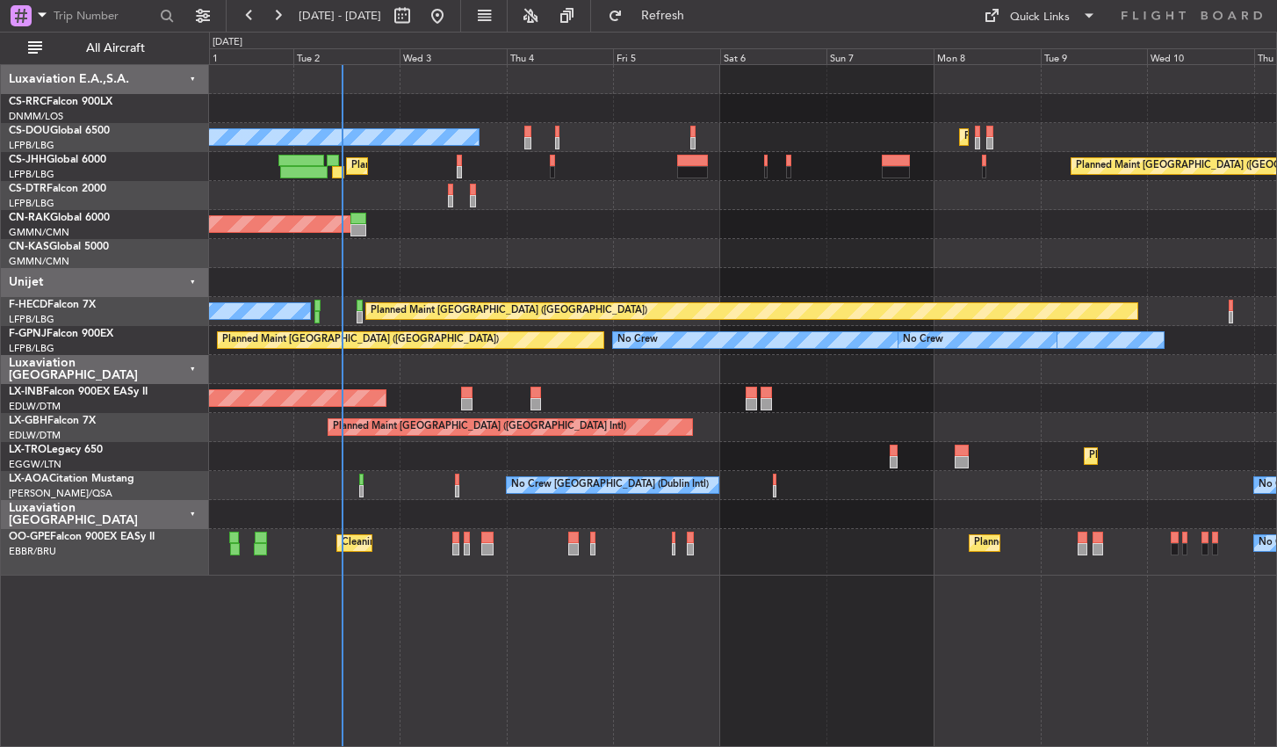
click at [621, 554] on div "Planned Maint [GEOGRAPHIC_DATA] ([GEOGRAPHIC_DATA]) No Crew Planned Maint [GEOG…" at bounding box center [743, 405] width 1068 height 683
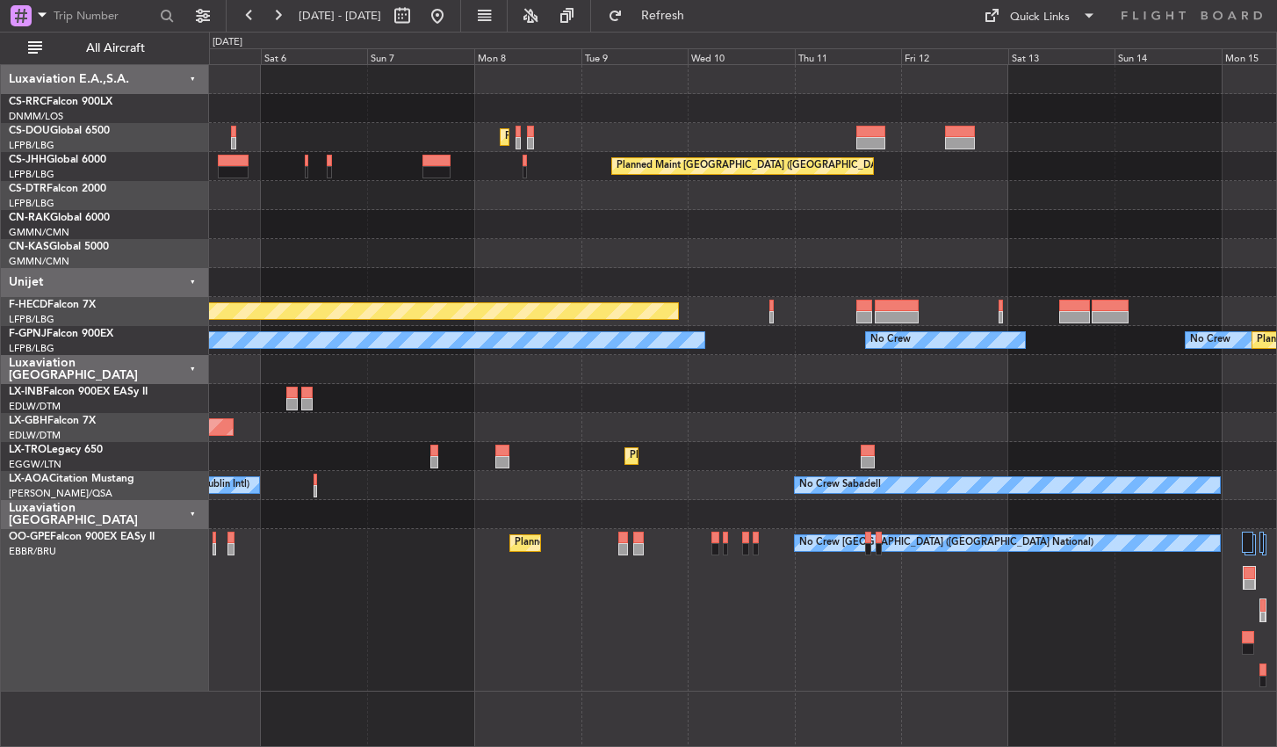
click at [525, 614] on div "Planned Maint [GEOGRAPHIC_DATA] ([GEOGRAPHIC_DATA]) Planned Maint [GEOGRAPHIC_D…" at bounding box center [743, 405] width 1068 height 683
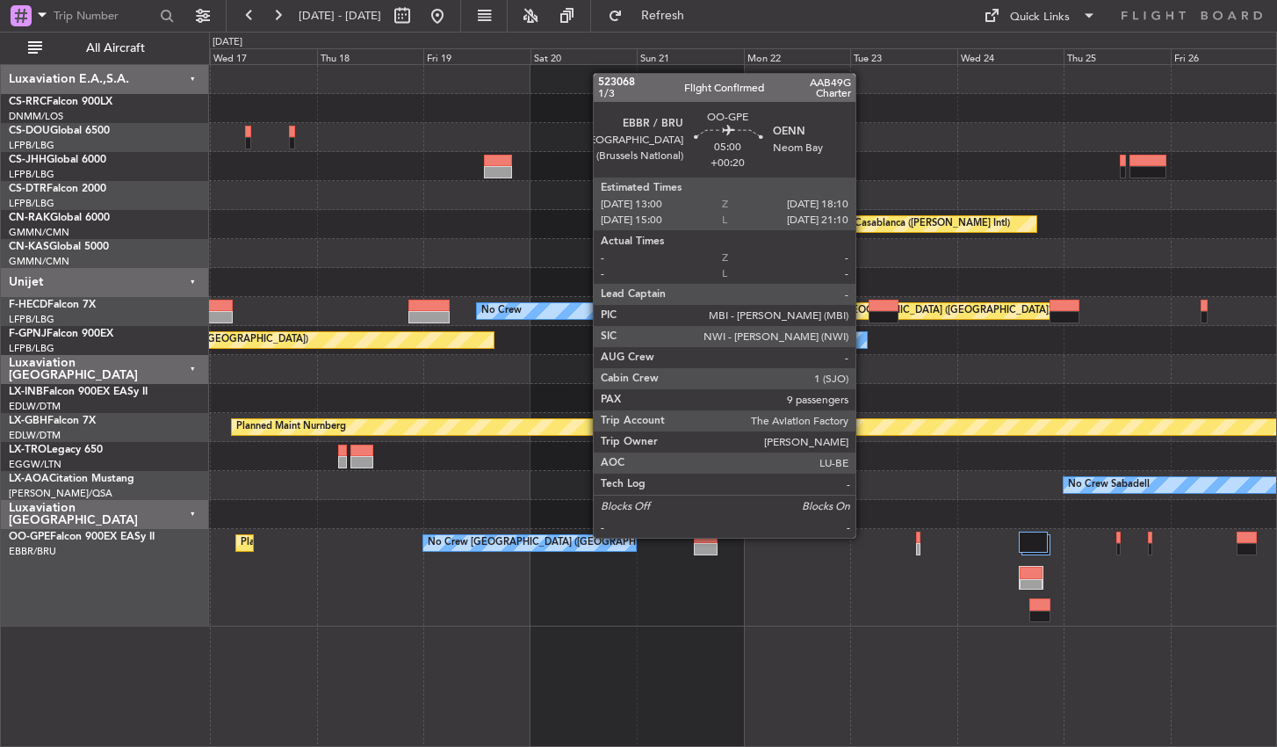
click at [496, 606] on div "Planned Maint [GEOGRAPHIC_DATA] ([GEOGRAPHIC_DATA] National) No Crew [GEOGRAPHI…" at bounding box center [742, 578] width 1067 height 98
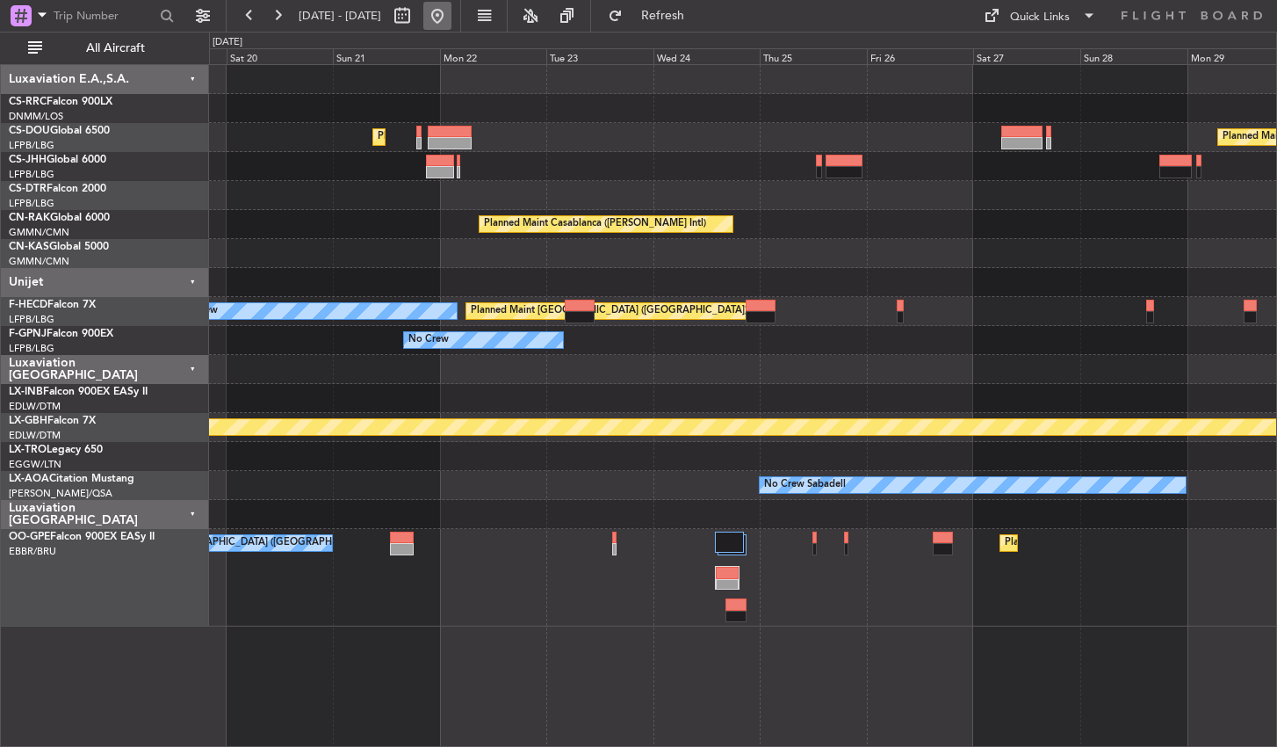
click at [452, 13] on button at bounding box center [437, 16] width 28 height 28
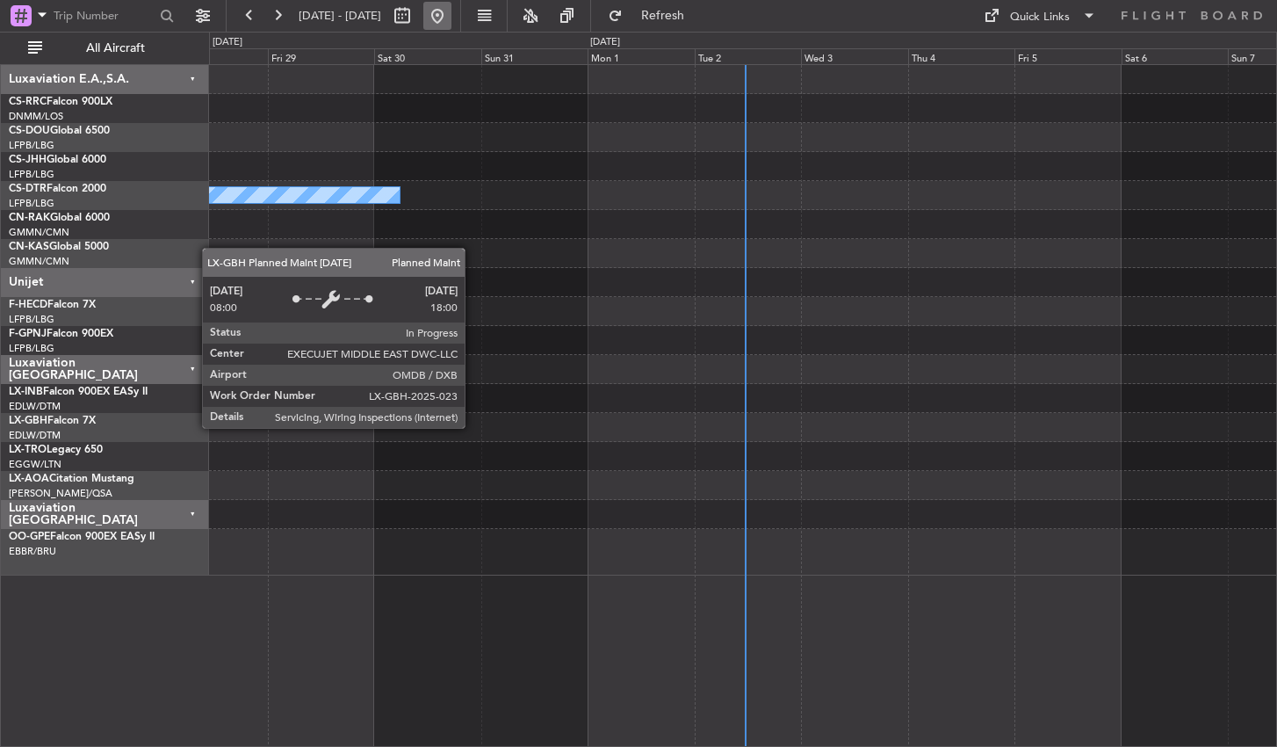
click at [452, 17] on button at bounding box center [437, 16] width 28 height 28
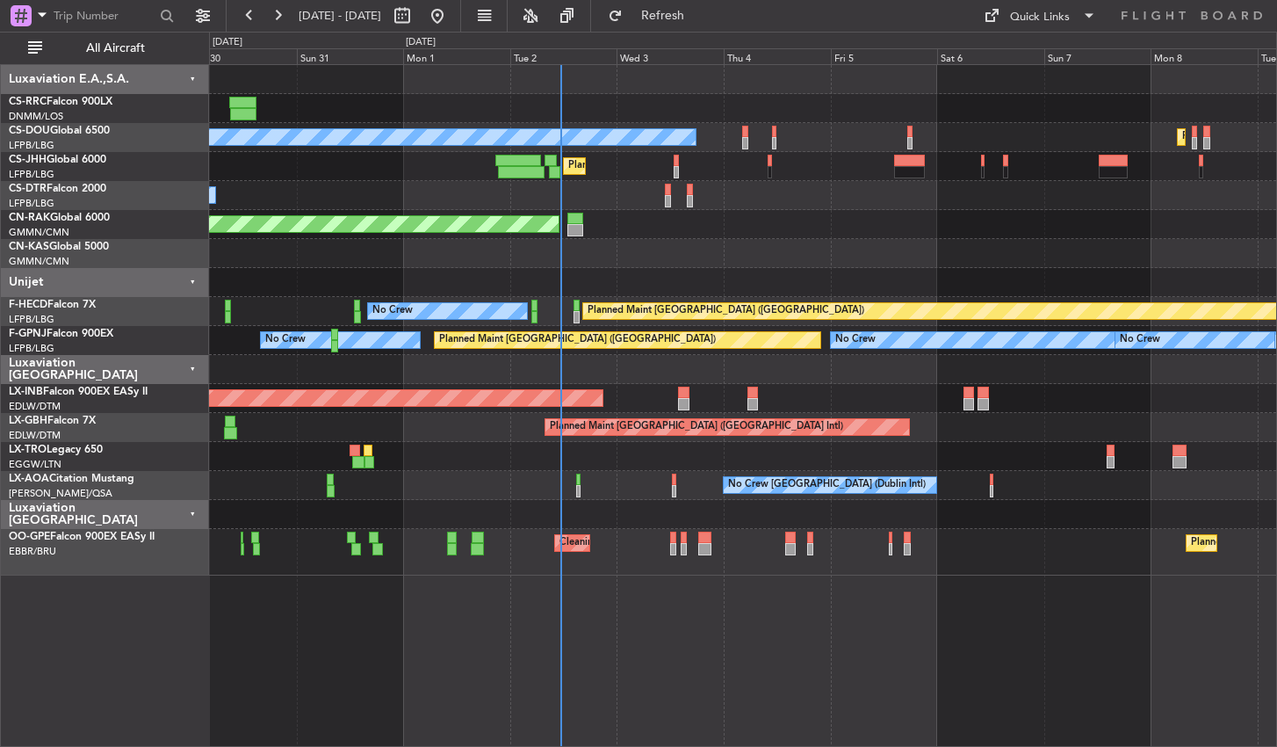
click at [869, 604] on div "Planned Maint [GEOGRAPHIC_DATA] ([GEOGRAPHIC_DATA]) Planned Maint [GEOGRAPHIC_D…" at bounding box center [743, 405] width 1068 height 683
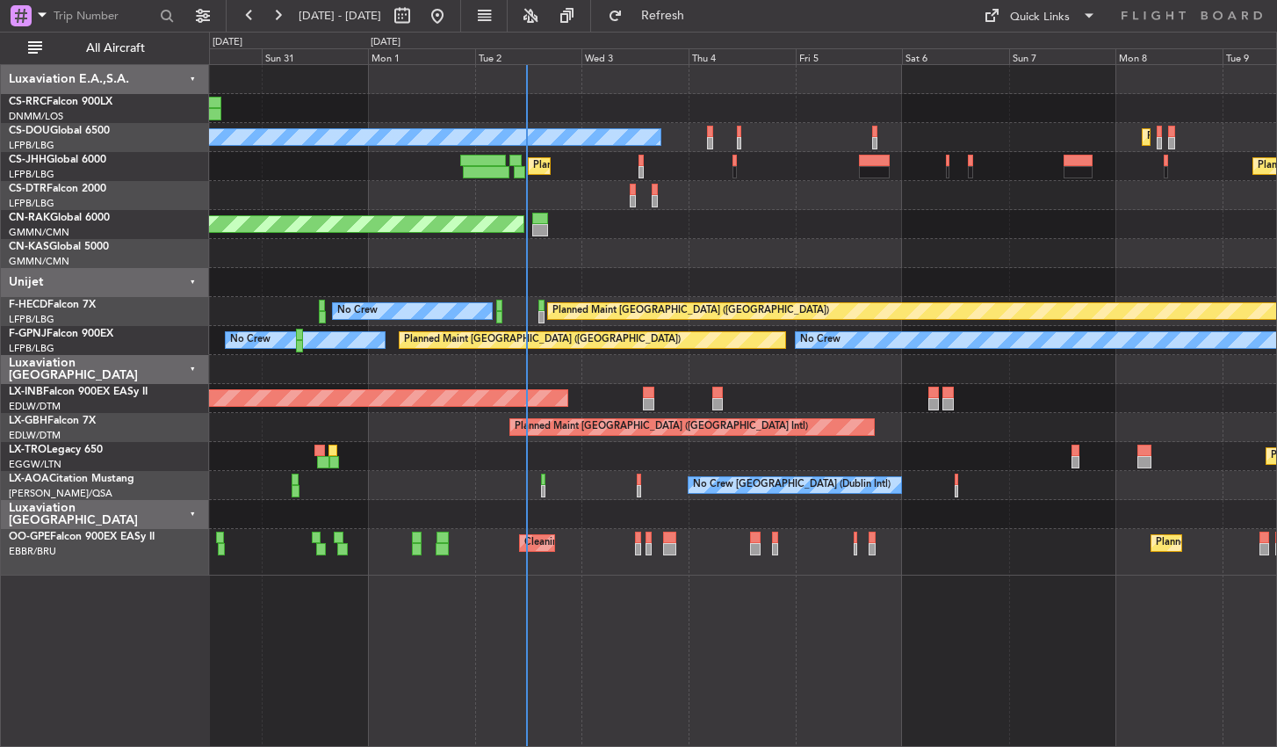
click at [863, 626] on div "Planned Maint [GEOGRAPHIC_DATA] ([GEOGRAPHIC_DATA]) Planned Maint [GEOGRAPHIC_D…" at bounding box center [743, 405] width 1068 height 683
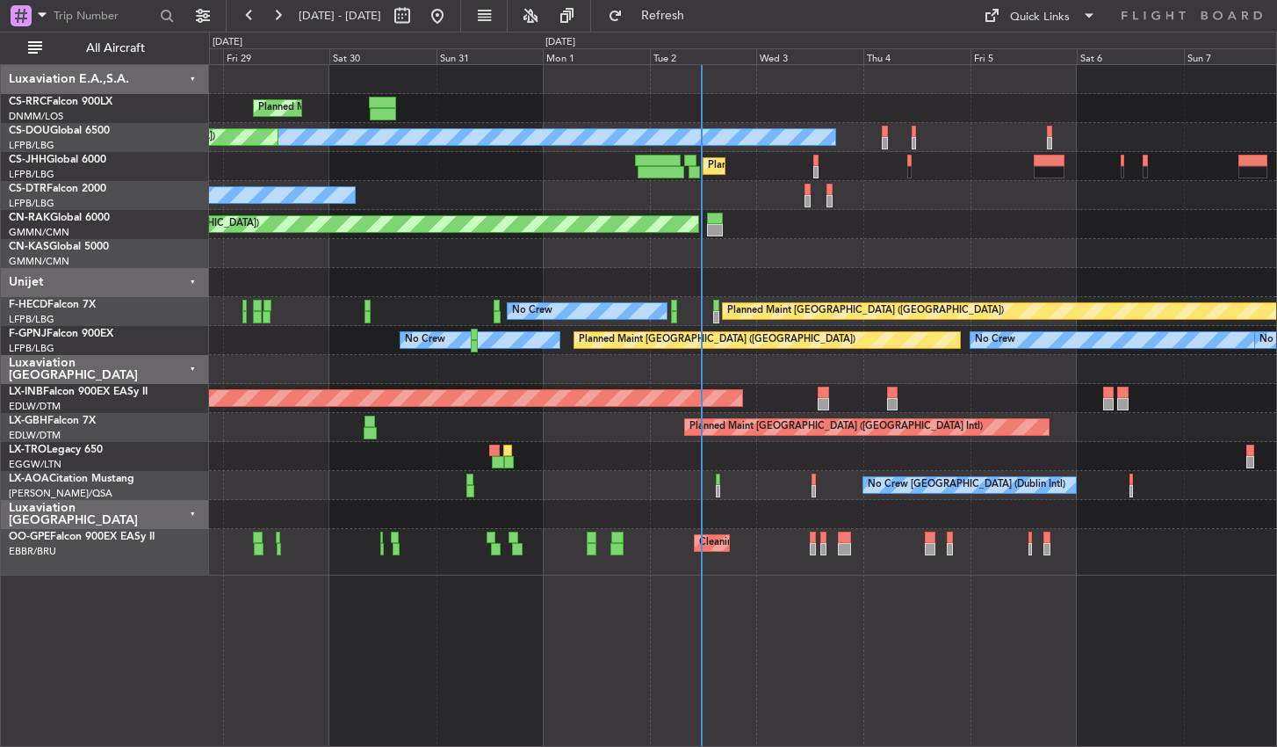
click at [323, 651] on div "Planned Maint [GEOGRAPHIC_DATA] ([GEOGRAPHIC_DATA]) Planned Maint [GEOGRAPHIC_D…" at bounding box center [743, 405] width 1068 height 683
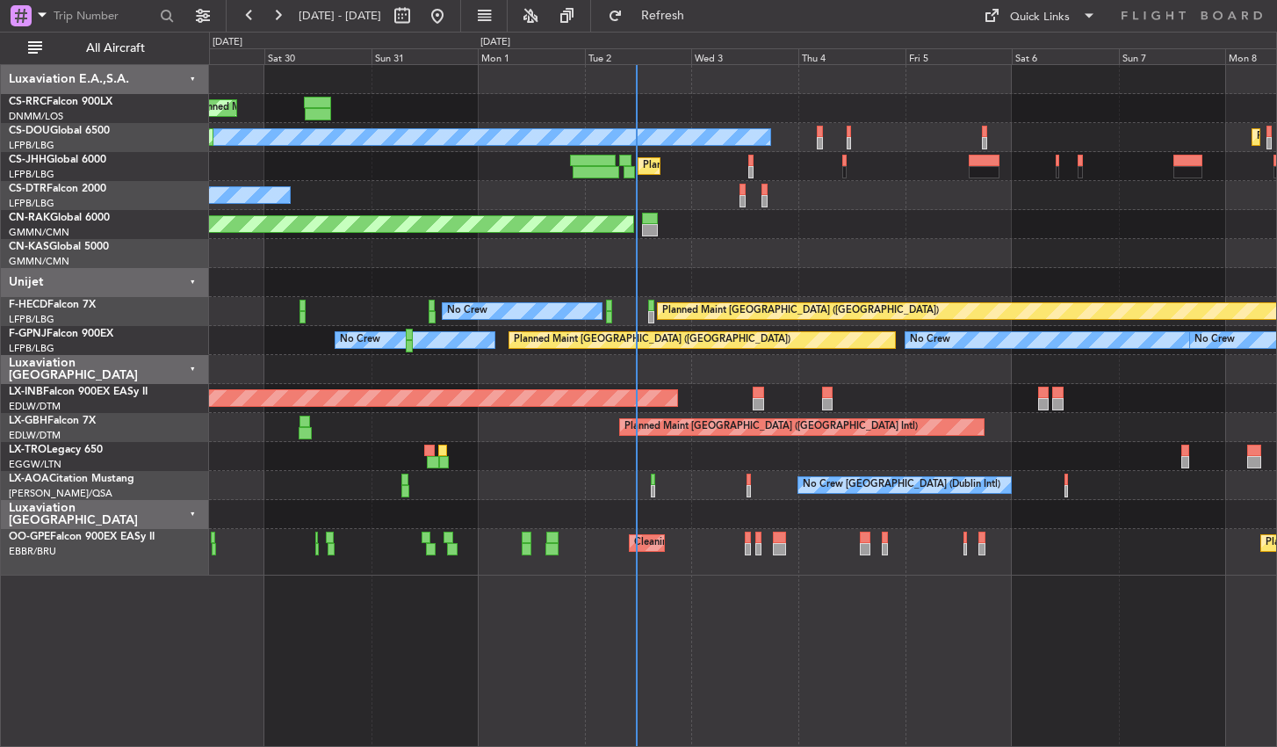
click at [983, 646] on div "Planned Maint [GEOGRAPHIC_DATA] ([GEOGRAPHIC_DATA]) Planned Maint [GEOGRAPHIC_D…" at bounding box center [743, 405] width 1068 height 683
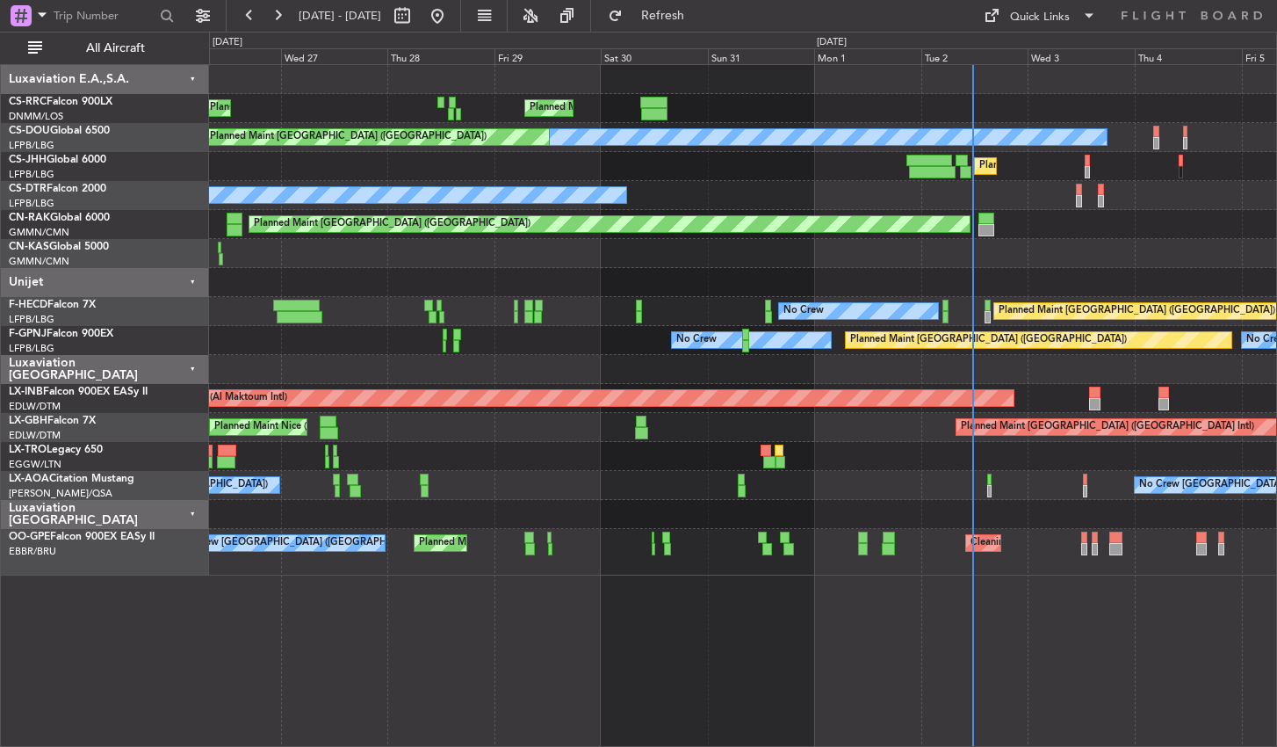
click at [810, 630] on div "Planned Maint [GEOGRAPHIC_DATA] ([GEOGRAPHIC_DATA]) Planned Maint [GEOGRAPHIC_D…" at bounding box center [743, 405] width 1068 height 683
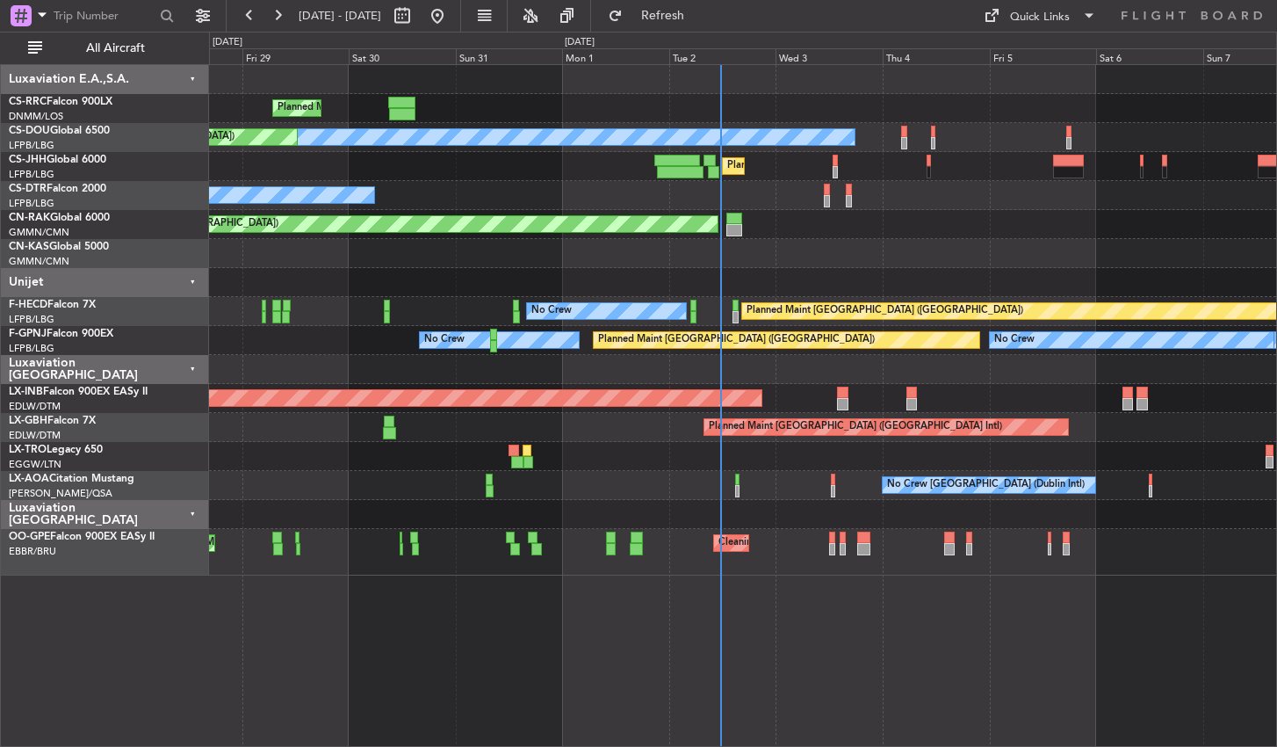
click at [595, 648] on div "Planned Maint [GEOGRAPHIC_DATA] ([GEOGRAPHIC_DATA]) Planned Maint [GEOGRAPHIC_D…" at bounding box center [743, 405] width 1068 height 683
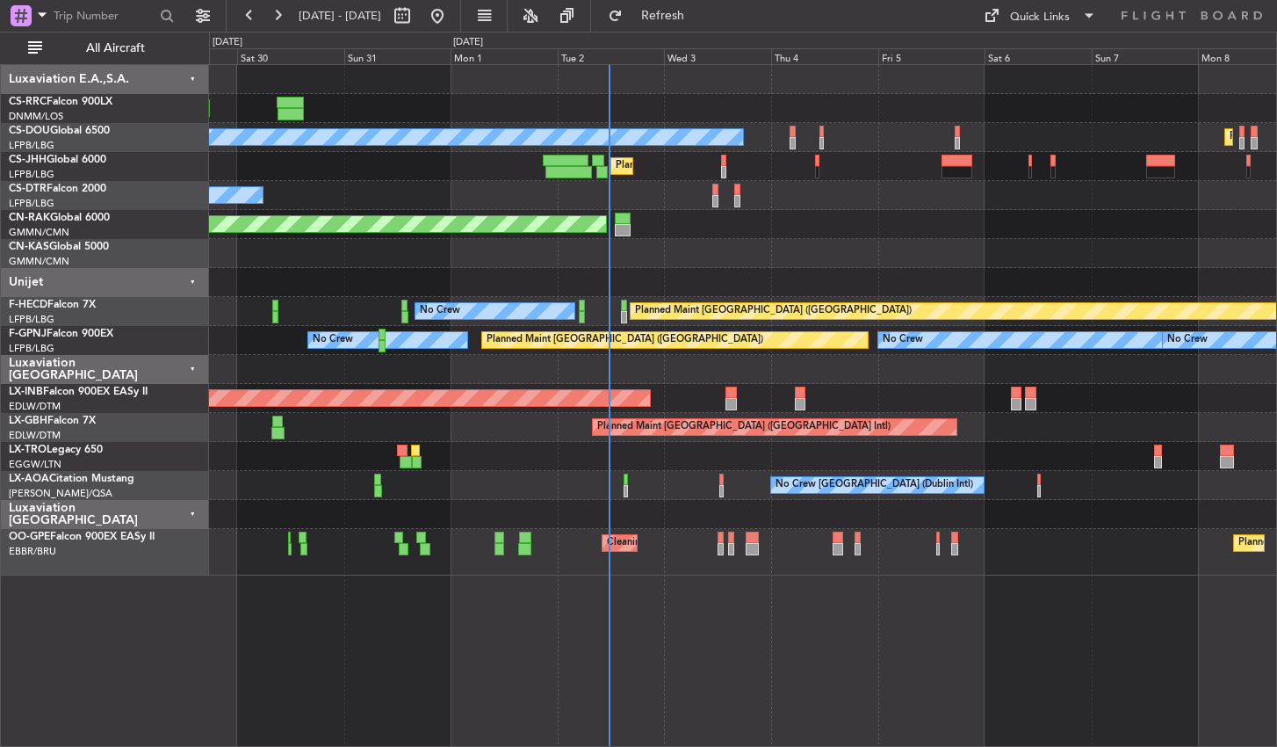
click at [623, 597] on div "Planned Maint [GEOGRAPHIC_DATA] ([GEOGRAPHIC_DATA]) Planned Maint [GEOGRAPHIC_D…" at bounding box center [743, 405] width 1068 height 683
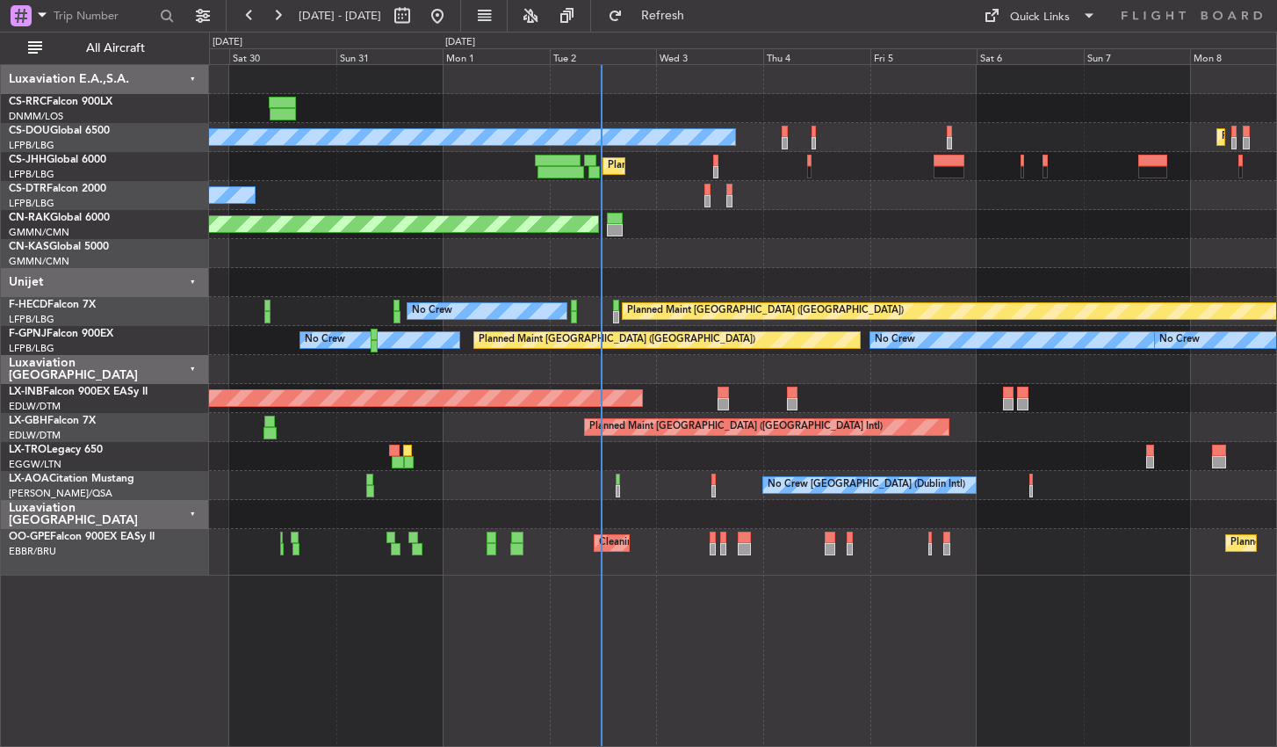
click at [701, 613] on div "Planned Maint [GEOGRAPHIC_DATA] ([GEOGRAPHIC_DATA]) Planned Maint [GEOGRAPHIC_D…" at bounding box center [743, 405] width 1068 height 683
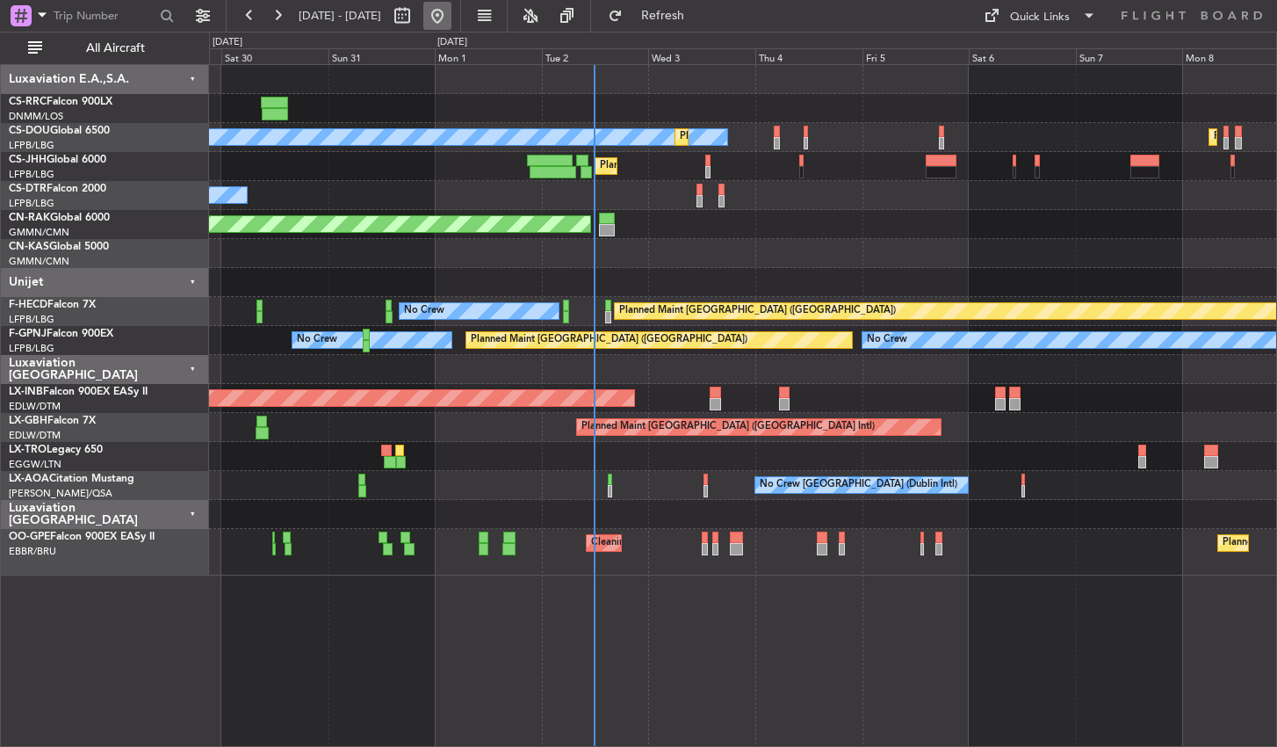
click at [452, 19] on button at bounding box center [437, 16] width 28 height 28
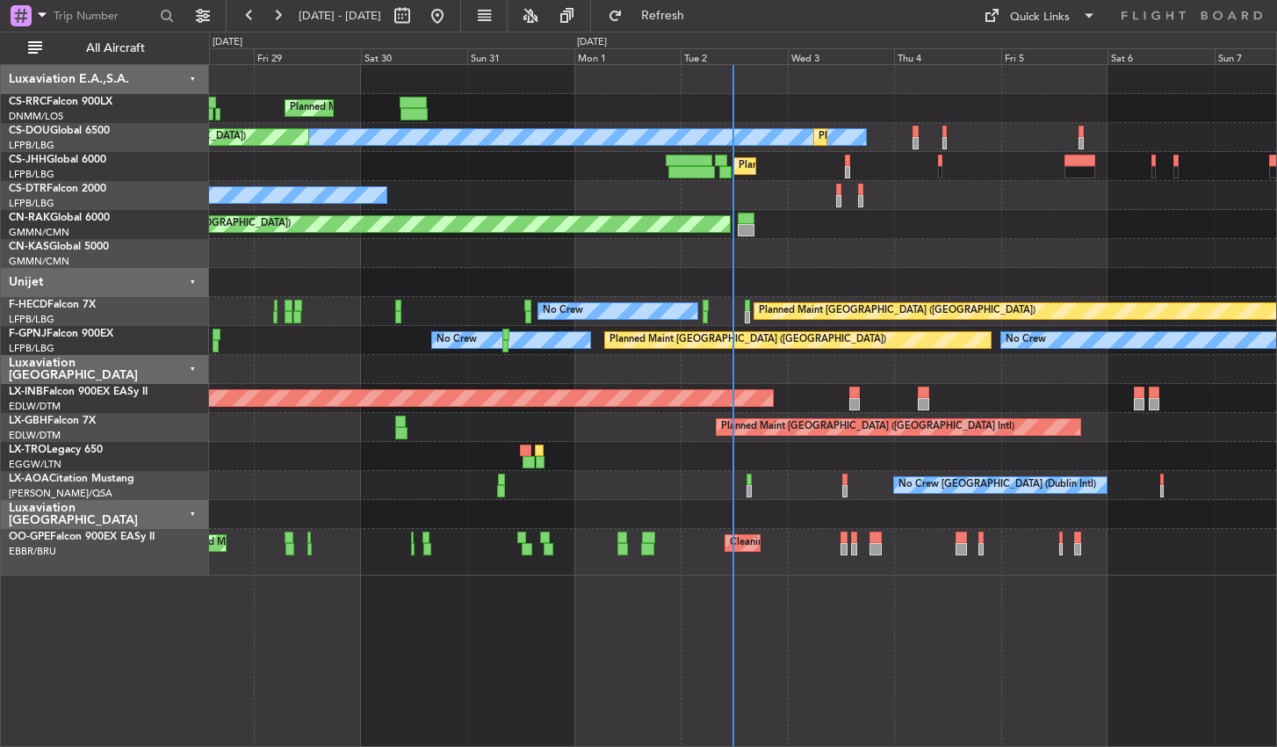
click at [922, 638] on div "Planned Maint Paris (Le Bourget) Planned Maint Paris (Le Bourget) No Crew Plann…" at bounding box center [743, 405] width 1068 height 683
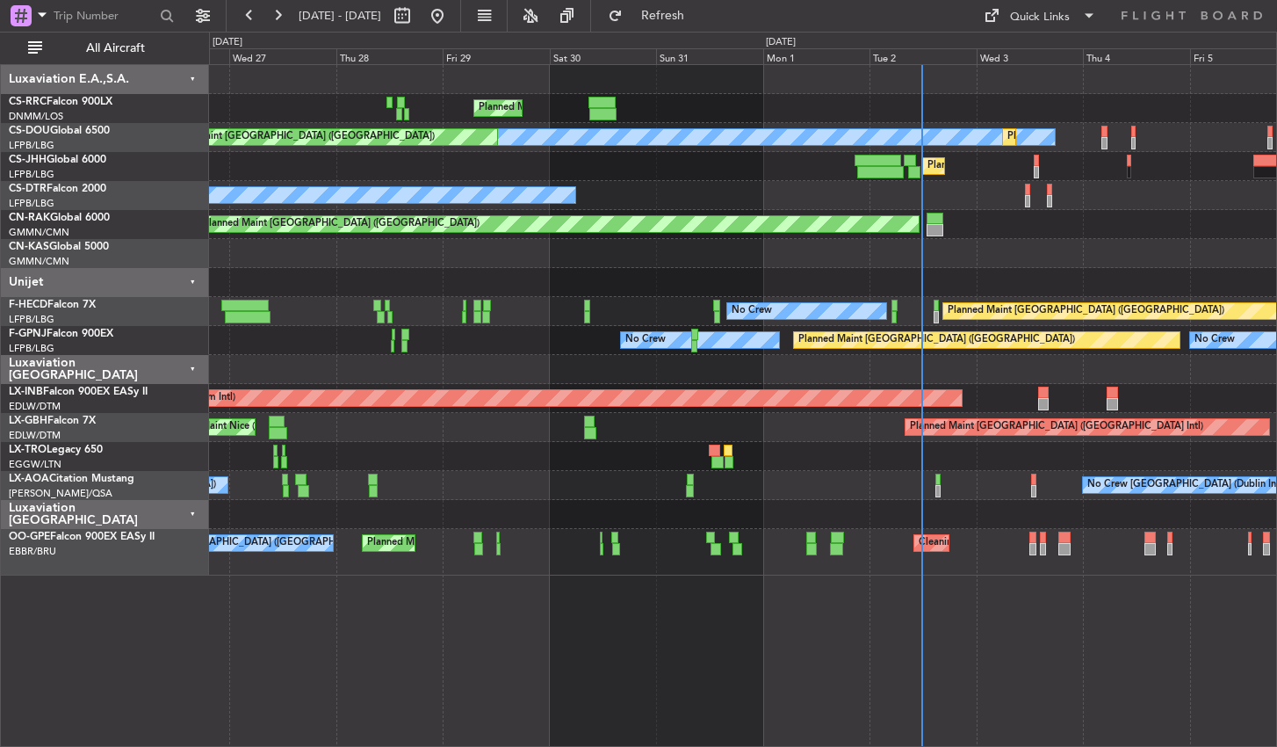
click at [634, 634] on div "Planned Maint Paris (Le Bourget) Planned Maint Paris (Le Bourget) No Crew Plann…" at bounding box center [743, 405] width 1068 height 683
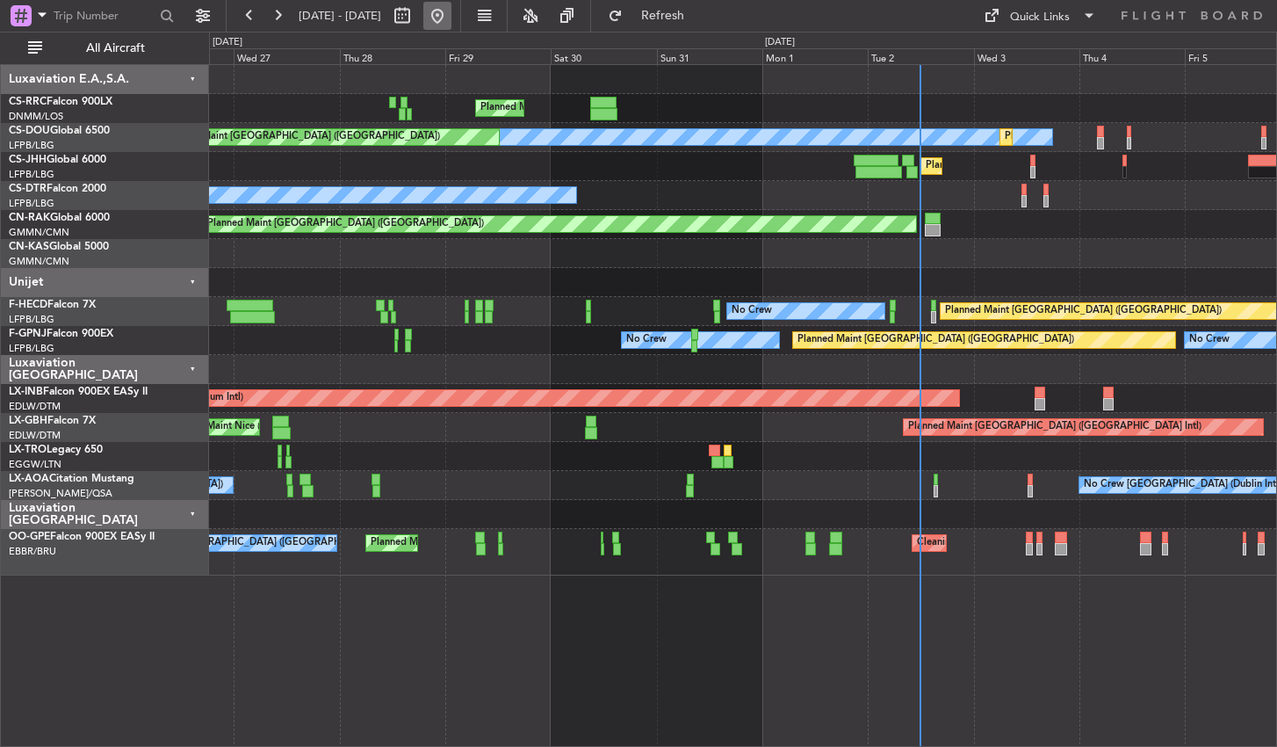
click at [452, 16] on button at bounding box center [437, 16] width 28 height 28
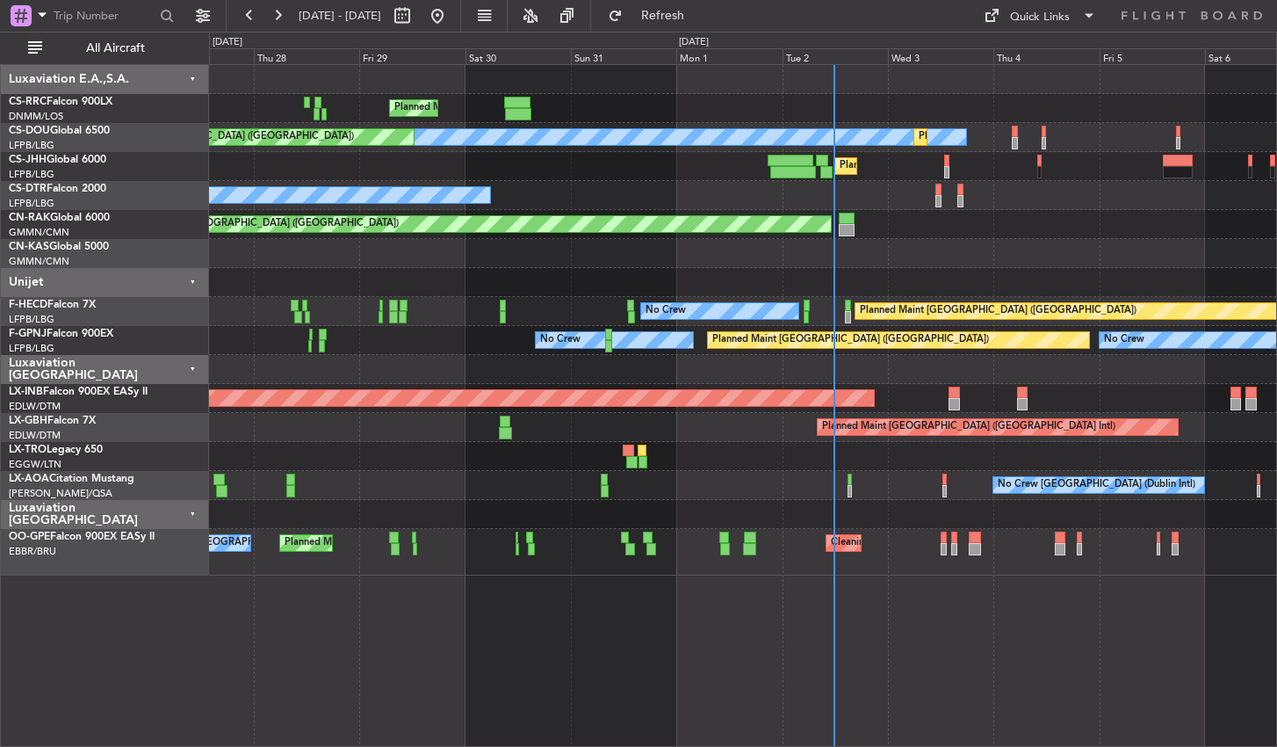
click at [601, 630] on div "Planned Maint Paris (Le Bourget) Planned Maint Paris (Le Bourget) No Crew Plann…" at bounding box center [743, 405] width 1068 height 683
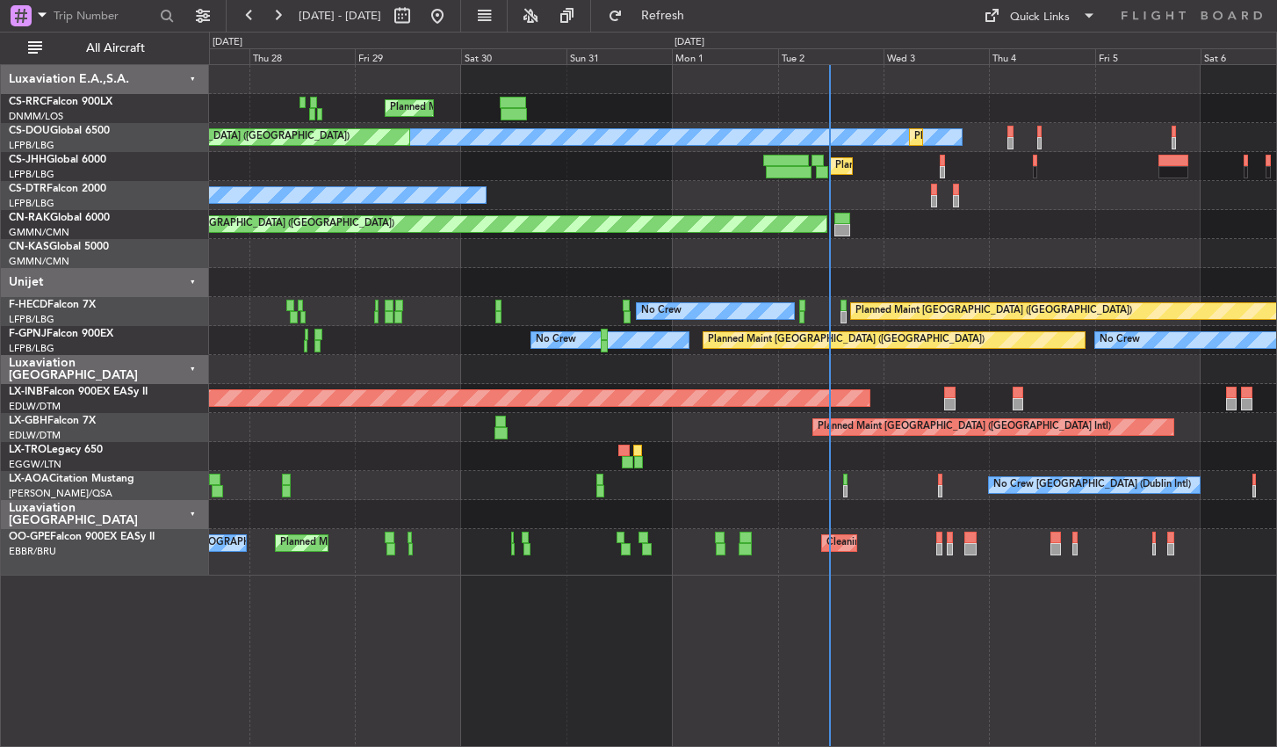
click at [461, 20] on fb-range-datepicker "27 Aug 2025 - 06 Sep 2025" at bounding box center [343, 16] width 235 height 32
click at [452, 18] on button at bounding box center [437, 16] width 28 height 28
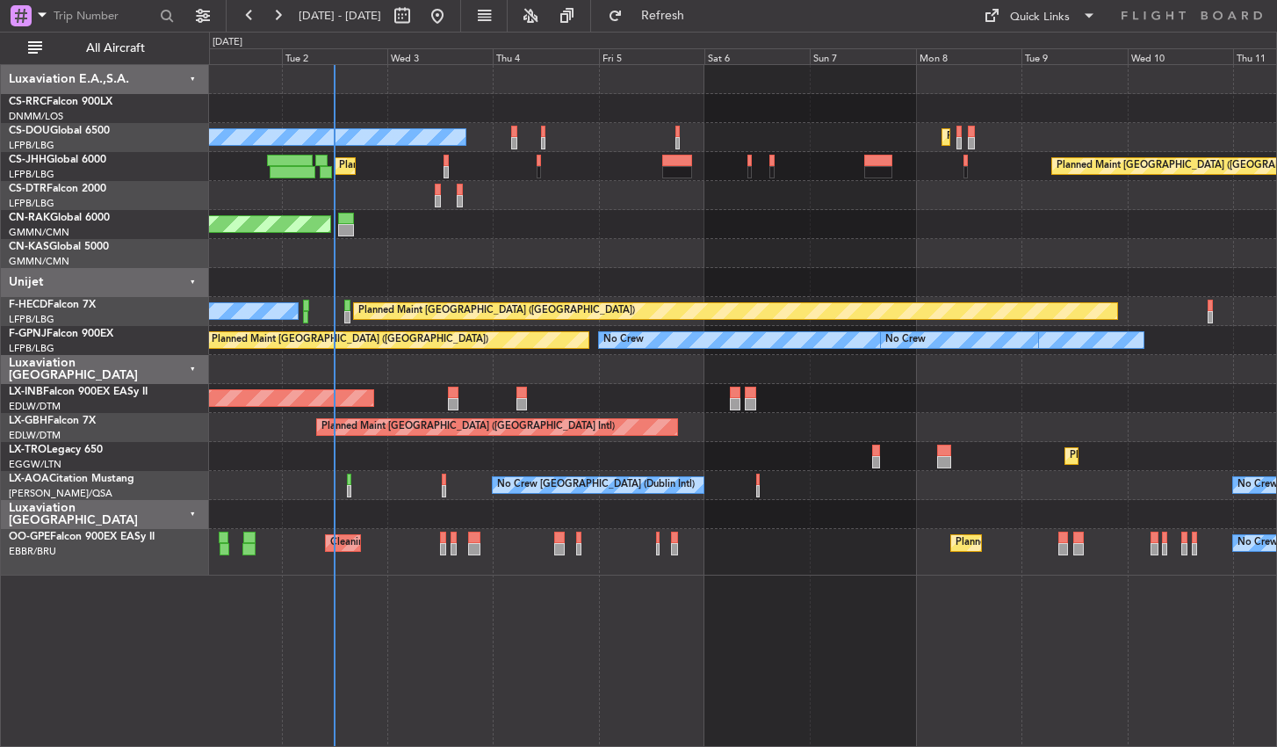
click at [362, 650] on div "Planned Maint Paris (Le Bourget) No Crew Planned Maint Paris (Le Bourget) Plann…" at bounding box center [743, 405] width 1068 height 683
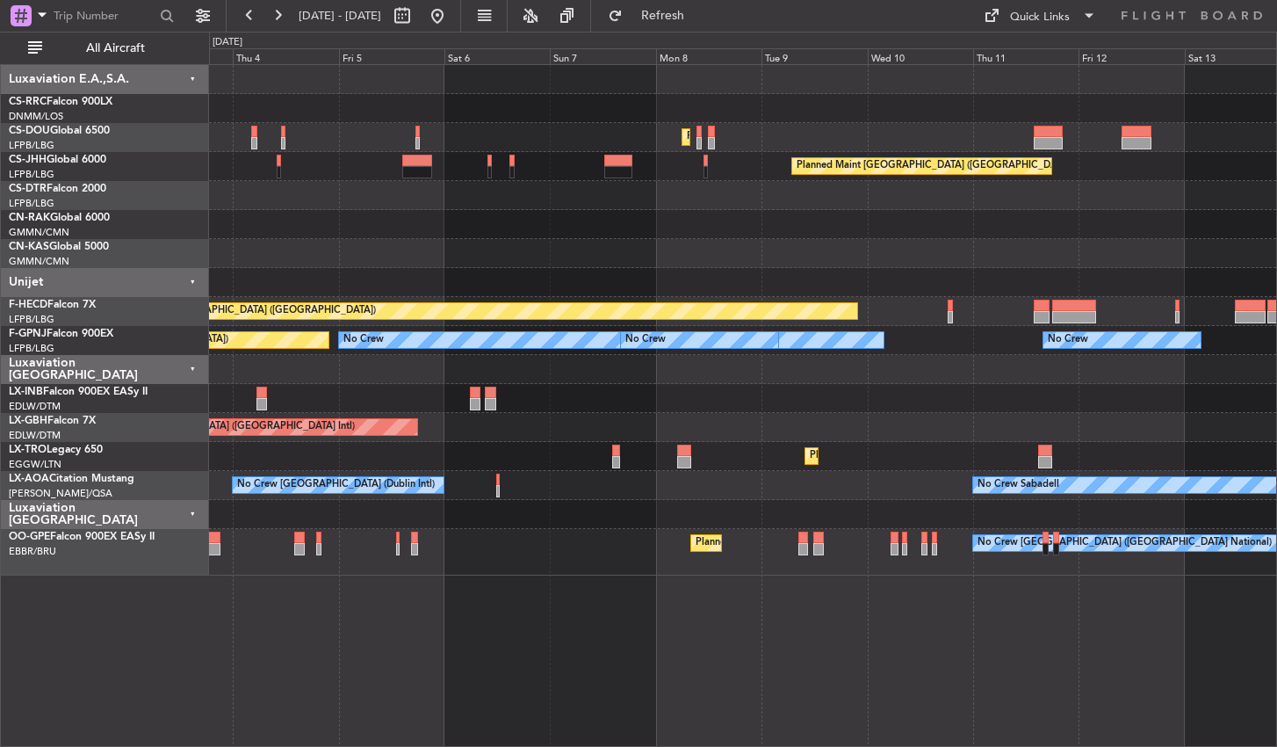
click at [860, 644] on div "Planned Maint Paris (Le Bourget) Planned Maint Paris (Le Bourget) Planned Maint…" at bounding box center [743, 405] width 1068 height 683
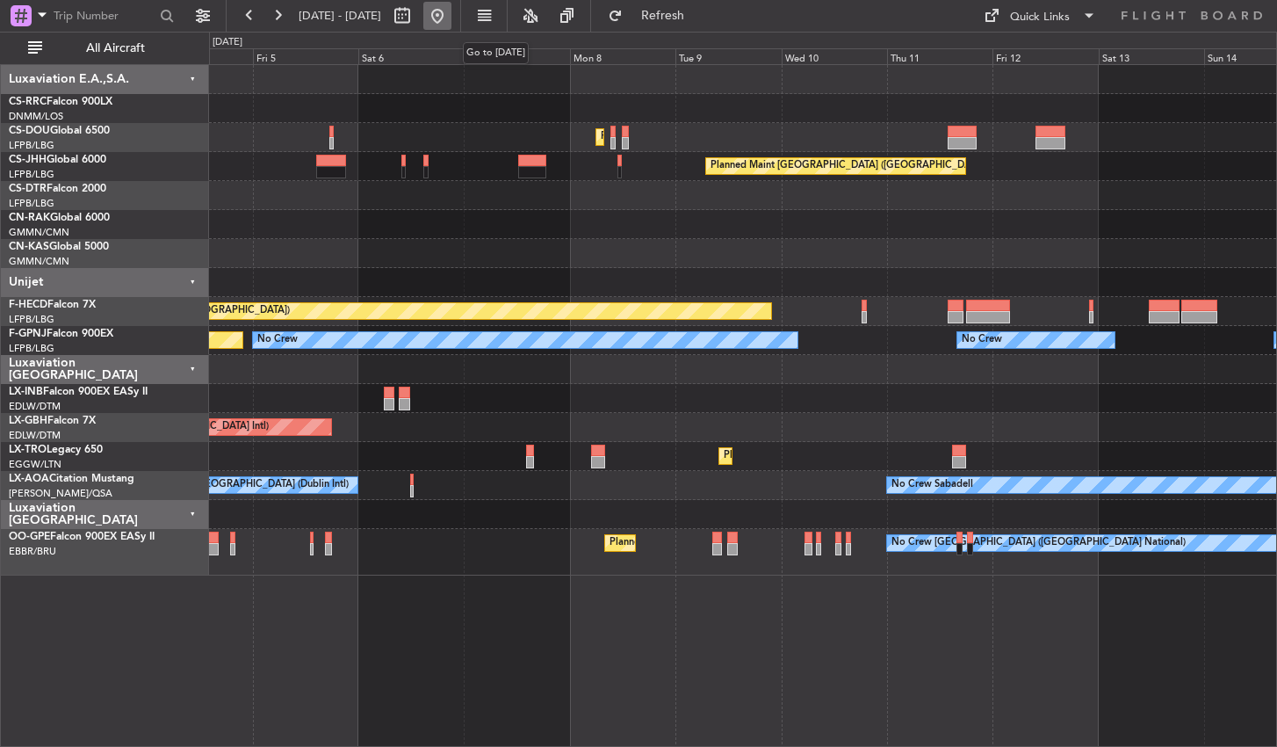
click at [452, 20] on button at bounding box center [437, 16] width 28 height 28
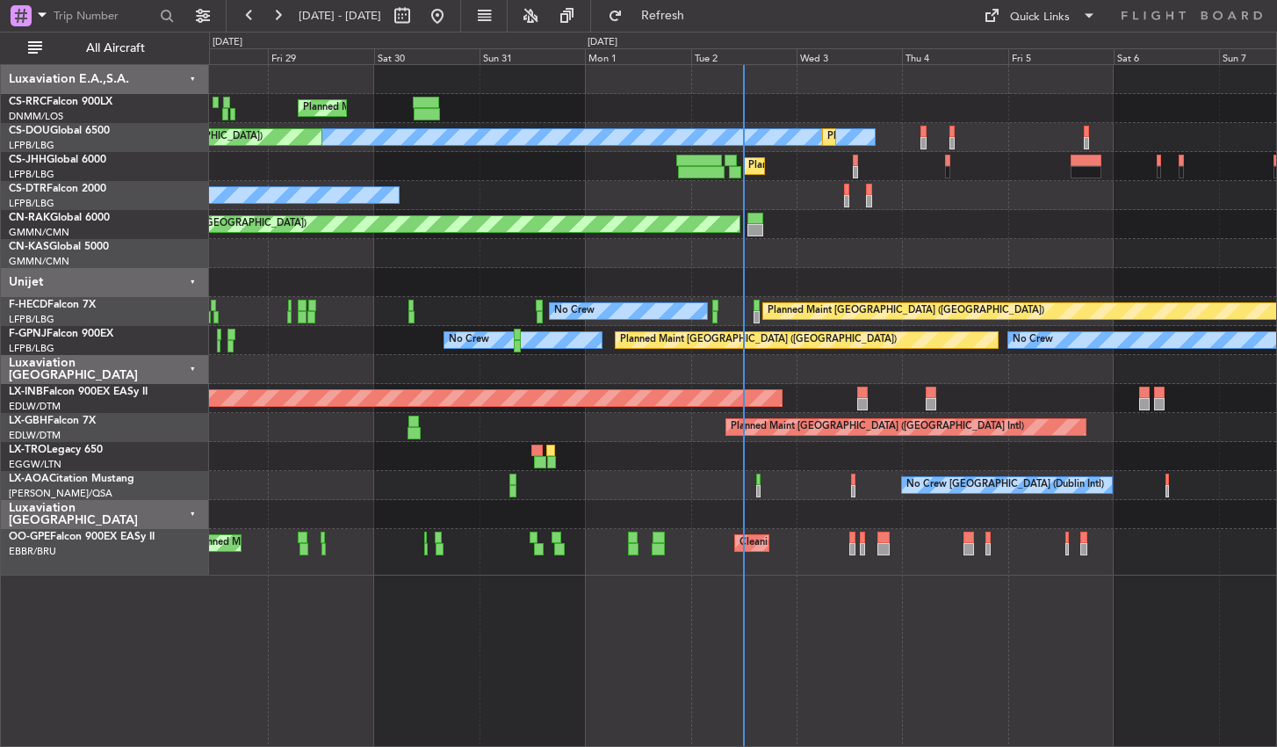
click at [348, 641] on div "Planned Maint Paris (Le Bourget) Planned Maint Paris (Le Bourget) No Crew Plann…" at bounding box center [743, 405] width 1068 height 683
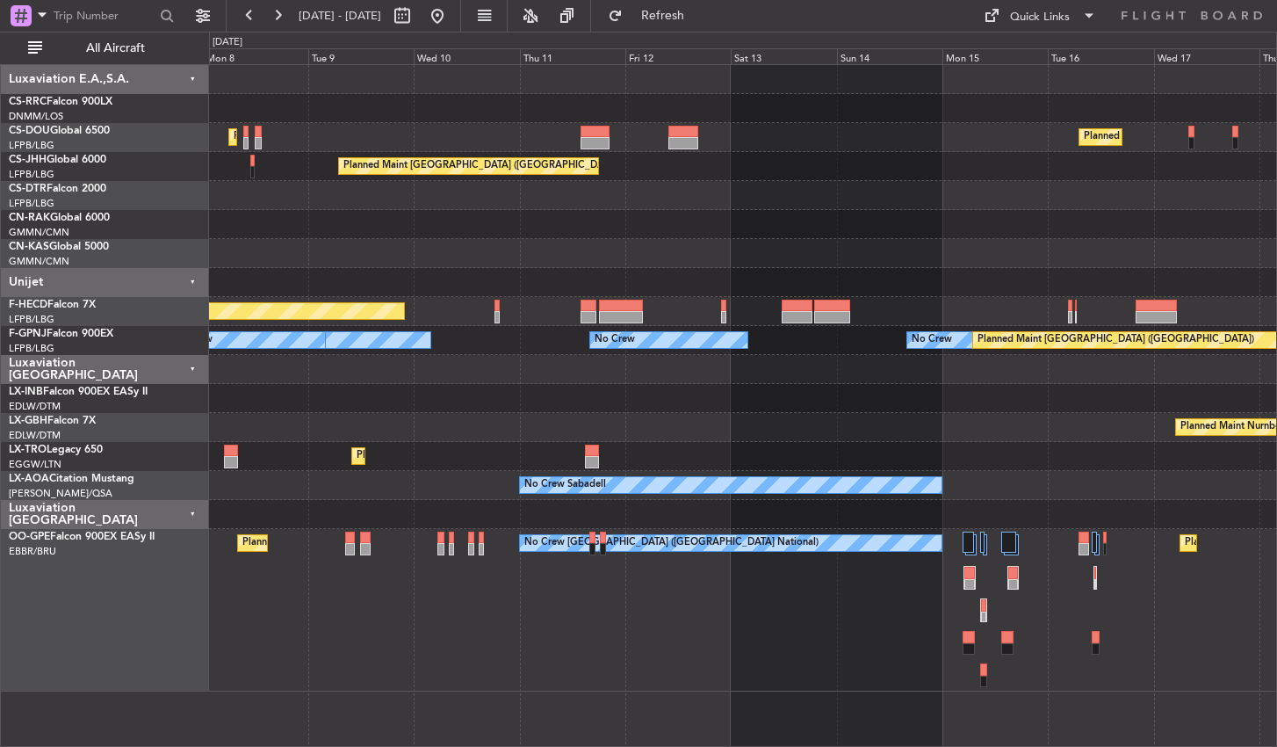
click at [438, 622] on div "Planned Maint Brussels (Brussels National) No Crew Brussels (Brussels National)…" at bounding box center [742, 610] width 1067 height 163
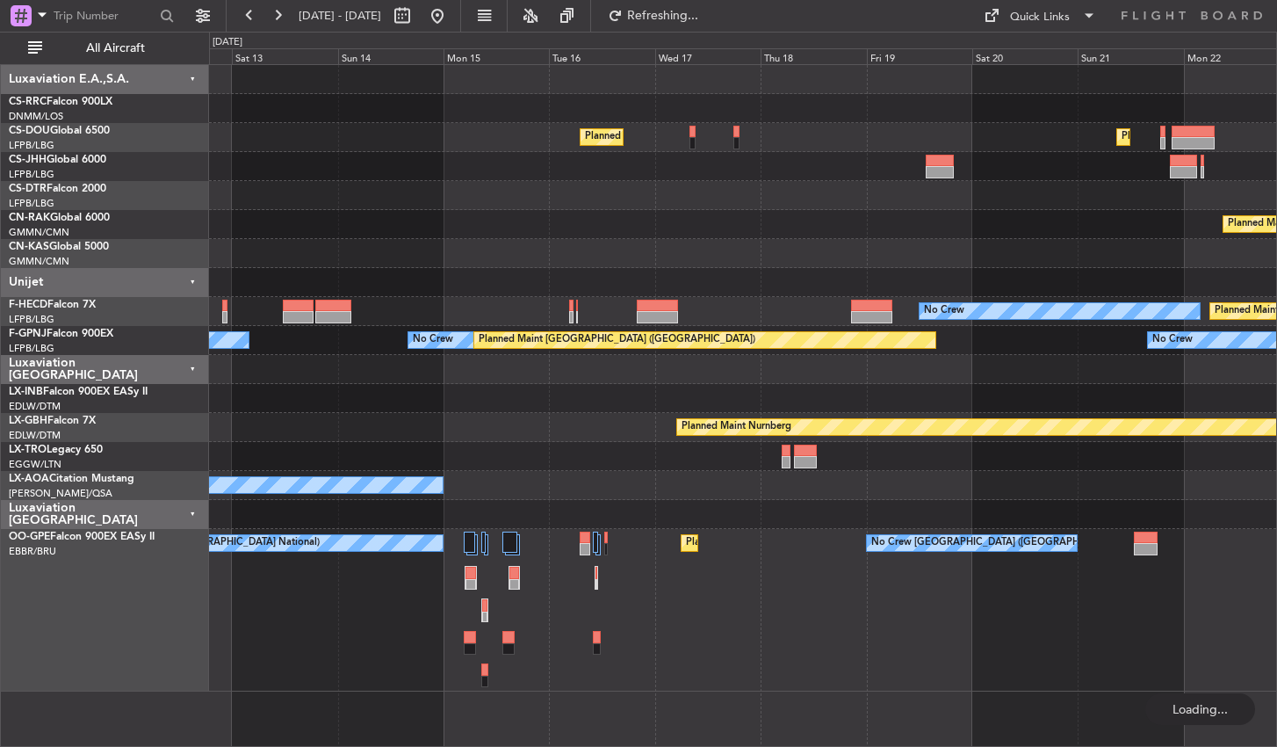
click at [384, 626] on div "No Crew [GEOGRAPHIC_DATA] ([GEOGRAPHIC_DATA] National) Planned Maint [GEOGRAPHI…" at bounding box center [742, 610] width 1067 height 163
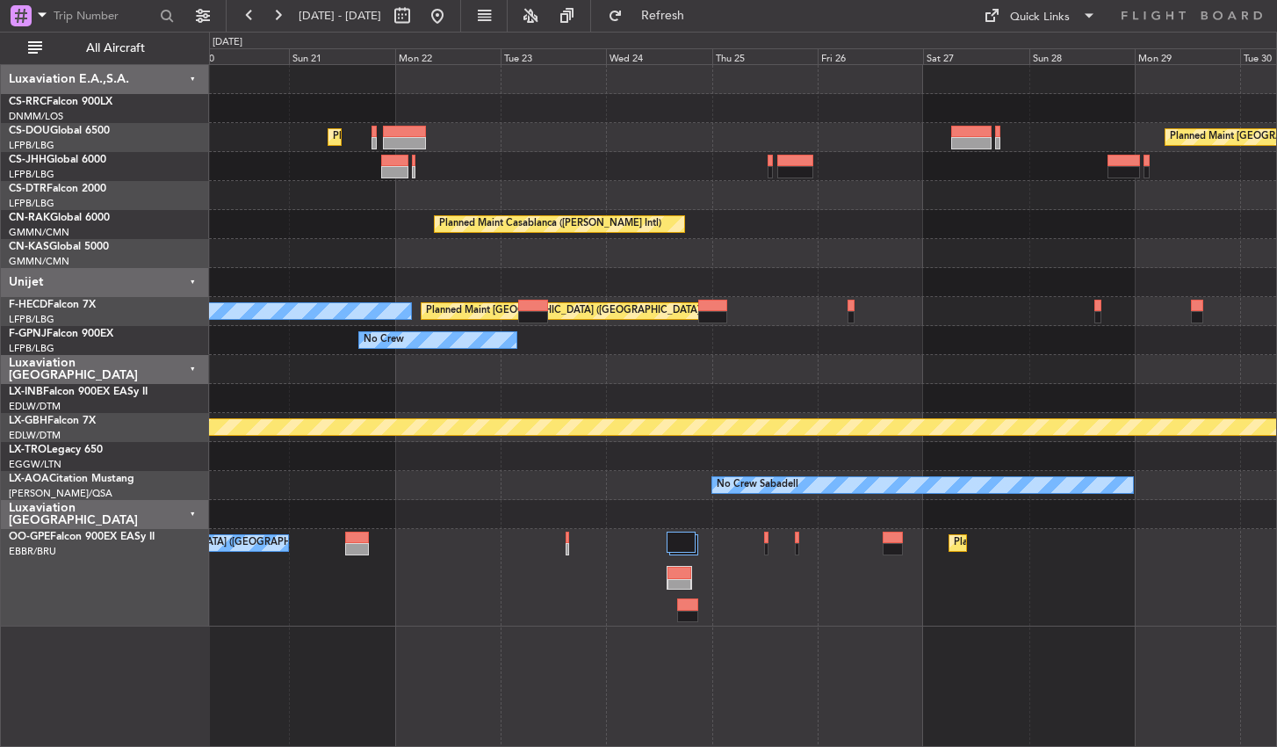
click at [1183, 611] on div "Planned Maint Paris (Le Bourget) Planned Maint Paris (Le Bourget) Planned Maint…" at bounding box center [743, 405] width 1068 height 683
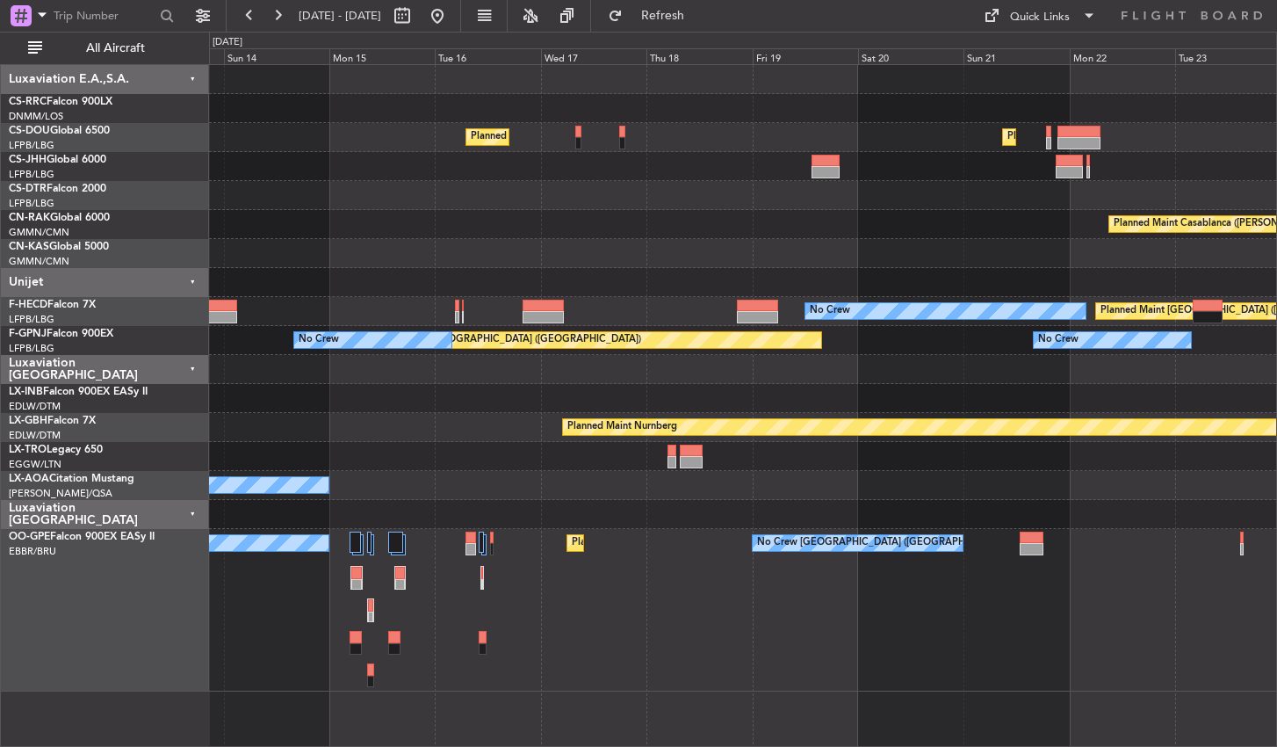
click at [1163, 630] on div "No Crew Brussels (Brussels National) Planned Maint Brussels (Brussels National)…" at bounding box center [742, 610] width 1067 height 163
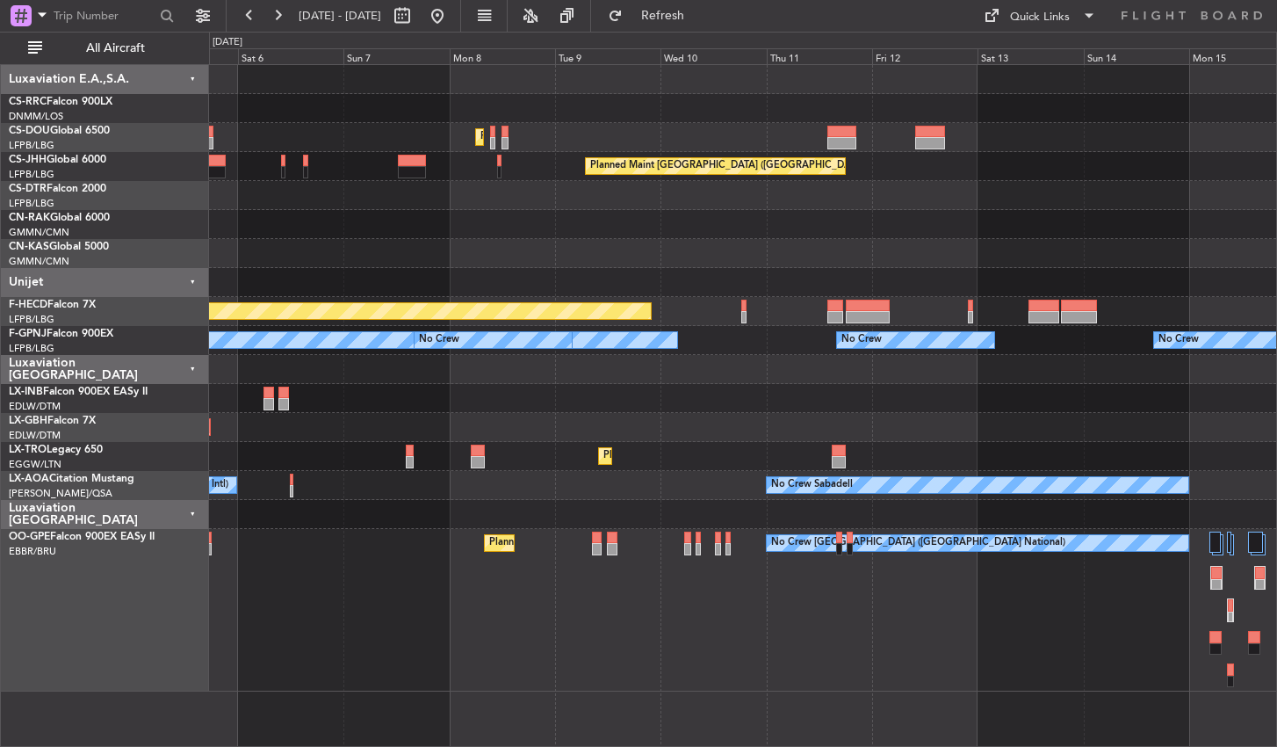
click at [930, 629] on div "No Crew Brussels (Brussels National) Planned Maint Brussels (Brussels National)…" at bounding box center [742, 610] width 1067 height 163
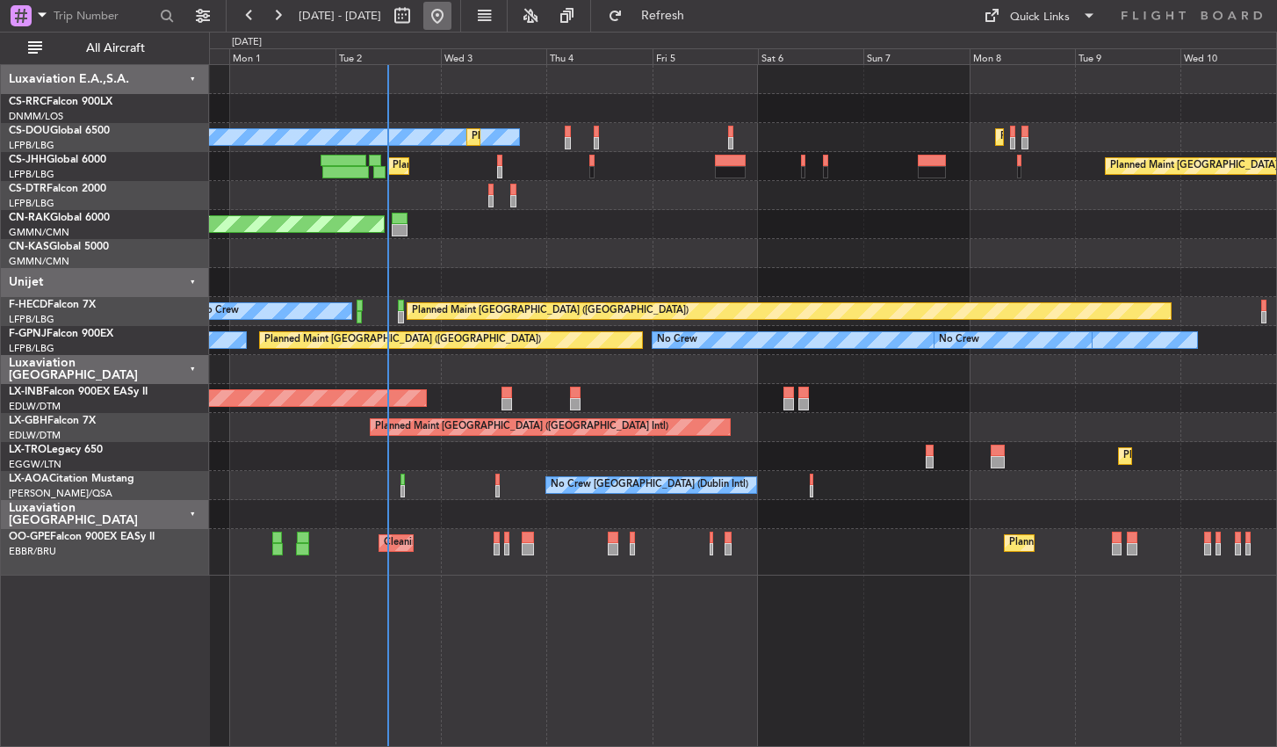
click at [452, 11] on button at bounding box center [437, 16] width 28 height 28
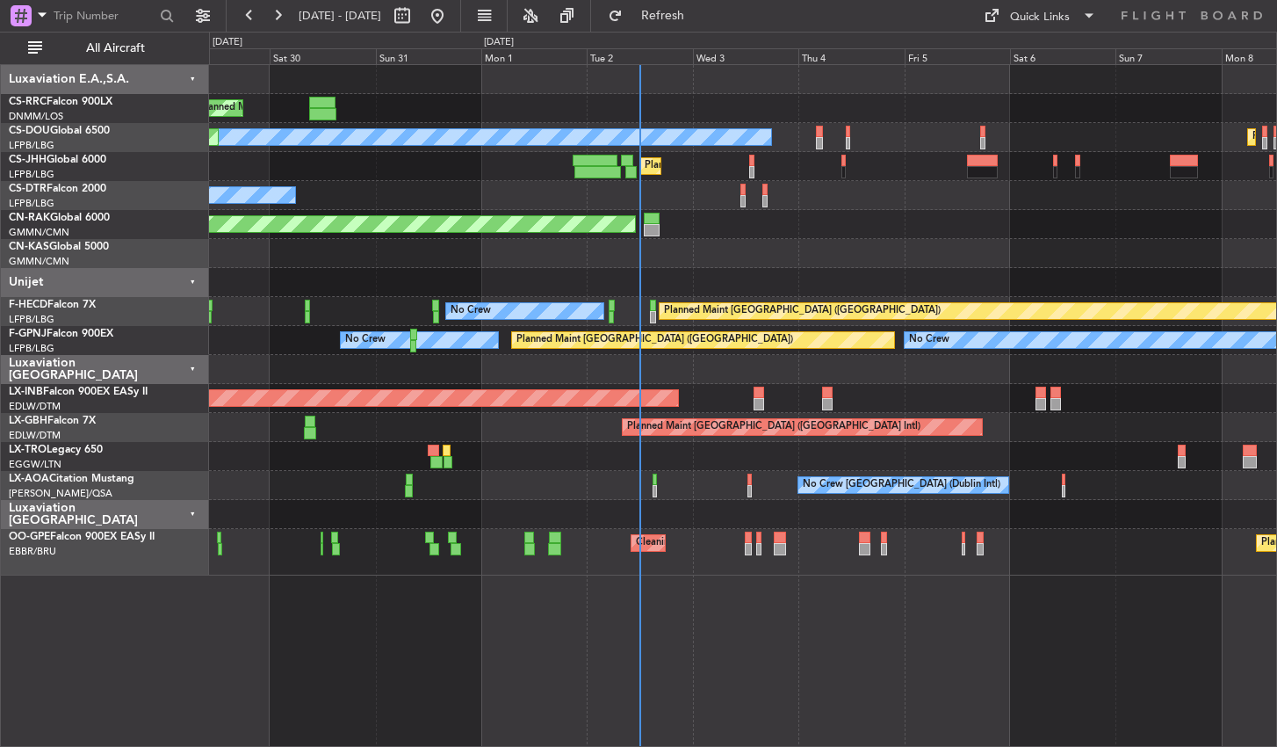
click at [892, 599] on div "Planned Maint Paris (Le Bourget) Planned Maint Paris (Le Bourget) No Crew Plann…" at bounding box center [743, 405] width 1068 height 683
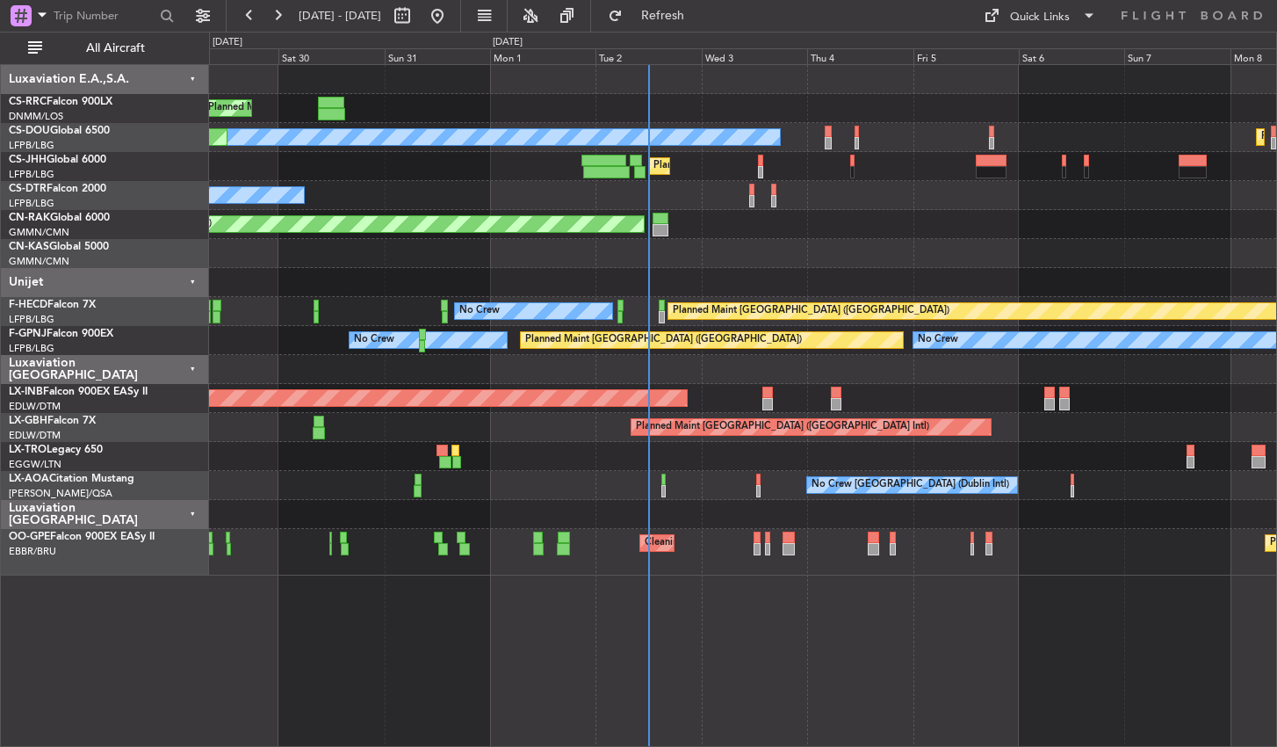
click at [690, 662] on div "Planned Maint Paris (Le Bourget) Planned Maint Paris (Le Bourget) No Crew Plann…" at bounding box center [743, 405] width 1068 height 683
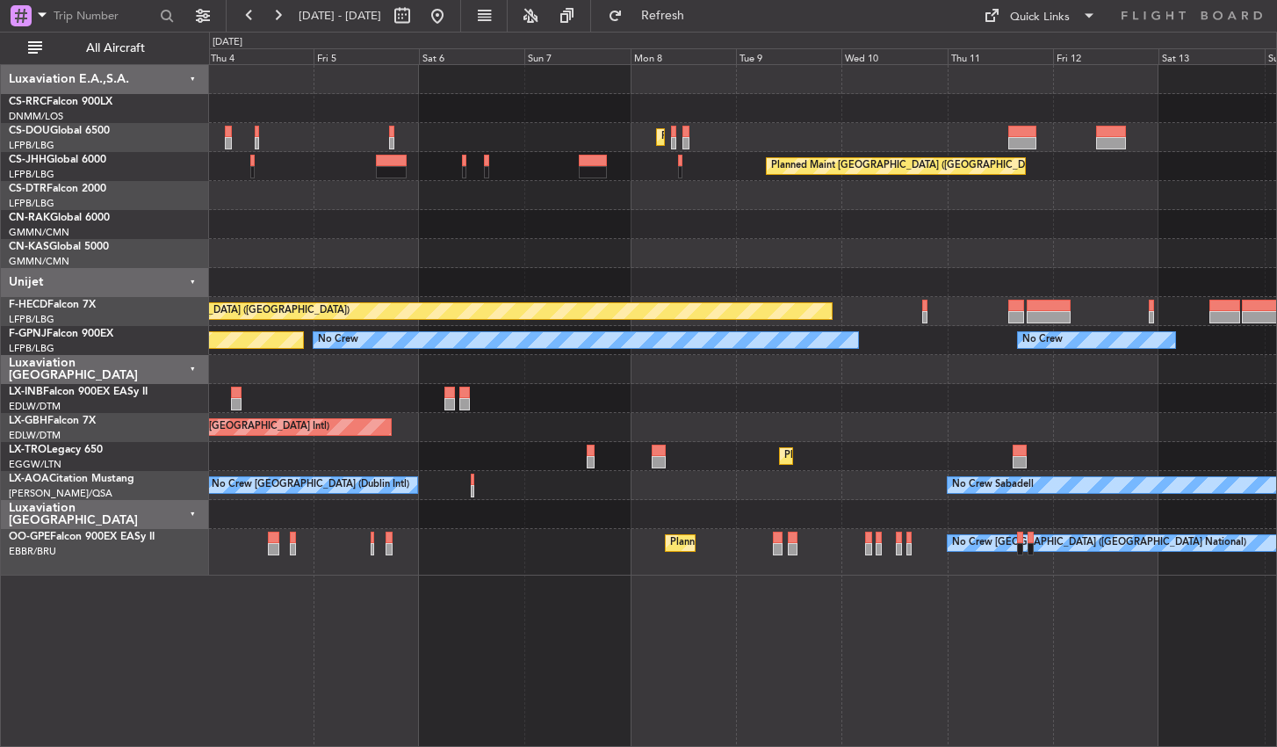
click at [857, 630] on div "Planned Maint Paris (Le Bourget) Planned Maint Paris (Le Bourget) Planned Maint…" at bounding box center [743, 405] width 1068 height 683
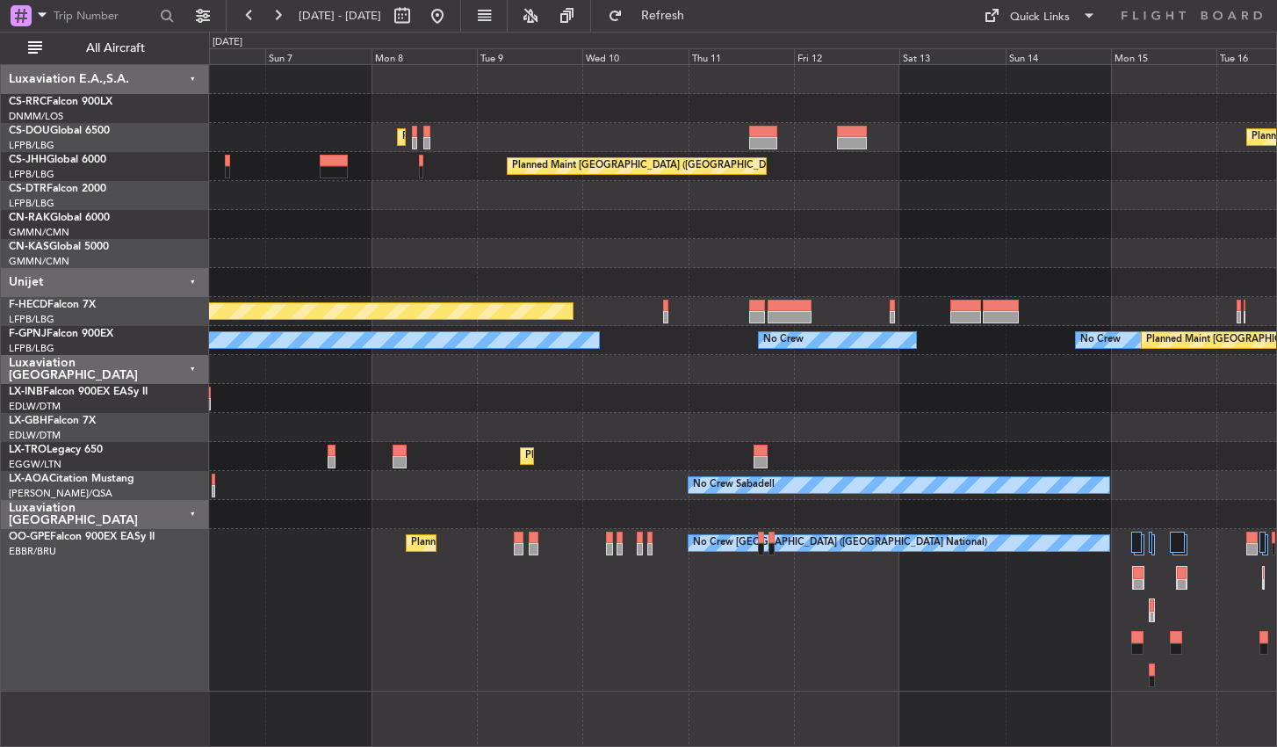
click at [655, 623] on div "Planned Maint Paris (Le Bourget) Planned Maint Paris (Le Bourget) Planned Maint…" at bounding box center [743, 405] width 1068 height 683
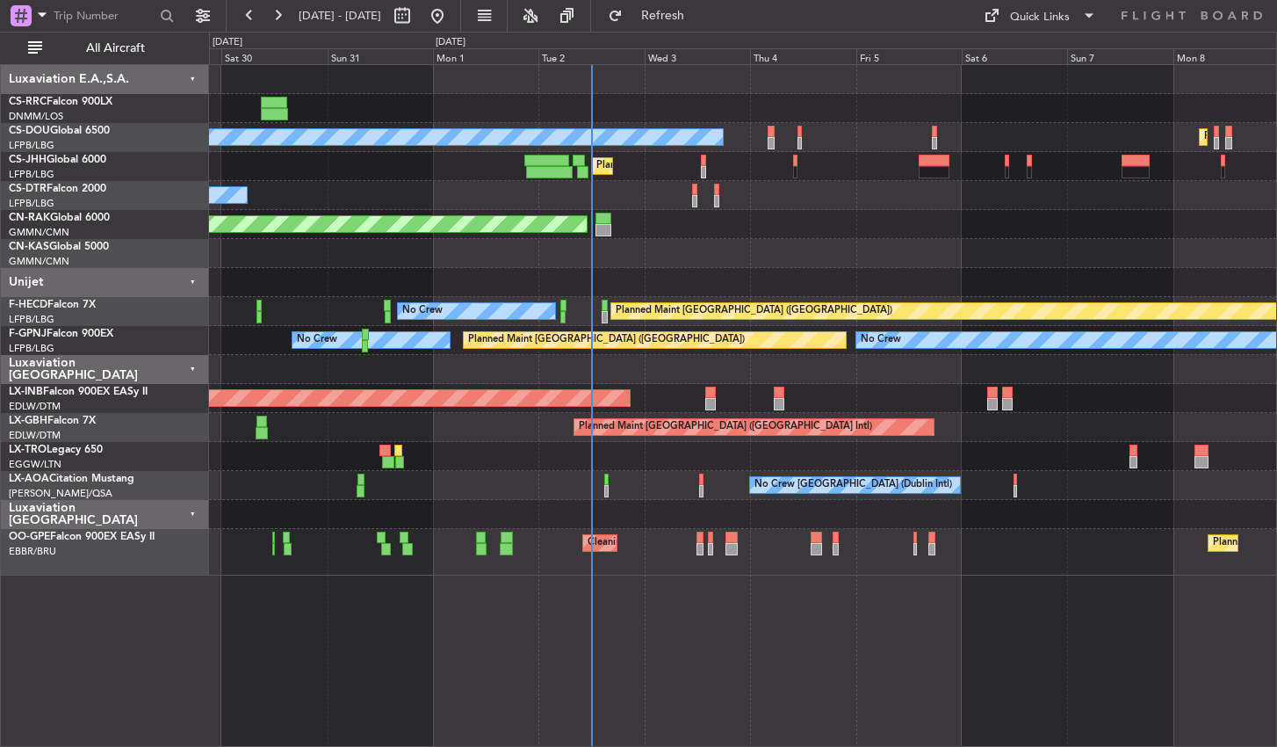
click at [850, 657] on div "Planned Maint Paris (Le Bourget) Planned Maint Paris (Le Bourget) Planned Maint…" at bounding box center [743, 405] width 1068 height 683
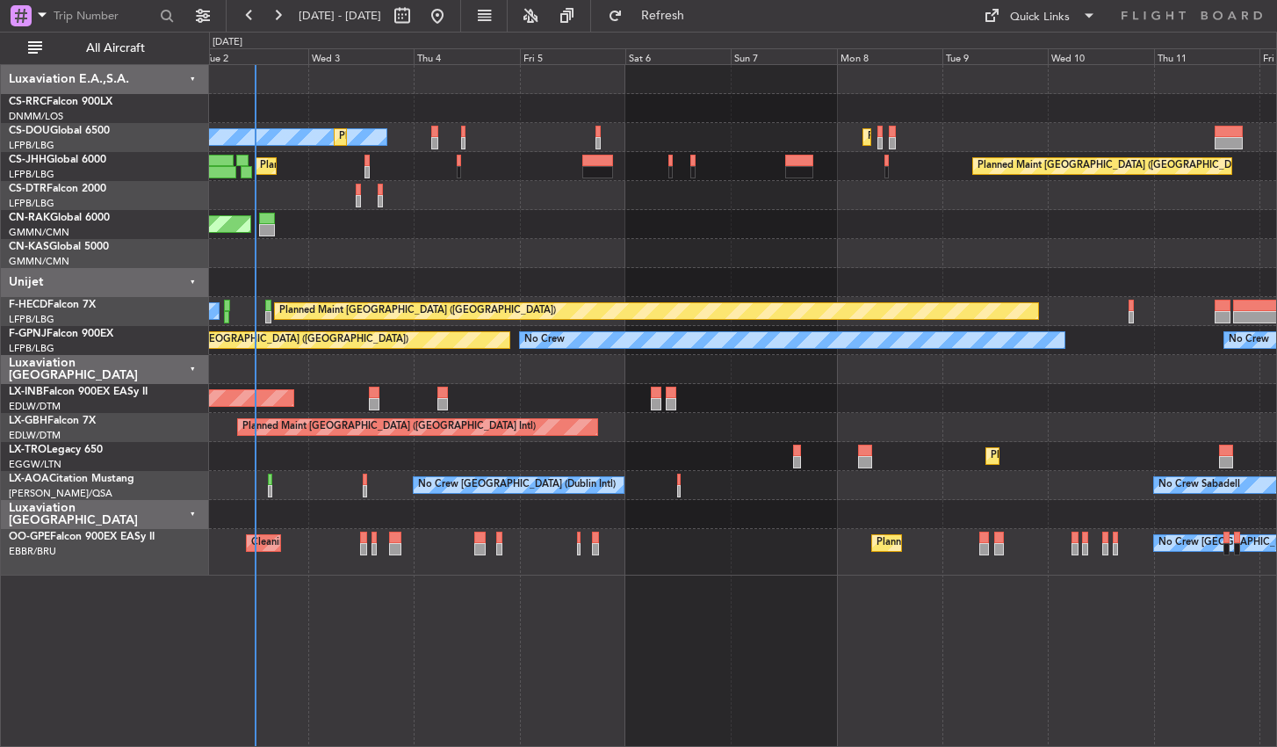
click at [660, 628] on div "Planned Maint Paris (Le Bourget) No Crew Planned Maint Paris (Le Bourget) Plann…" at bounding box center [743, 405] width 1068 height 683
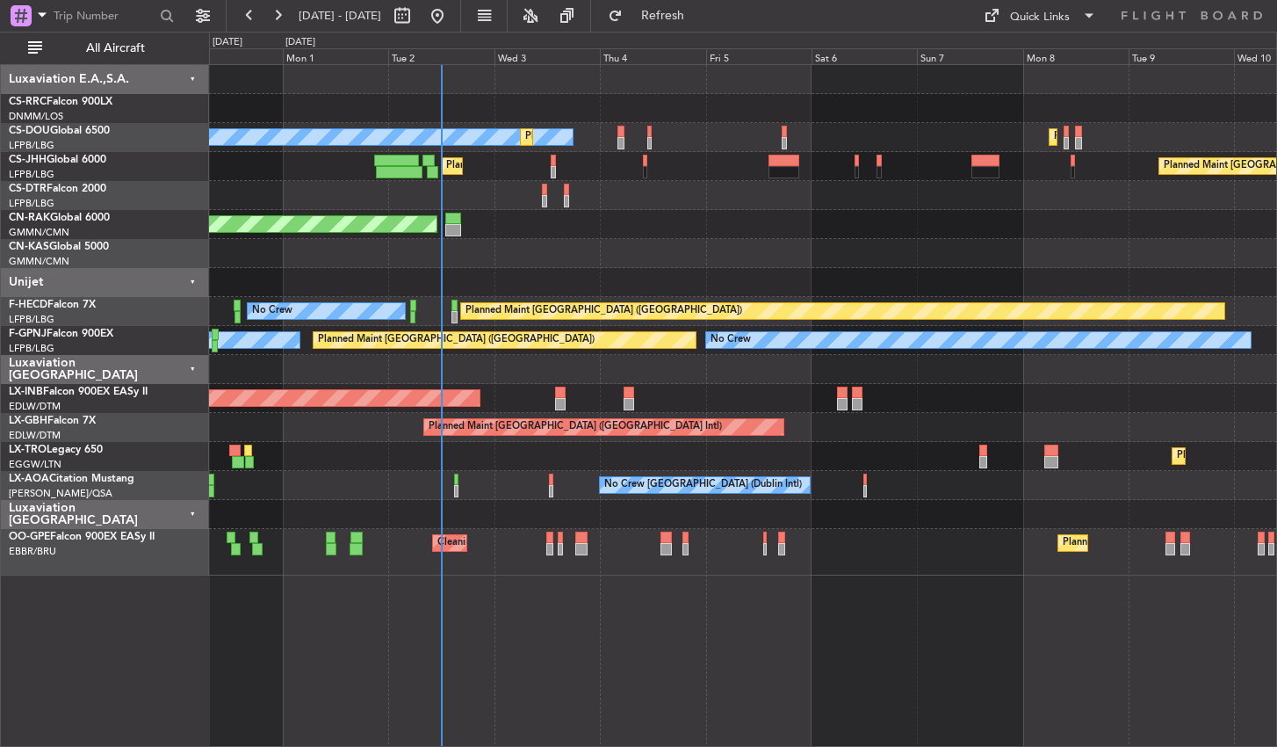
click at [638, 650] on div "Planned Maint Paris (Le Bourget) Planned Maint Paris (Le Bourget) No Crew Plann…" at bounding box center [743, 405] width 1068 height 683
click at [392, 601] on div "Planned Maint Paris (Le Bourget) Planned Maint Paris (Le Bourget) No Crew Plann…" at bounding box center [743, 405] width 1068 height 683
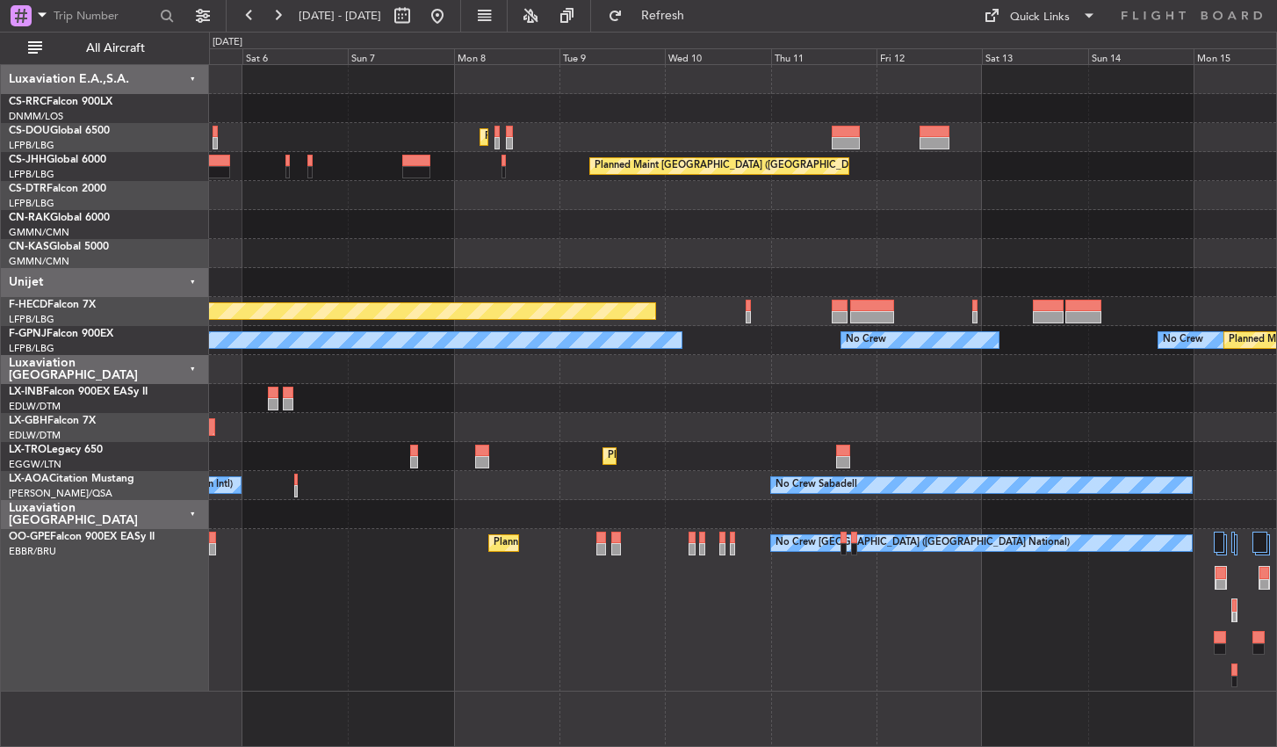
click at [577, 631] on div "Planned Maint Paris (Le Bourget) Planned Maint Paris (Le Bourget) Planned Maint…" at bounding box center [743, 405] width 1068 height 683
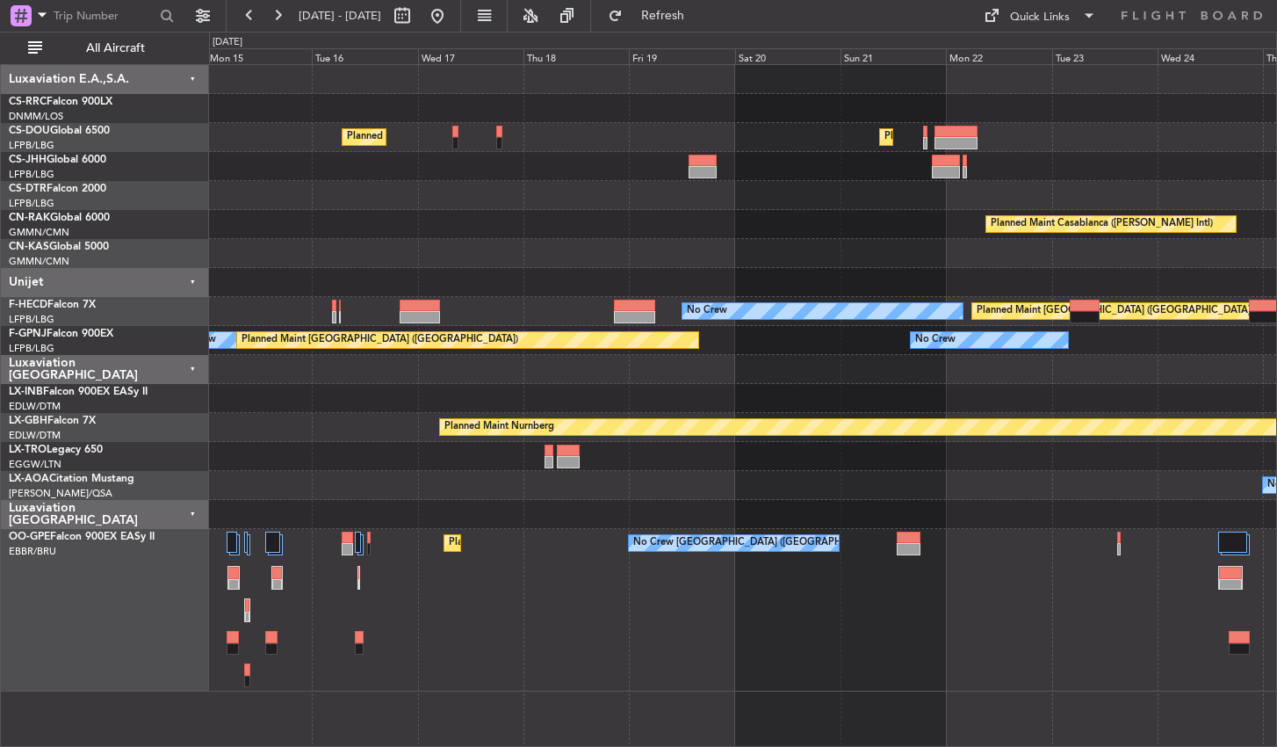
click at [468, 591] on div "No Crew Brussels (Brussels National) Planned Maint Brussels (Brussels National)…" at bounding box center [742, 610] width 1067 height 163
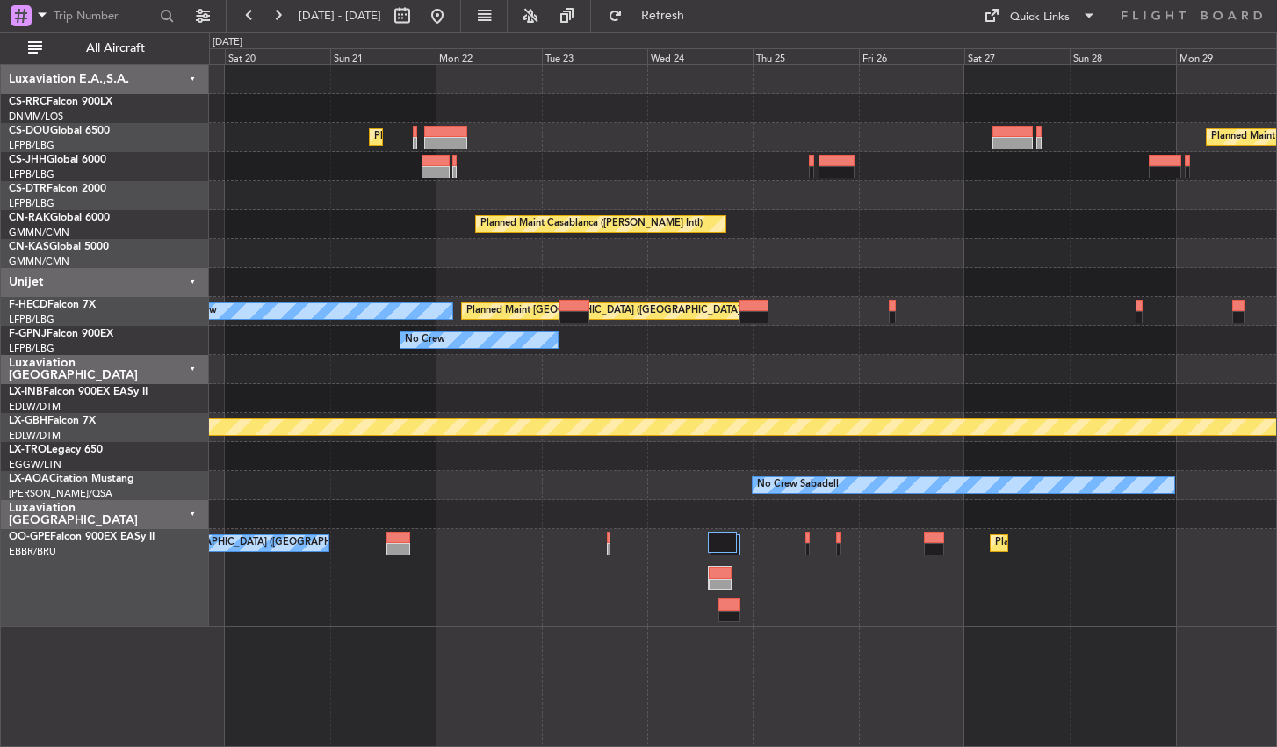
click at [541, 591] on div "No Crew Brussels (Brussels National) Planned Maint Brussels (Brussels National)…" at bounding box center [742, 578] width 1067 height 98
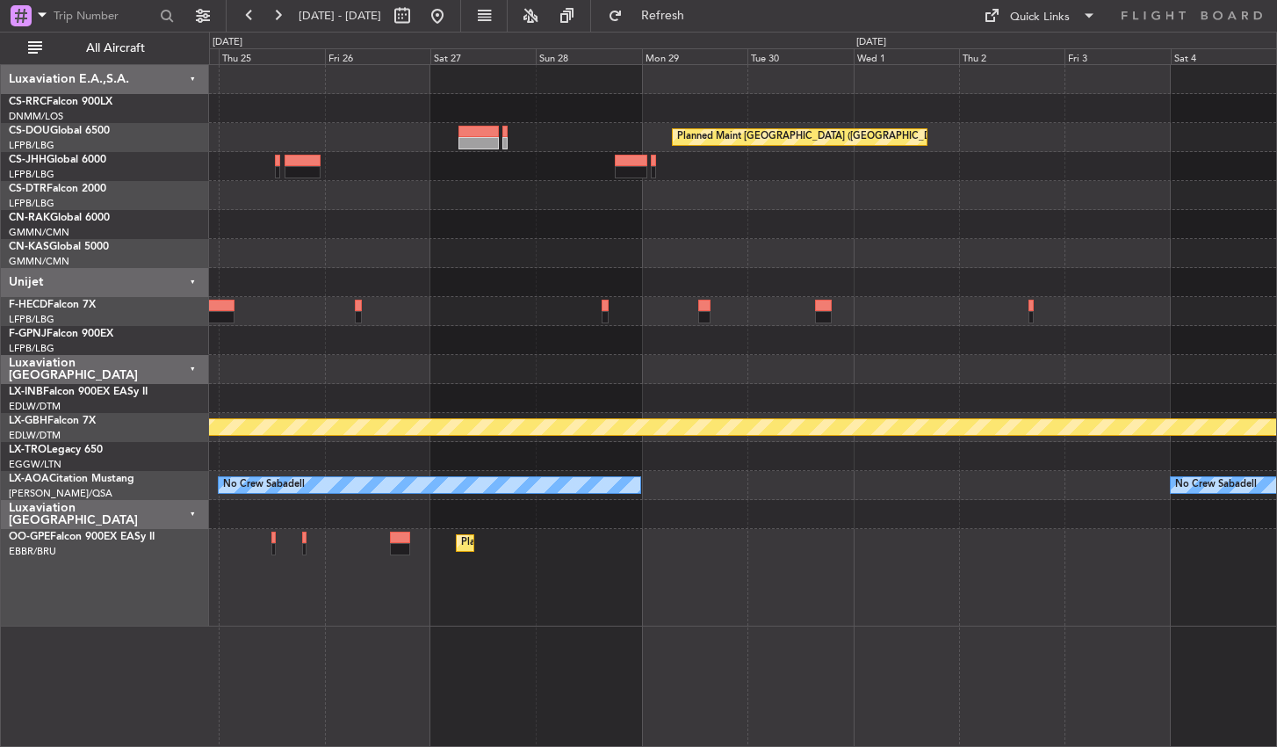
click at [597, 551] on div "Planned Maint [GEOGRAPHIC_DATA] ([GEOGRAPHIC_DATA] National)" at bounding box center [742, 578] width 1067 height 98
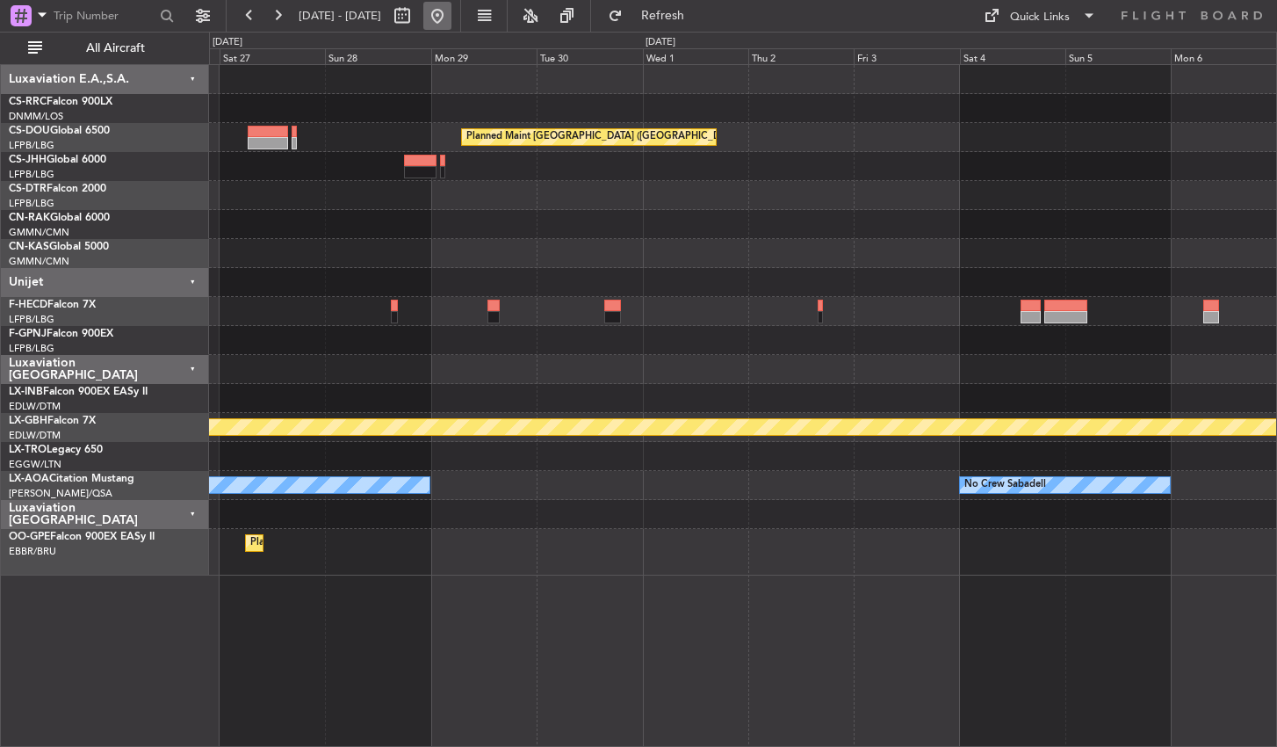
click at [452, 11] on button at bounding box center [437, 16] width 28 height 28
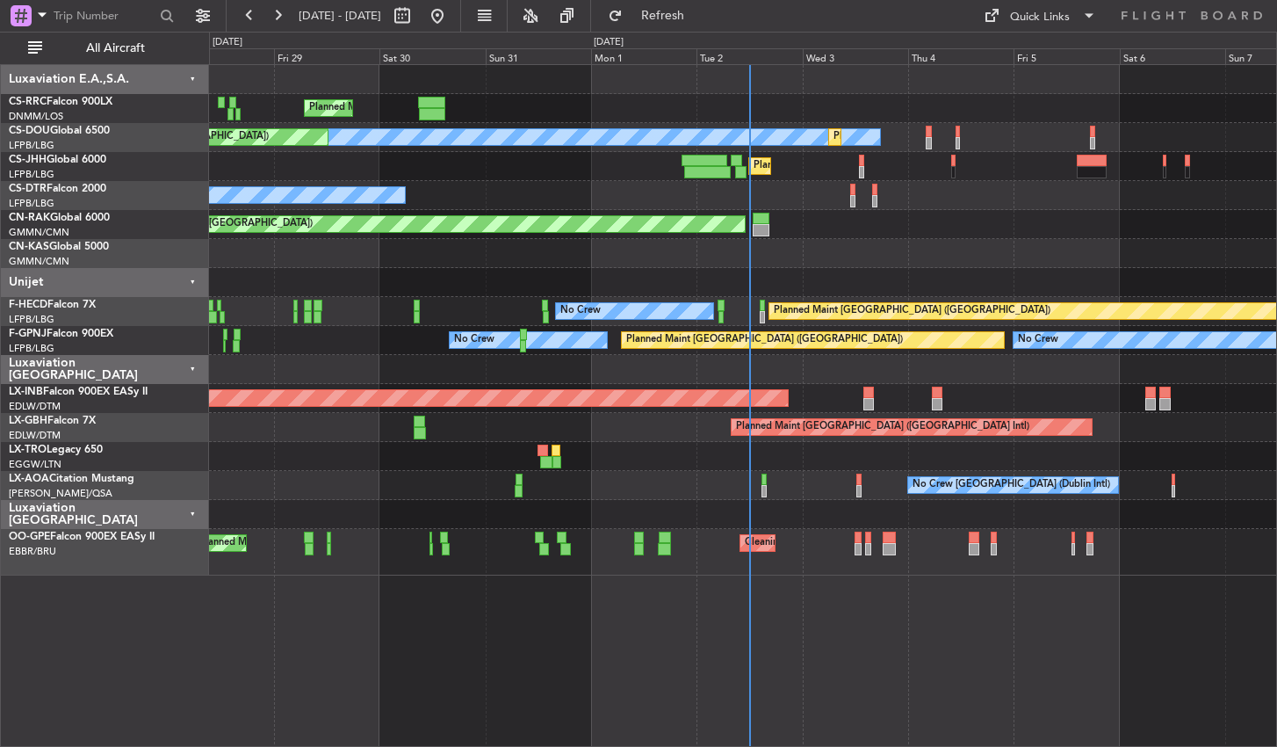
click at [343, 607] on div "Planned Maint Paris (Le Bourget) Planned Maint Paris (Le Bourget) No Crew Plann…" at bounding box center [743, 405] width 1068 height 683
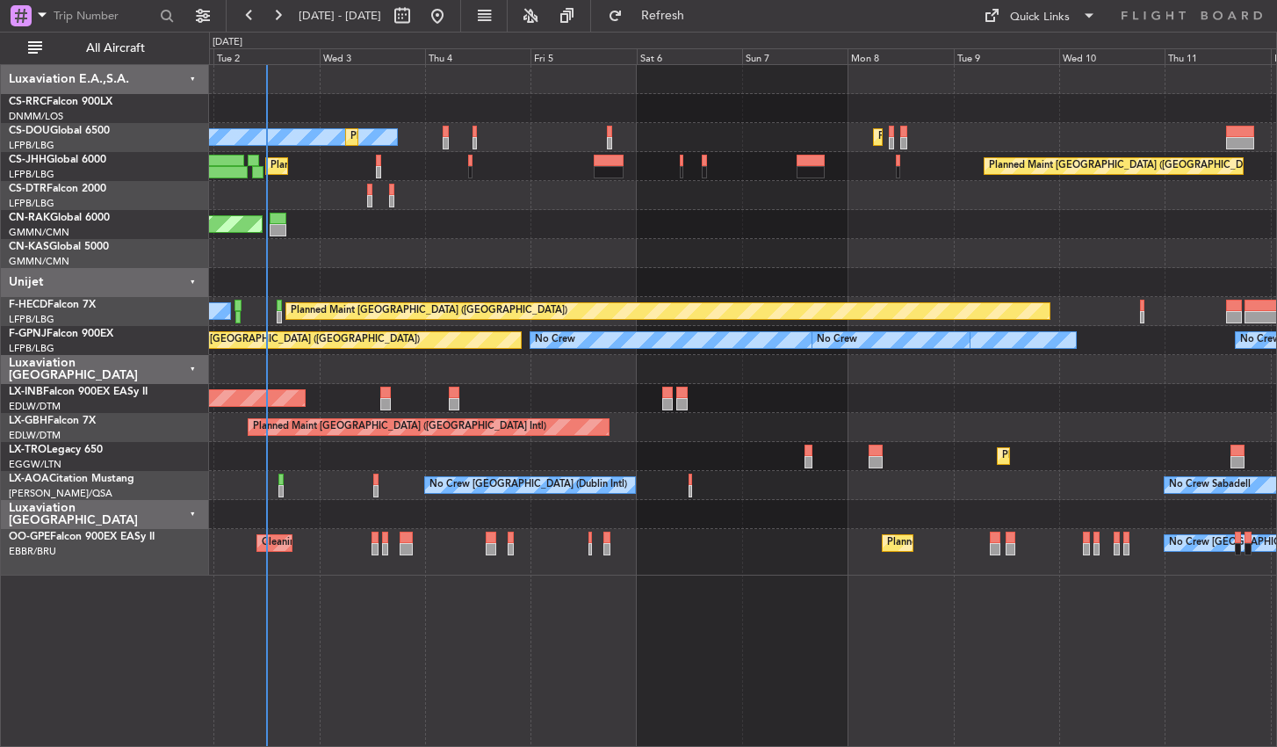
click at [355, 617] on div "No Crew Planned Maint Paris (Le Bourget) Planned Maint Paris (Le Bourget) Plann…" at bounding box center [743, 405] width 1068 height 683
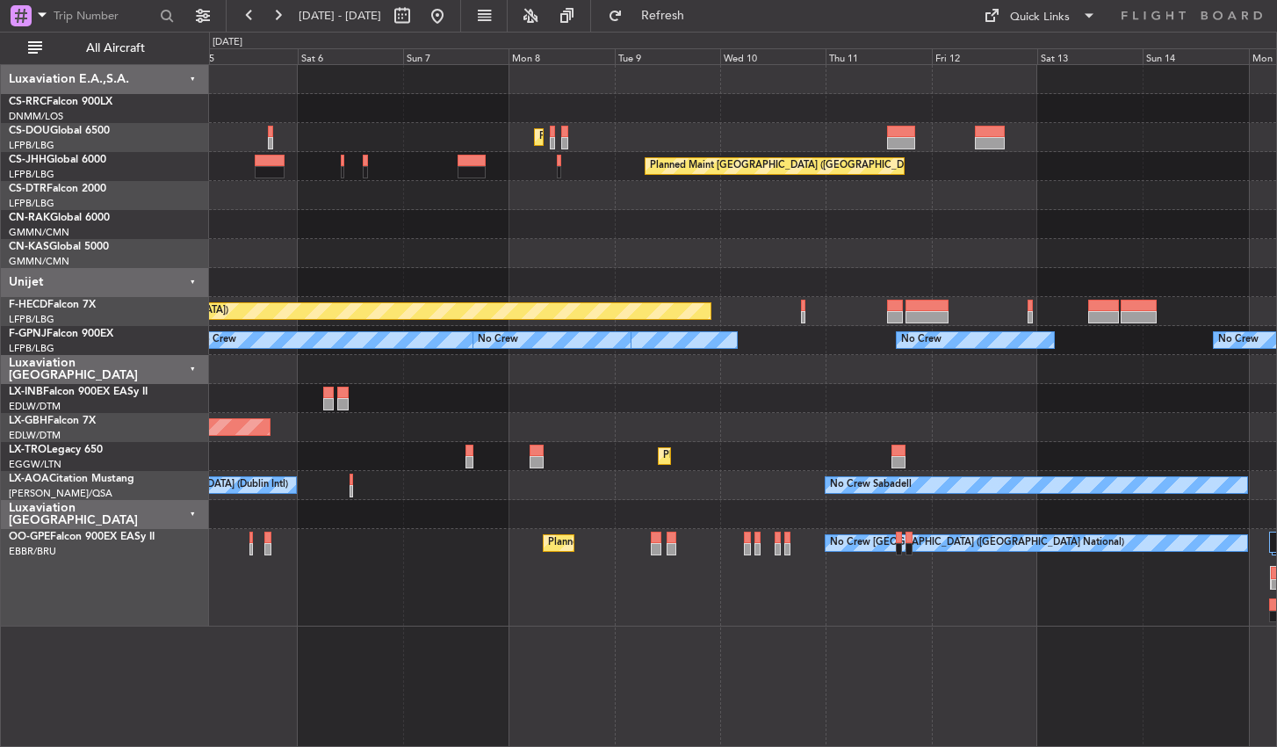
click at [650, 623] on div "Planned Maint Paris (Le Bourget) Planned Maint Paris (Le Bourget) Planned Maint…" at bounding box center [743, 405] width 1068 height 683
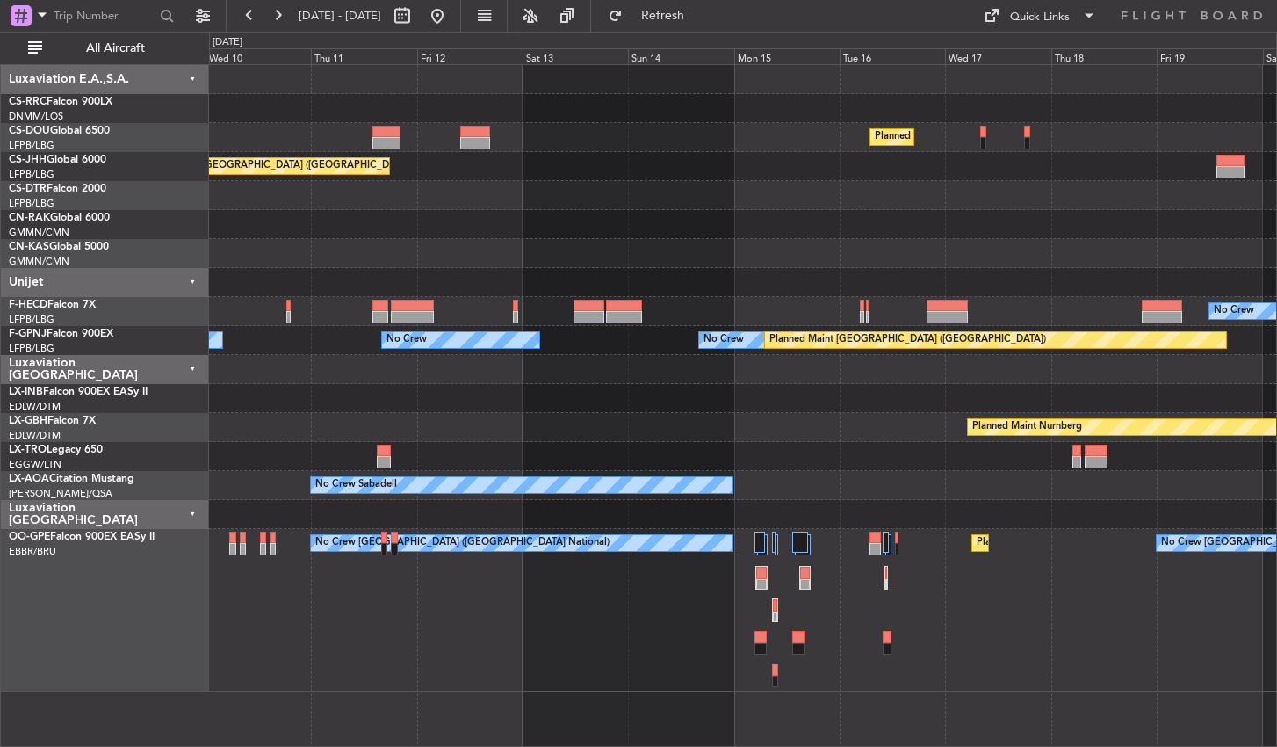
click at [756, 610] on div "No Crew Brussels (Brussels National) Planned Maint Brussels (Brussels National)…" at bounding box center [742, 610] width 1067 height 163
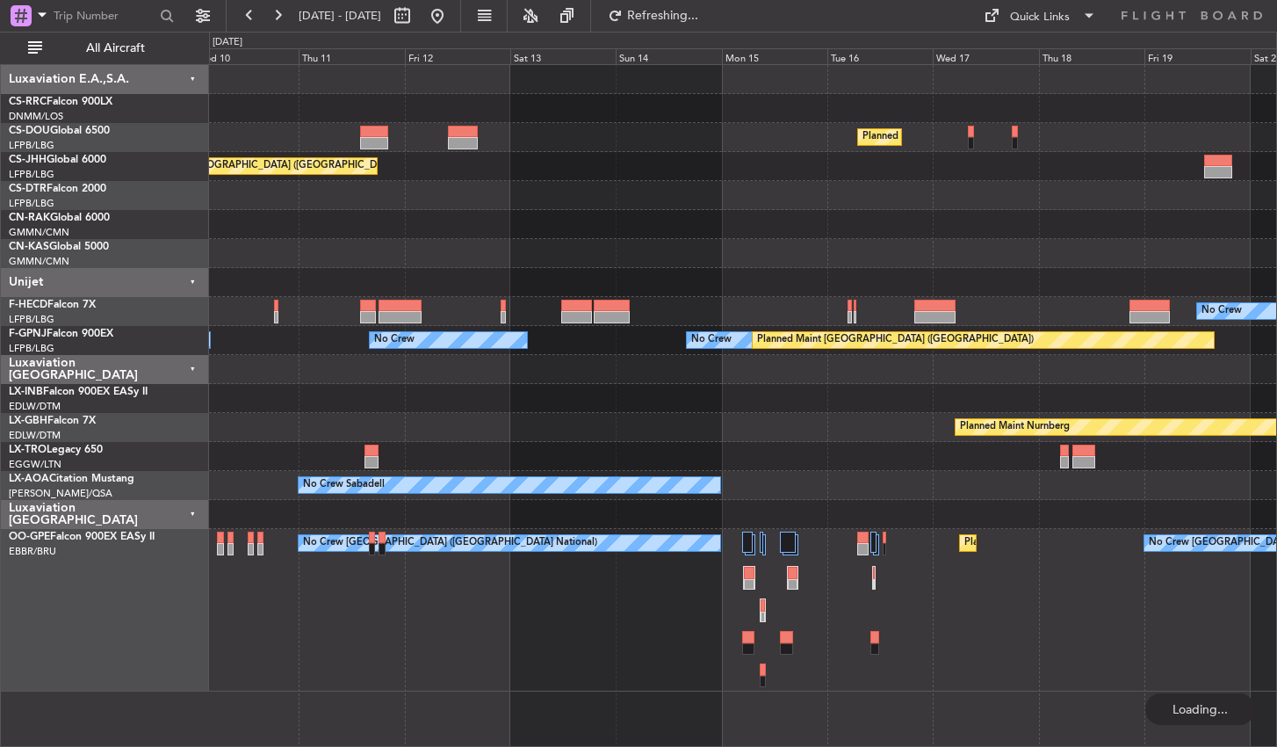
click at [964, 626] on div "No Crew Brussels (Brussels National) No Crew Brussels (Brussels National) Plann…" at bounding box center [742, 610] width 1067 height 163
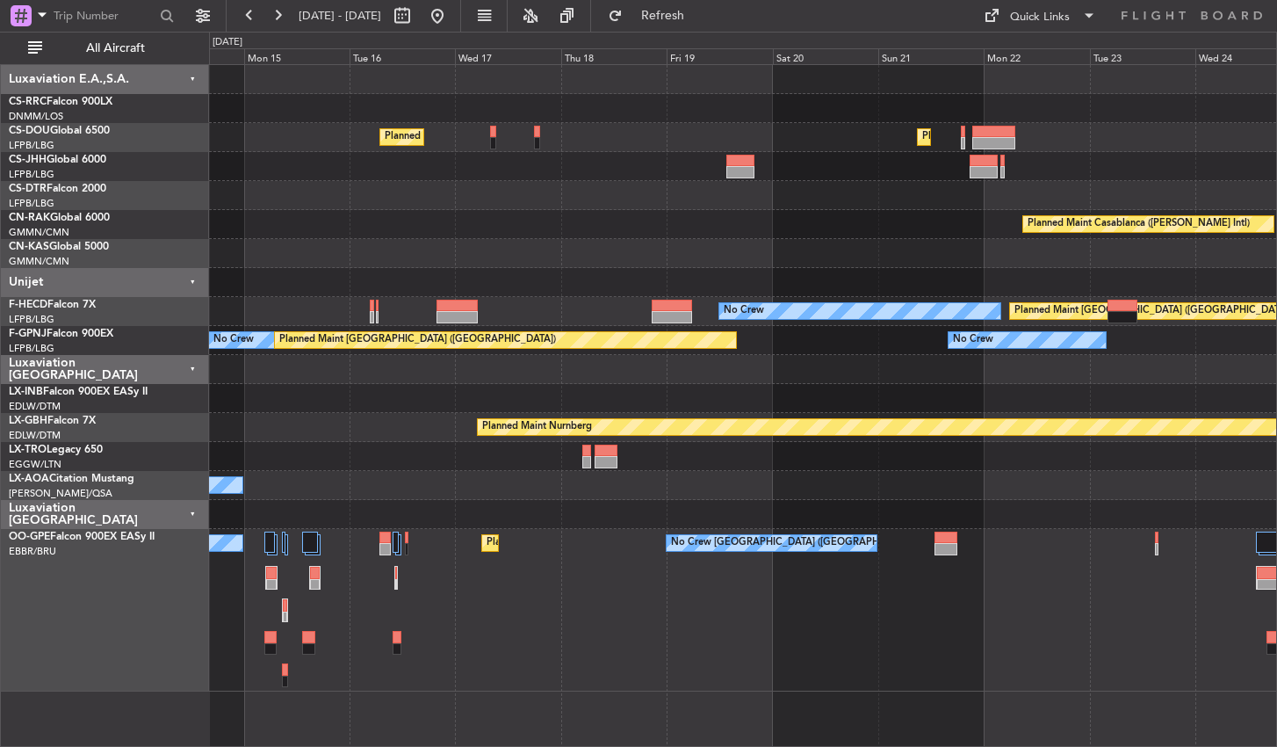
click at [506, 626] on div "No Crew Brussels (Brussels National) No Crew Brussels (Brussels National) Plann…" at bounding box center [742, 610] width 1067 height 163
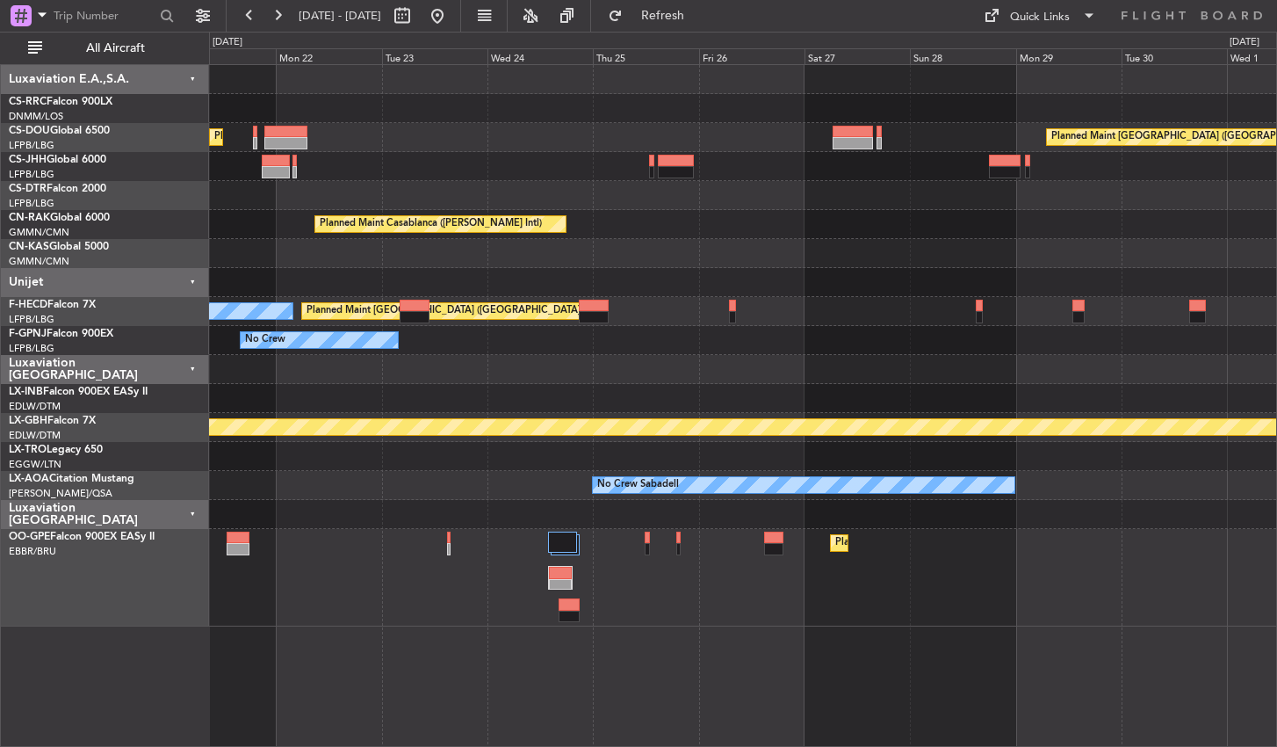
click at [492, 604] on div "Planned Maint [GEOGRAPHIC_DATA] ([GEOGRAPHIC_DATA] National) No Crew [GEOGRAPHI…" at bounding box center [742, 578] width 1067 height 98
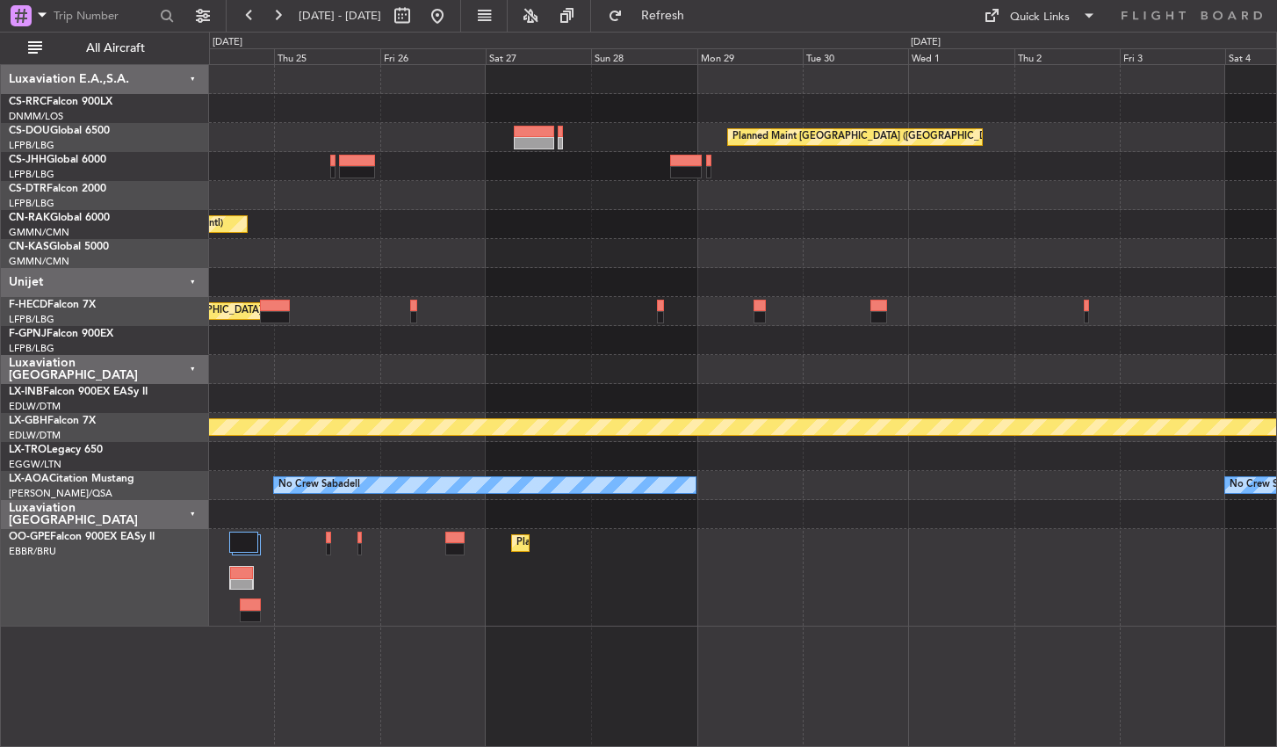
click at [745, 561] on div "Planned Maint [GEOGRAPHIC_DATA] ([GEOGRAPHIC_DATA] National)" at bounding box center [742, 578] width 1067 height 98
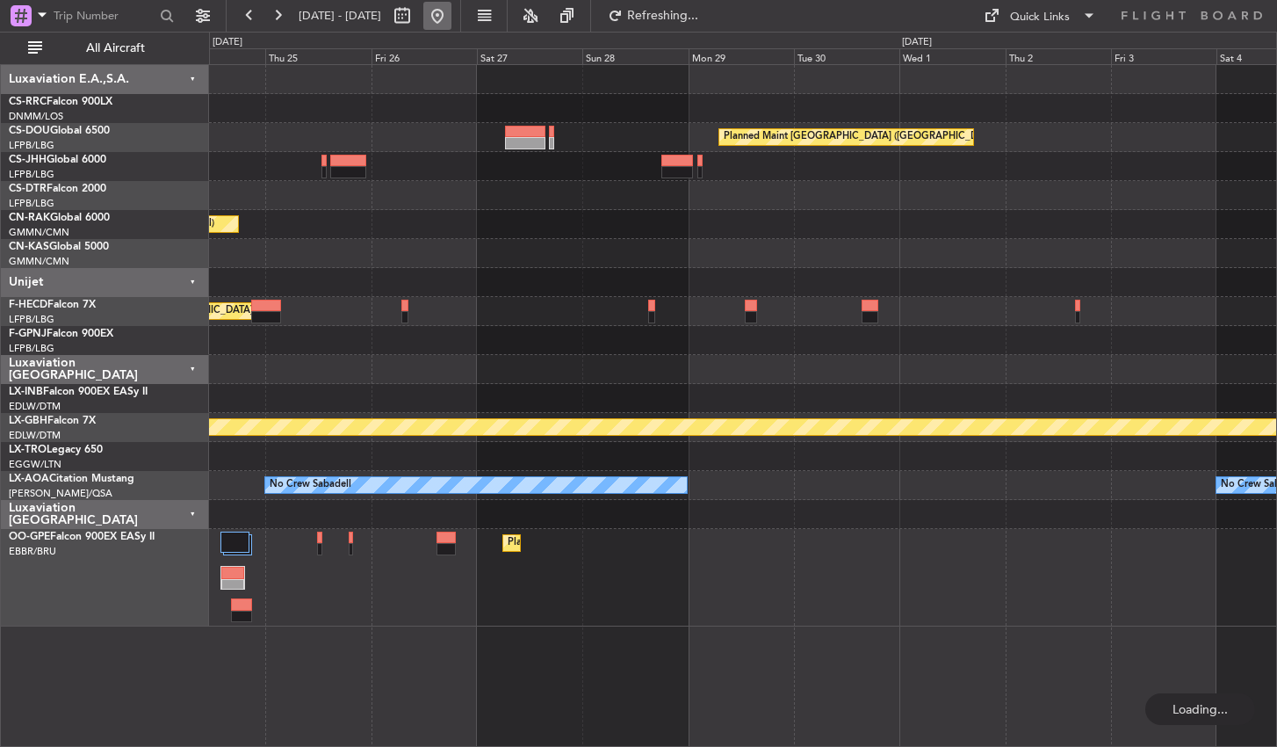
click at [452, 11] on button at bounding box center [437, 16] width 28 height 28
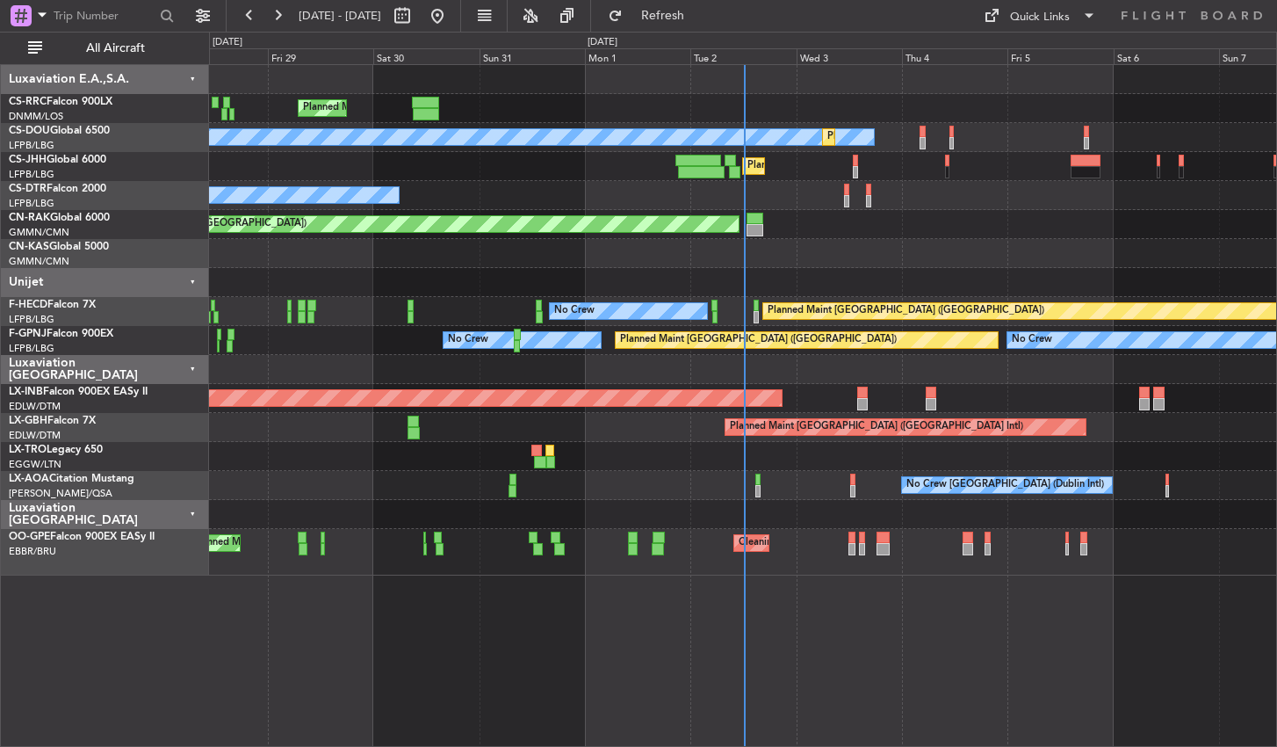
click at [574, 645] on div "Planned Maint Paris (Le Bourget) Planned Maint Paris (Le Bourget) Planned Maint…" at bounding box center [743, 405] width 1068 height 683
click at [679, 23] on button "Refresh" at bounding box center [652, 16] width 105 height 28
click at [694, 16] on span "Refresh" at bounding box center [663, 16] width 74 height 12
click at [694, 16] on span "Refreshing..." at bounding box center [663, 16] width 74 height 12
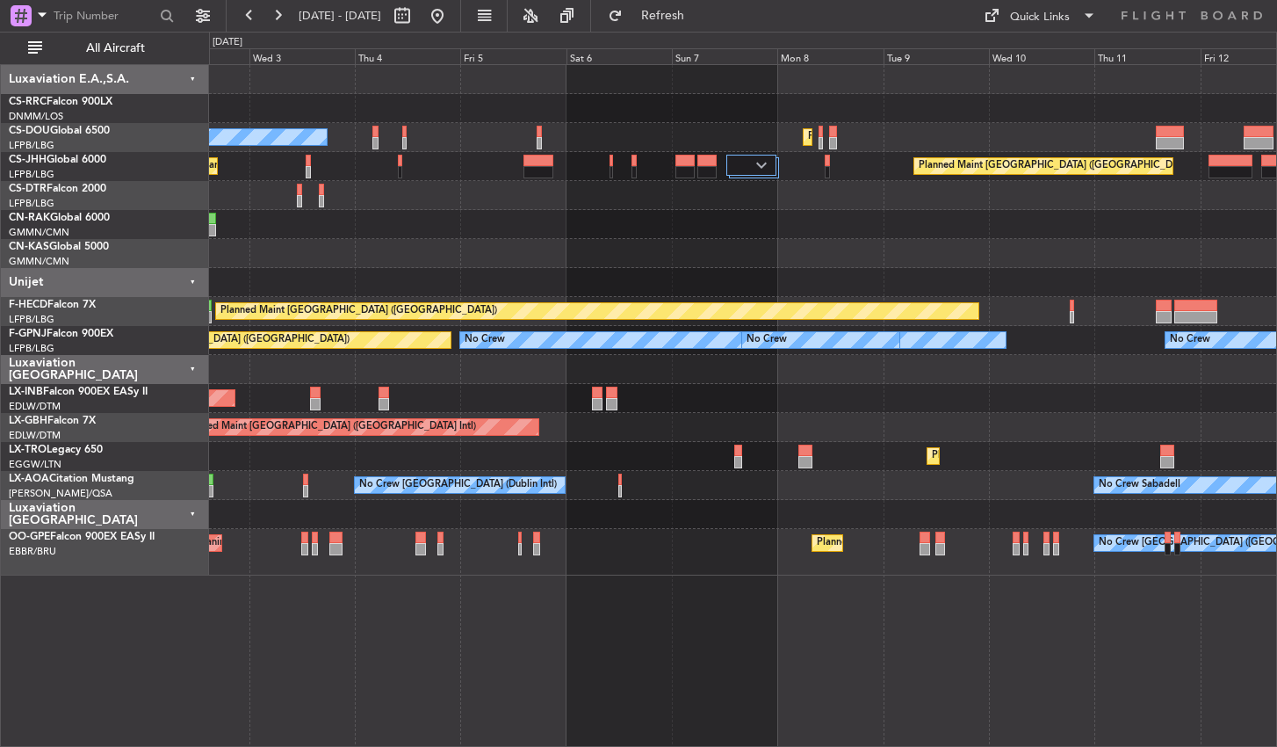
click at [508, 732] on div "Planned Maint Paris (Le Bourget) No Crew Planned Maint Paris (Le Bourget) Plann…" at bounding box center [743, 405] width 1068 height 683
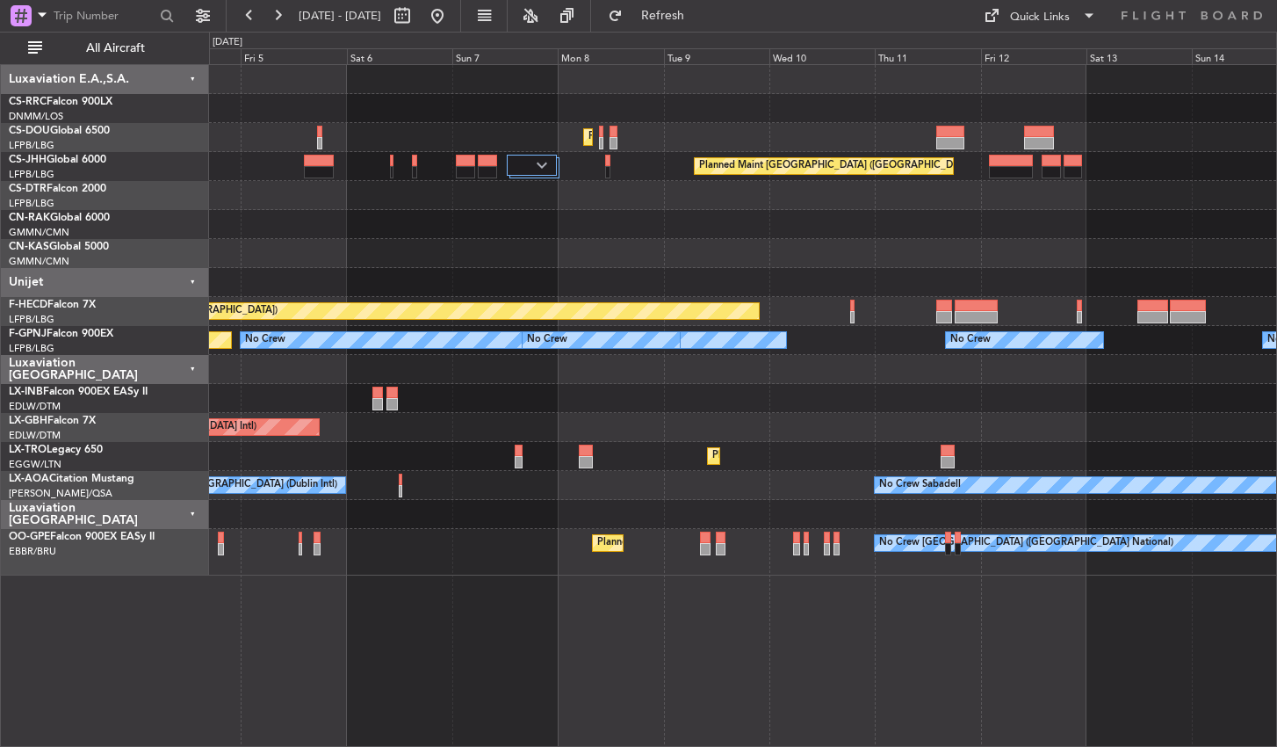
click at [541, 616] on div "Planned Maint Paris (Le Bourget) Planned Maint Paris (Le Bourget) Planned Maint…" at bounding box center [743, 405] width 1068 height 683
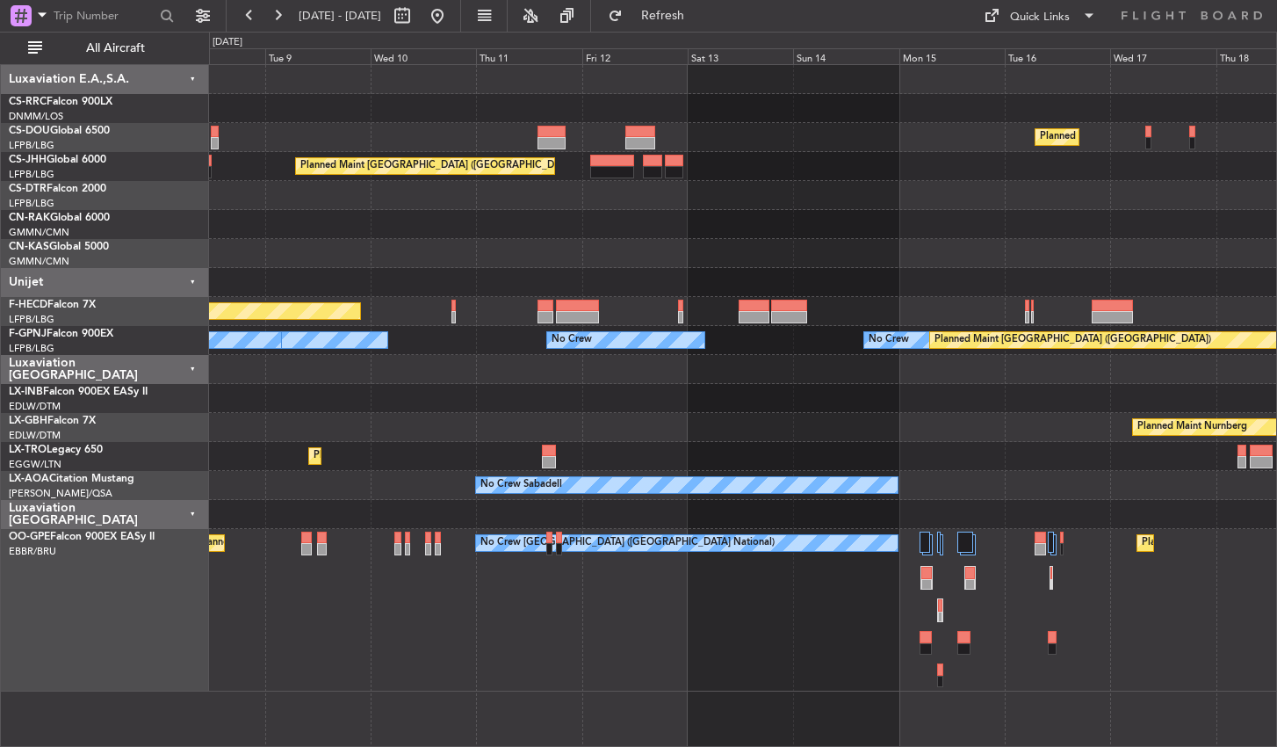
click at [437, 478] on div "No Crew Sabadell No Crew Dublin (Dublin Intl)" at bounding box center [742, 485] width 1067 height 29
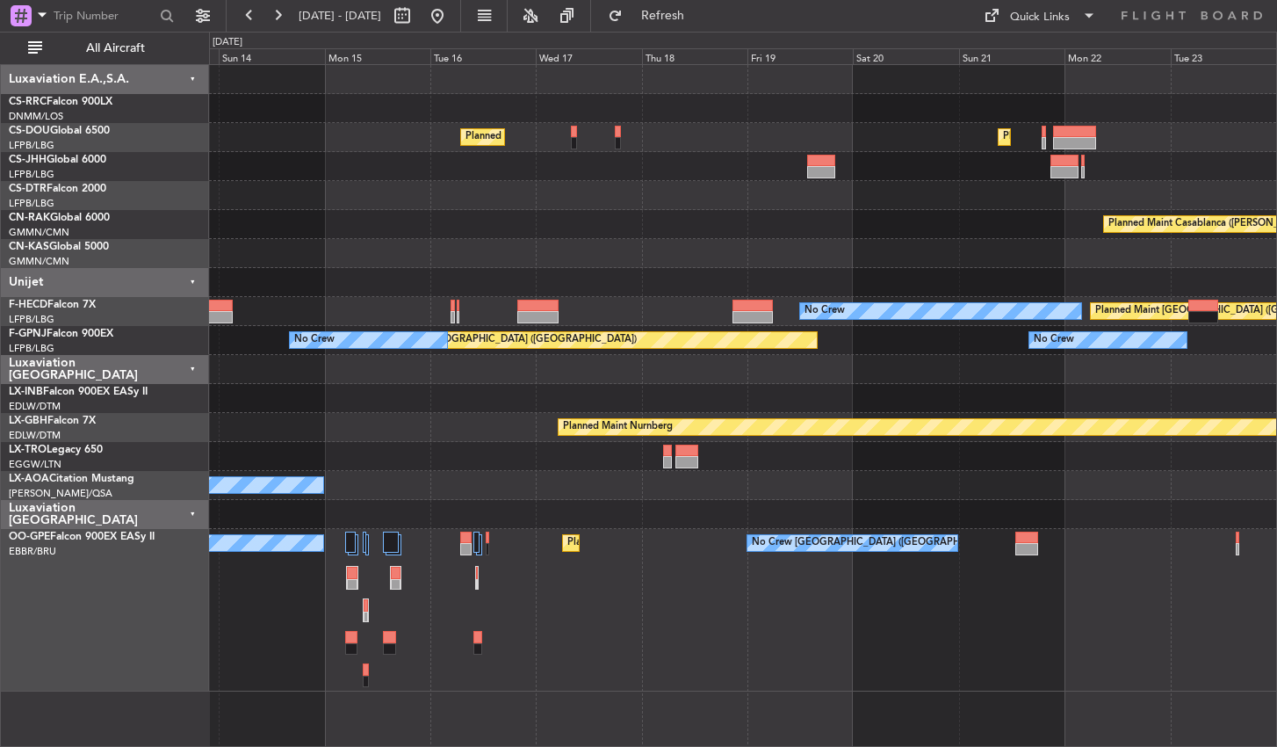
click at [573, 372] on div at bounding box center [742, 369] width 1067 height 29
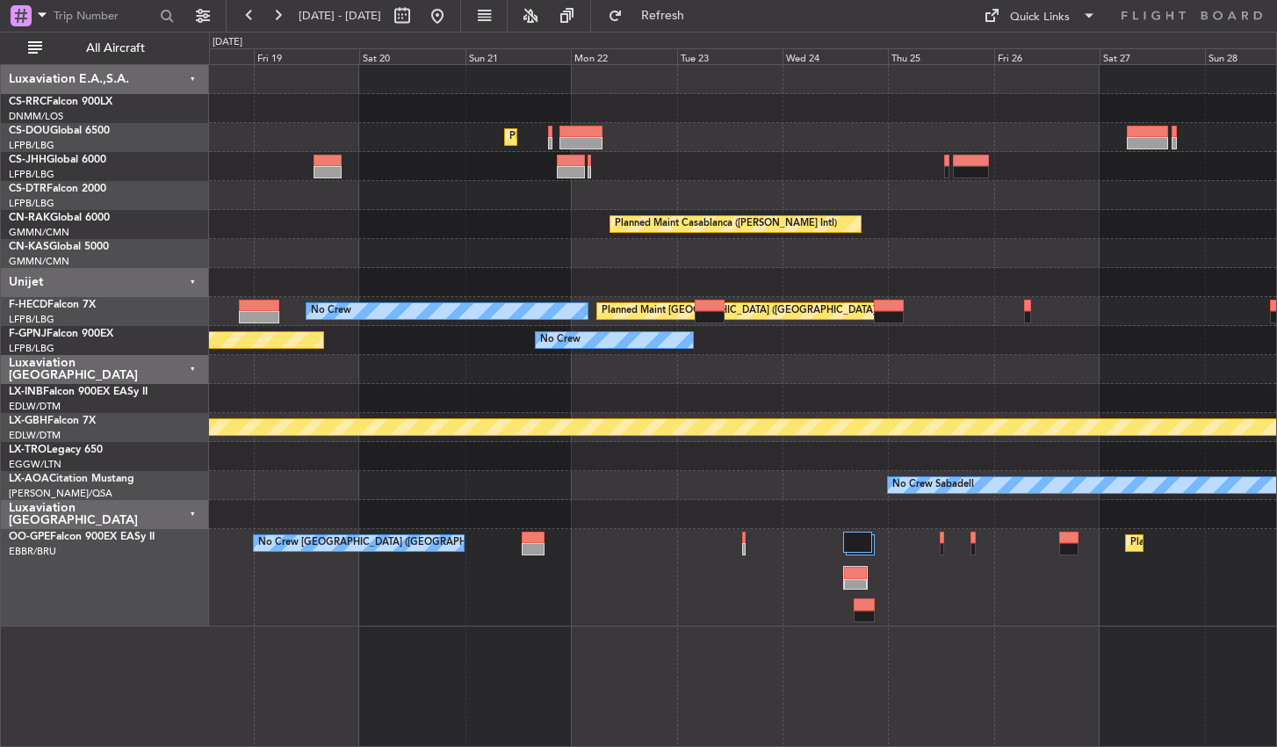
click at [803, 344] on div "Planned Maint Paris (Le Bourget) No Crew No Crew" at bounding box center [742, 340] width 1067 height 29
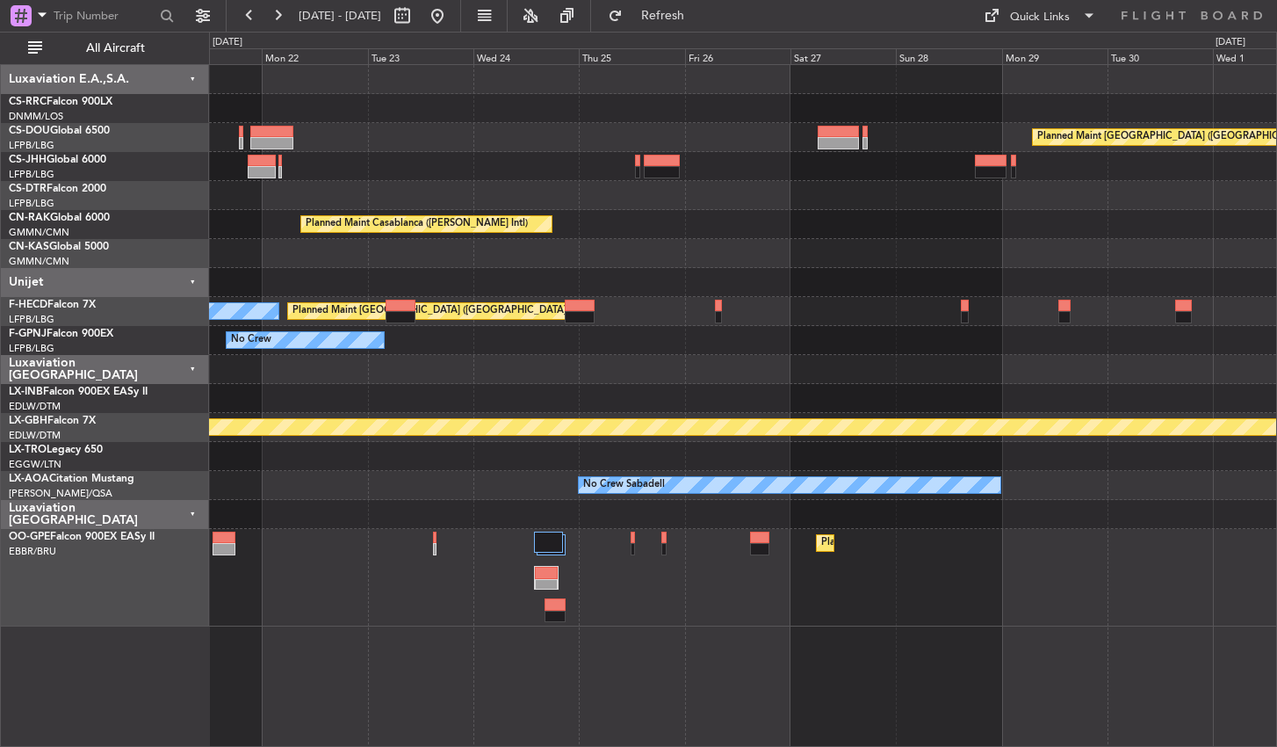
click at [826, 331] on div "No Crew Planned Maint Paris (Le Bourget)" at bounding box center [742, 340] width 1067 height 29
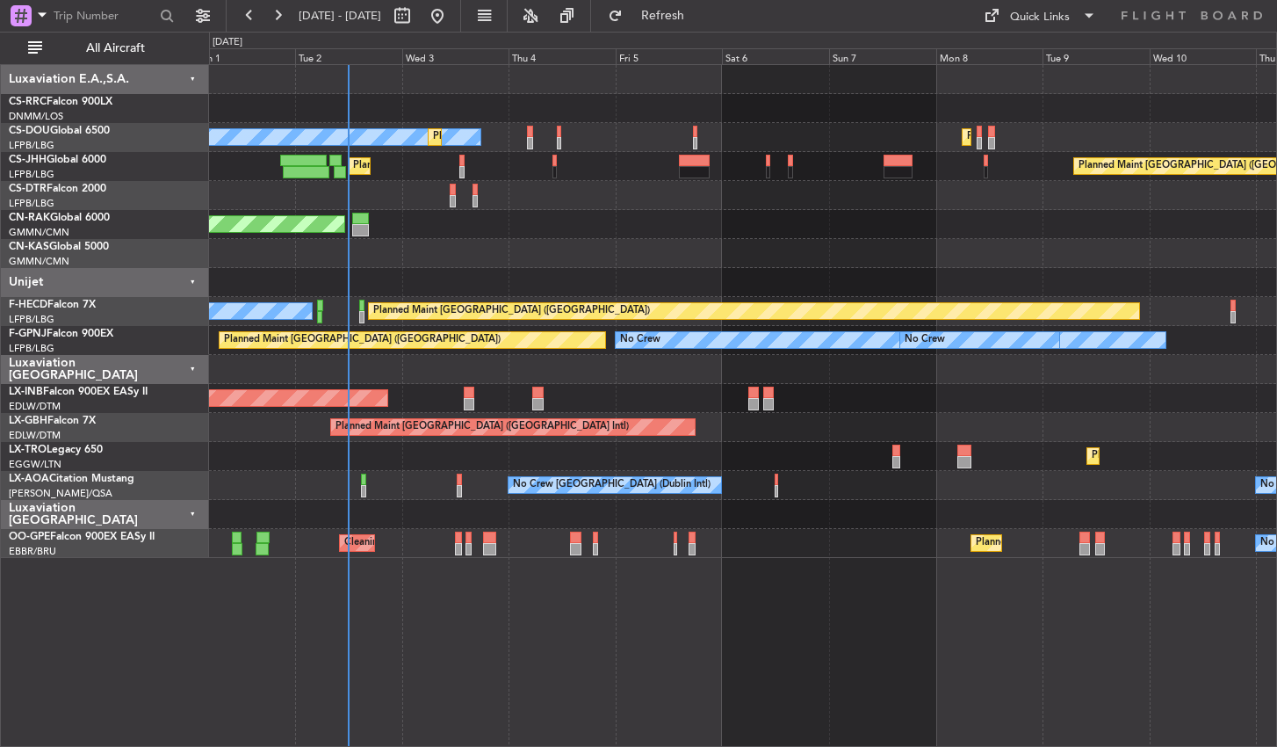
click at [544, 698] on div "Planned Maint Paris (Le Bourget) No Crew Planned Maint Paris (Le Bourget) Plann…" at bounding box center [743, 405] width 1068 height 683
click at [792, 640] on div "Planned Maint Paris (Le Bourget) Planned Maint Paris (Le Bourget) No Crew Plann…" at bounding box center [743, 405] width 1068 height 683
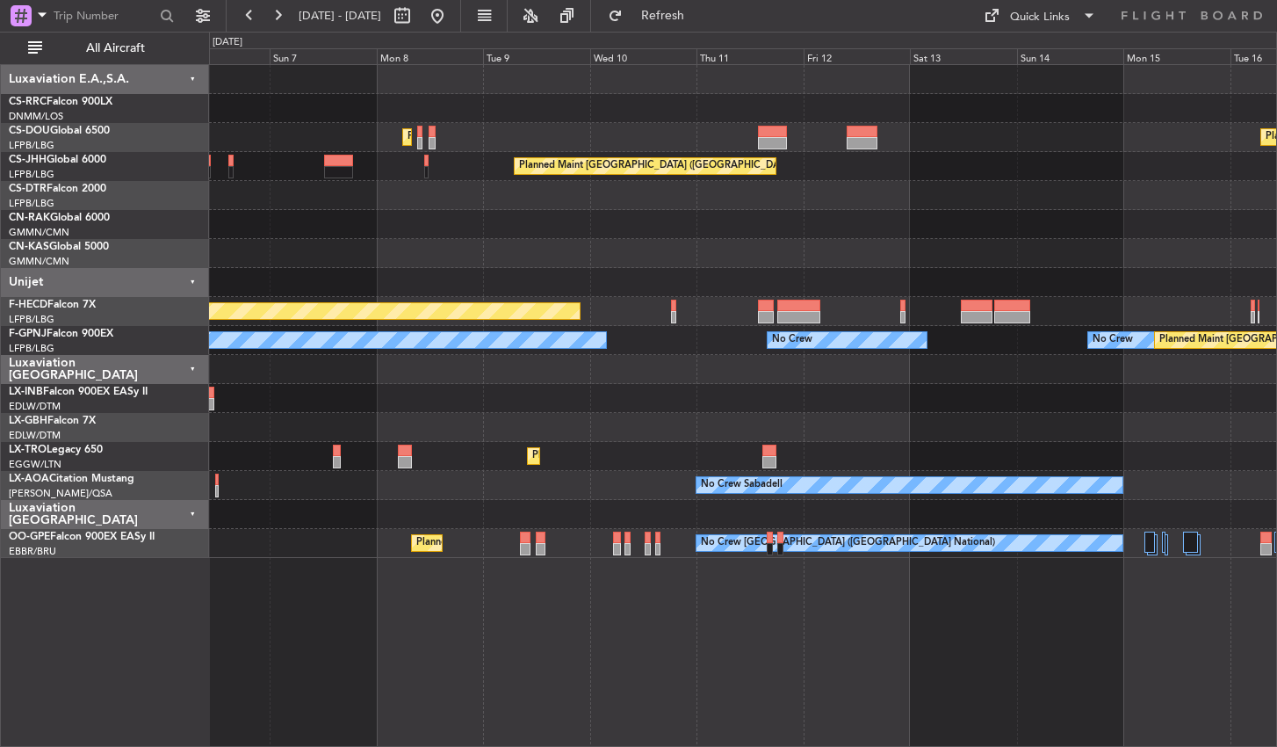
click at [790, 652] on div "Planned Maint Paris (Le Bourget) Planned Maint Paris (Le Bourget) Planned Maint…" at bounding box center [743, 405] width 1068 height 683
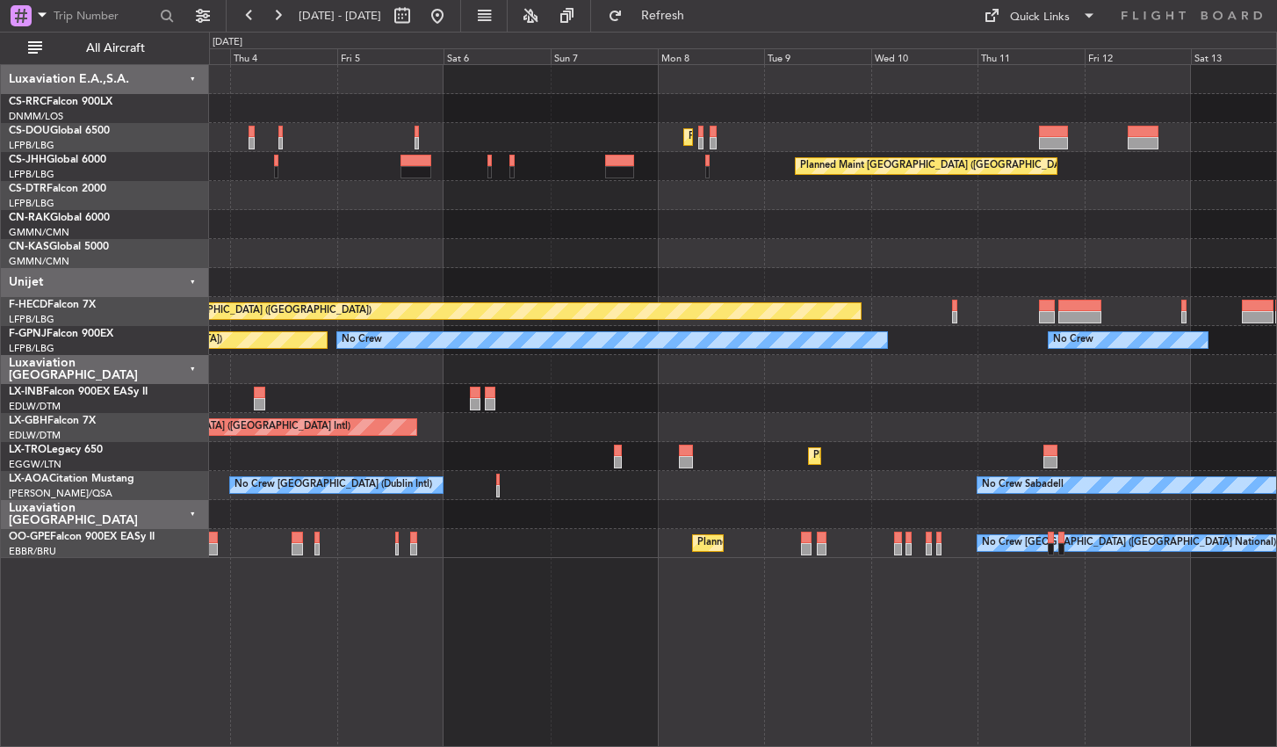
click at [823, 666] on div "Planned Maint Paris (Le Bourget) Planned Maint Paris (Le Bourget) Planned Maint…" at bounding box center [743, 405] width 1068 height 683
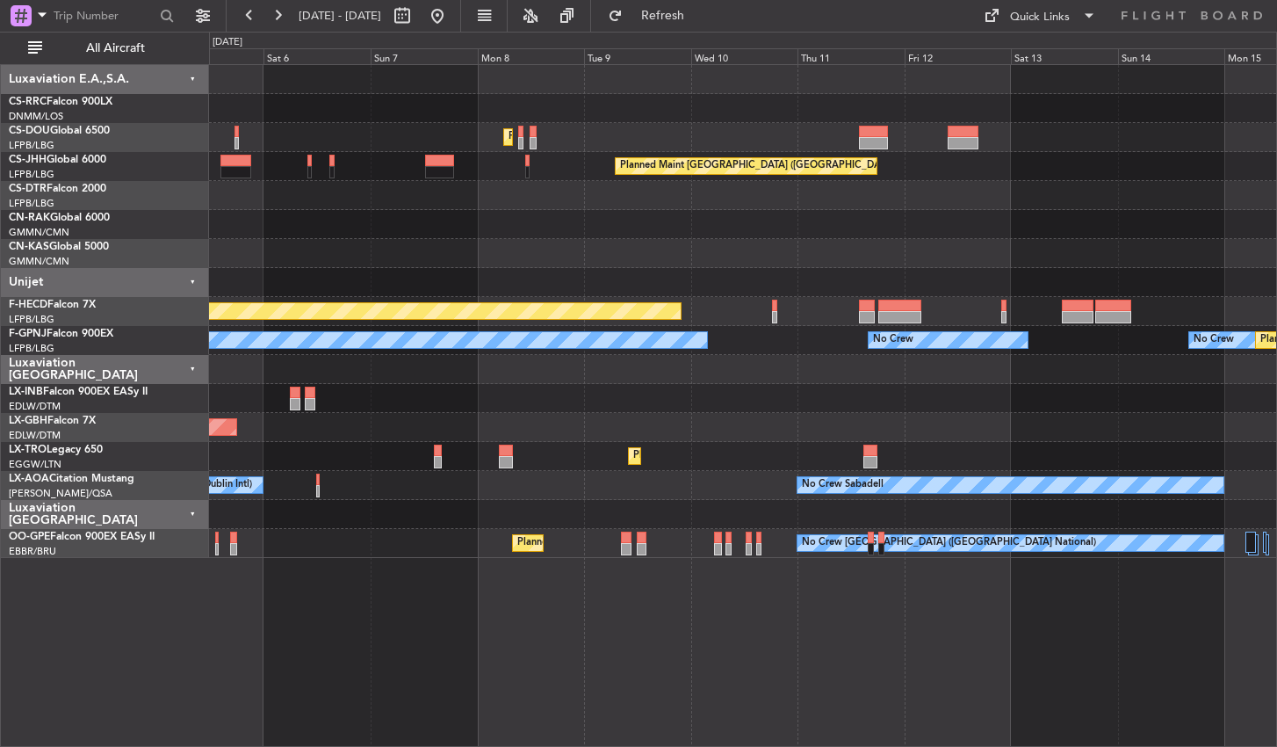
click at [587, 629] on div "Planned Maint [GEOGRAPHIC_DATA] ([GEOGRAPHIC_DATA]) Planned Maint [GEOGRAPHIC_D…" at bounding box center [743, 405] width 1068 height 683
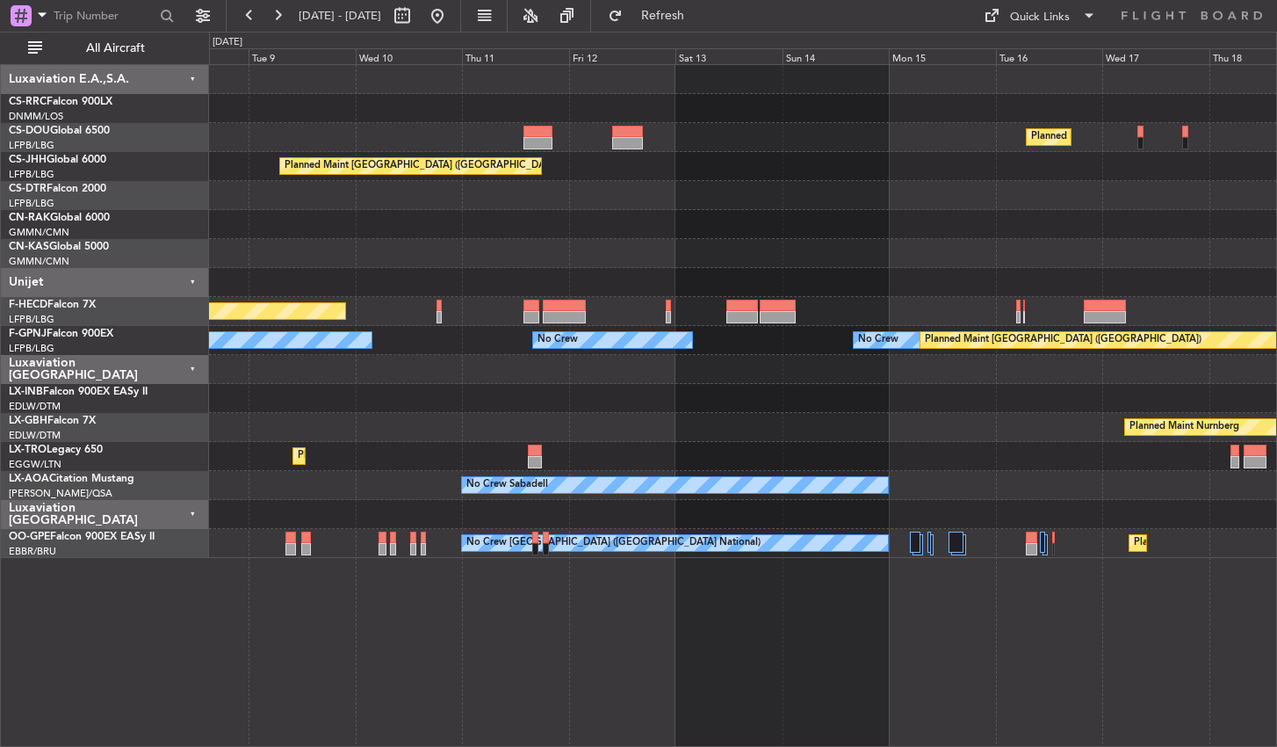
click at [454, 647] on div "Planned Maint Paris (Le Bourget) Planned Maint Paris (Le Bourget) Planned Maint…" at bounding box center [743, 405] width 1068 height 683
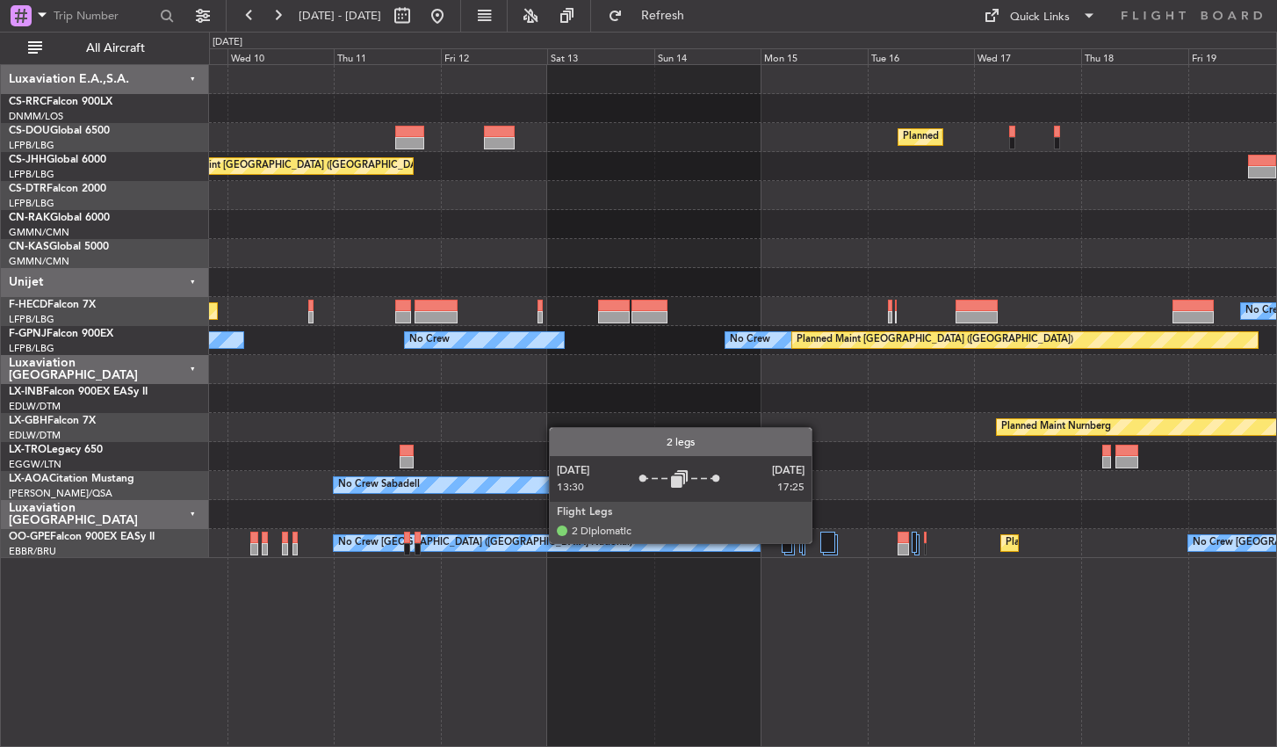
click at [821, 542] on div at bounding box center [828, 542] width 15 height 21
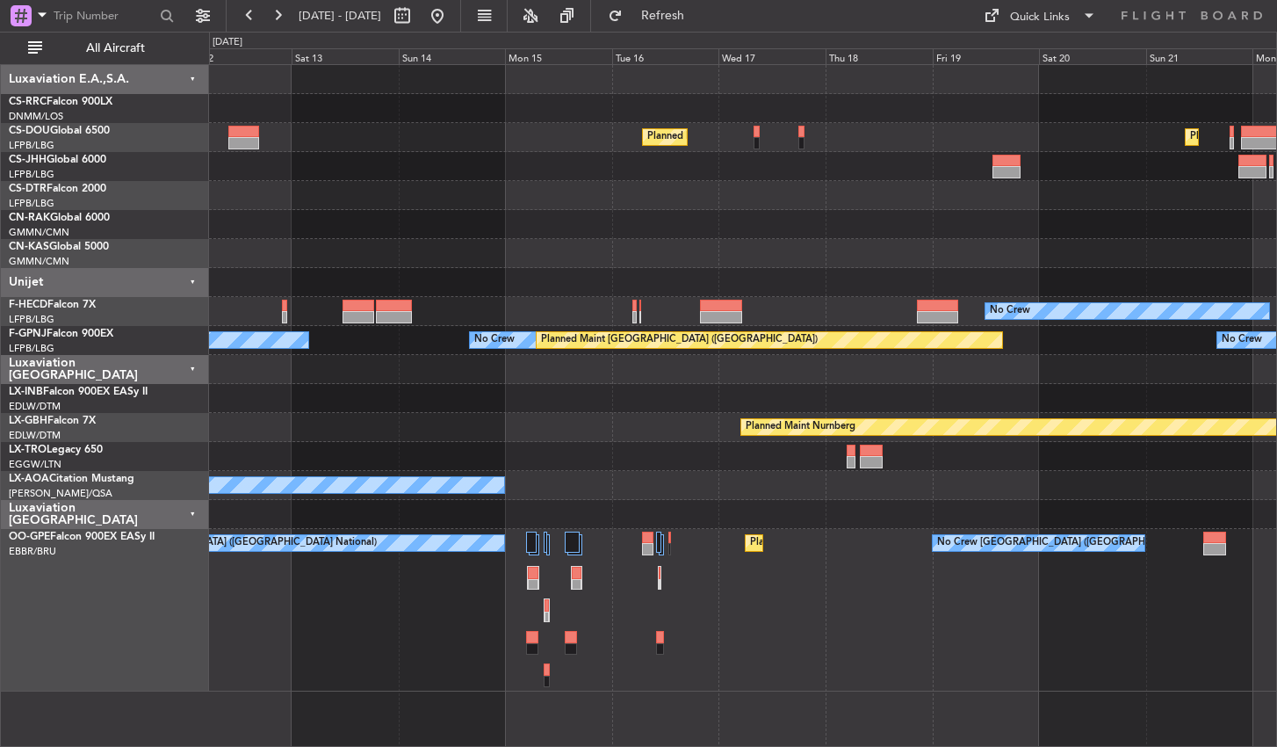
click at [573, 619] on div "No Crew [GEOGRAPHIC_DATA] ([GEOGRAPHIC_DATA] National) Planned Maint [GEOGRAPHI…" at bounding box center [742, 610] width 1067 height 163
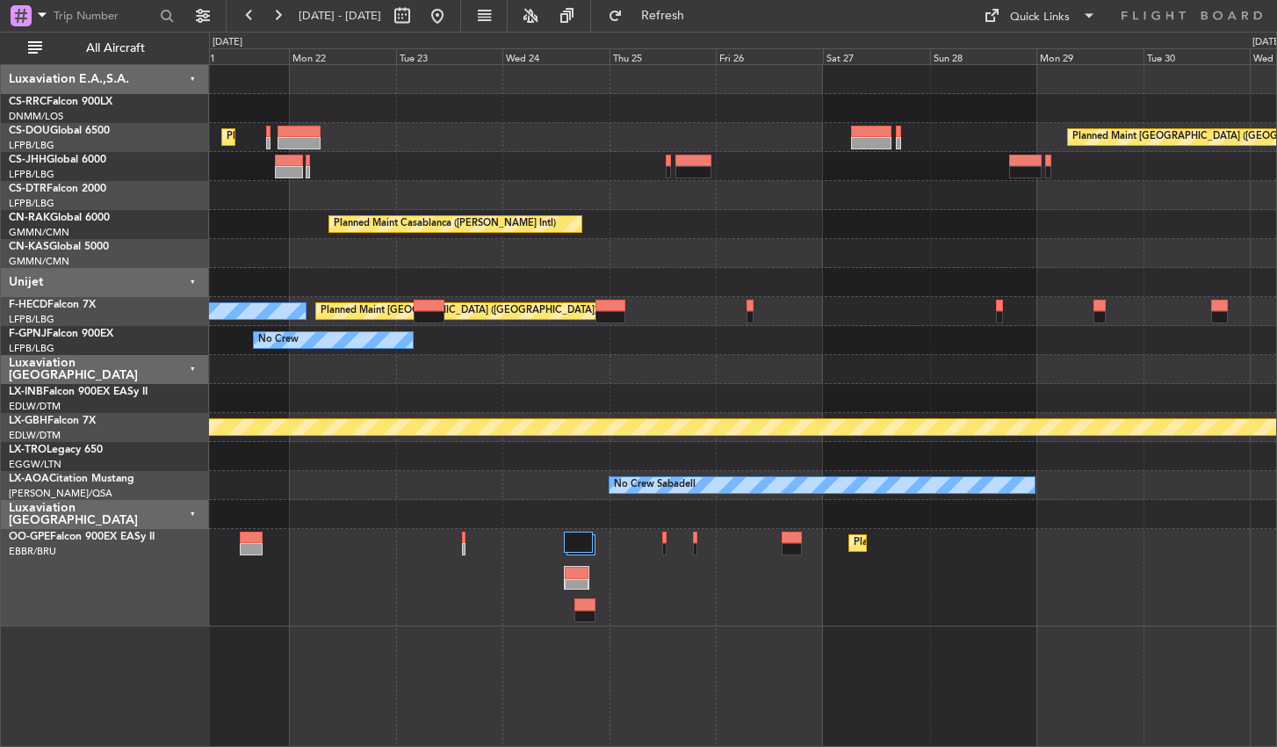
click at [373, 649] on div "Planned Maint Paris (Le Bourget) Planned Maint Paris (Le Bourget) Planned Maint…" at bounding box center [743, 405] width 1068 height 683
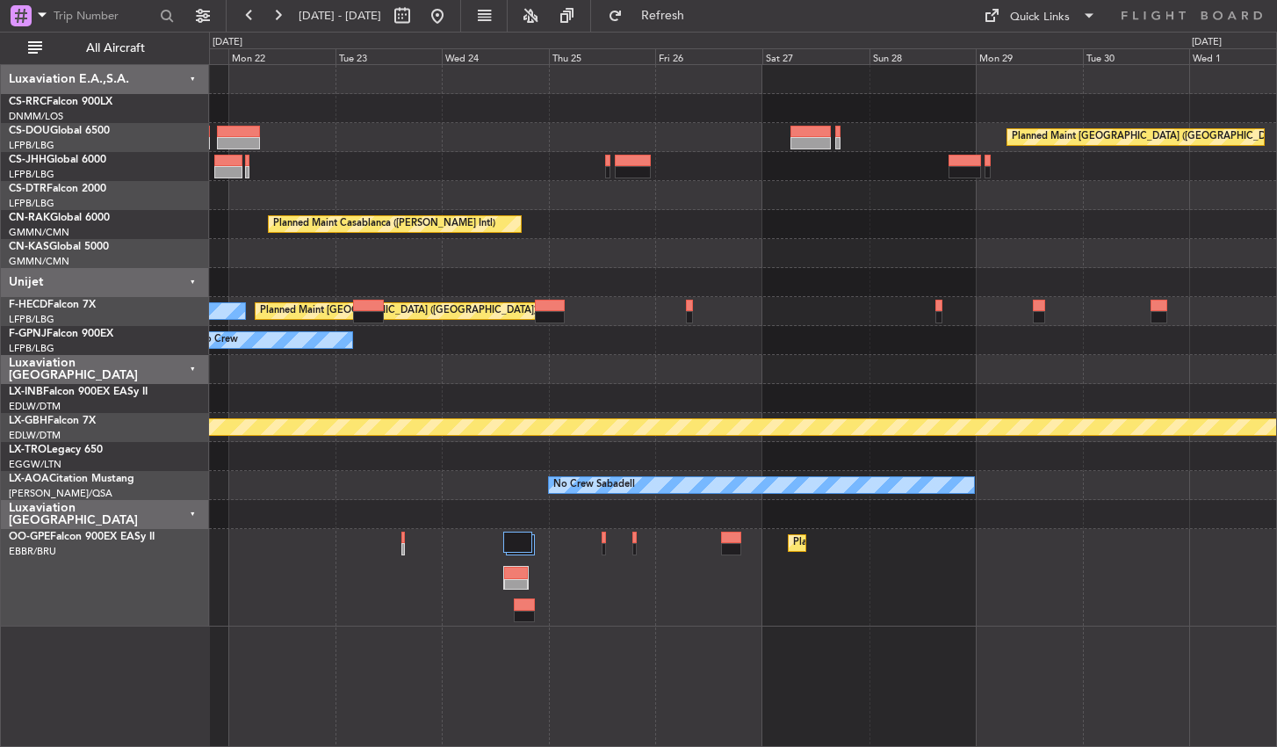
click at [394, 594] on div "Planned Maint Brussels (Brussels National) No Crew Brussels (Brussels National)" at bounding box center [742, 578] width 1067 height 98
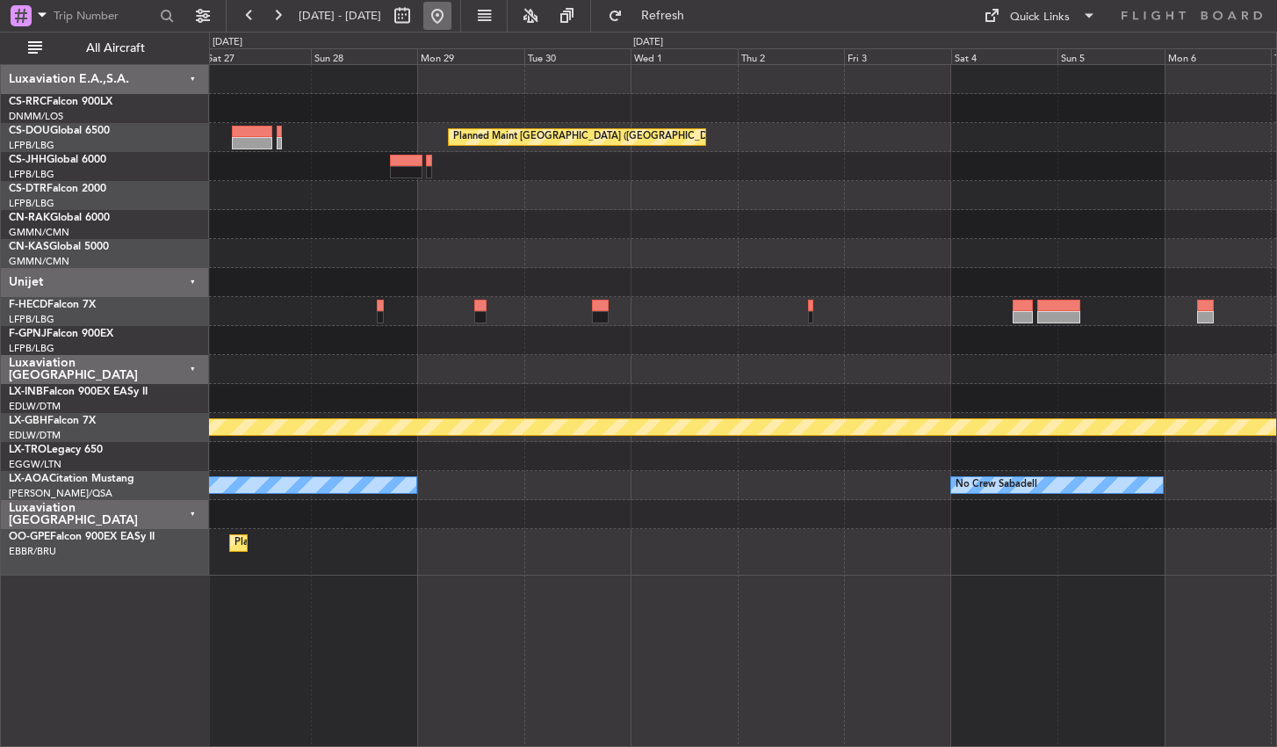
click at [452, 21] on button at bounding box center [437, 16] width 28 height 28
